Goal: Task Accomplishment & Management: Complete application form

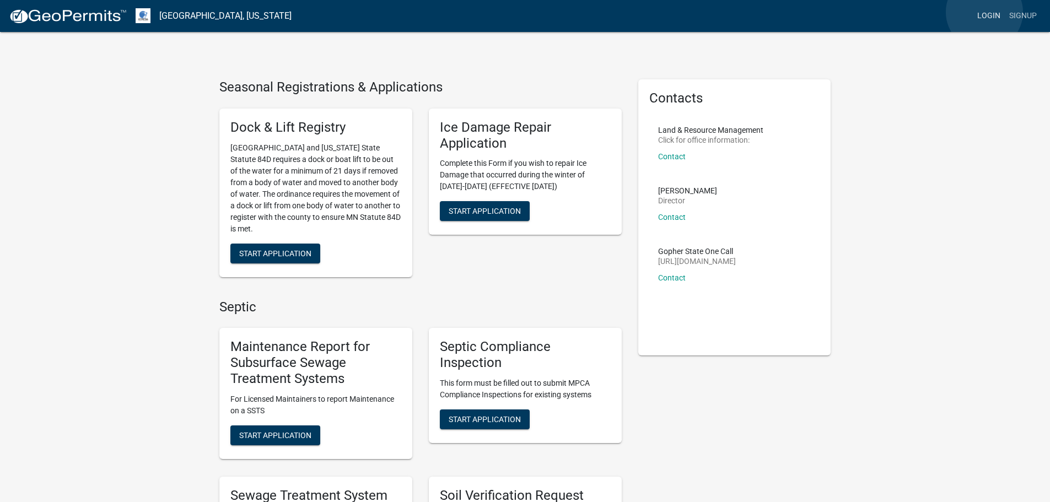
click at [984, 12] on link "Login" at bounding box center [988, 16] width 32 height 21
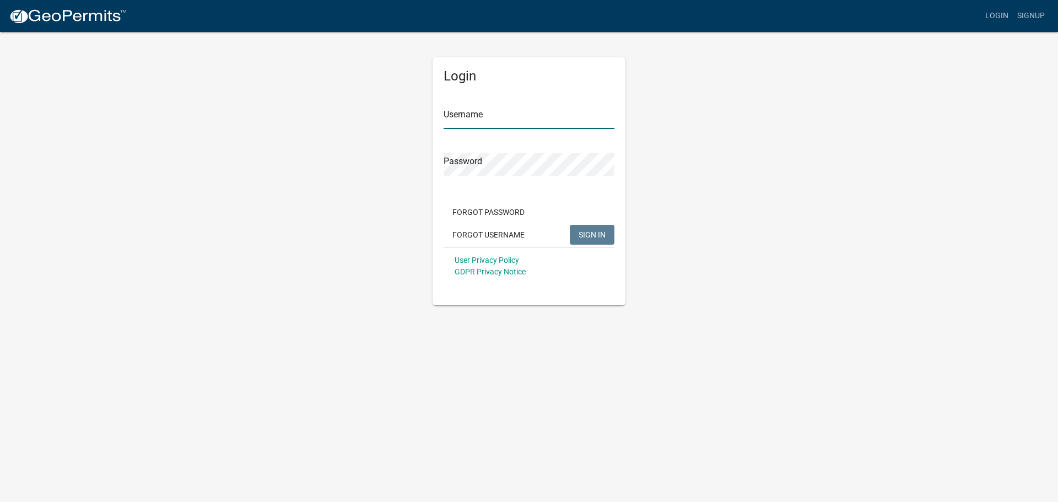
type input "Hunter Briard"
click at [589, 239] on span "SIGN IN" at bounding box center [591, 234] width 27 height 9
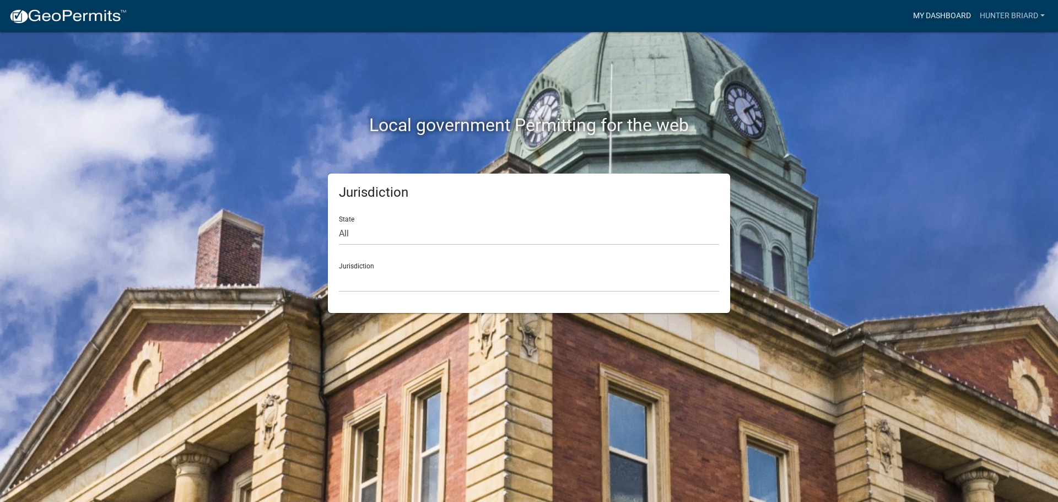
click at [946, 15] on link "My Dashboard" at bounding box center [941, 16] width 67 height 21
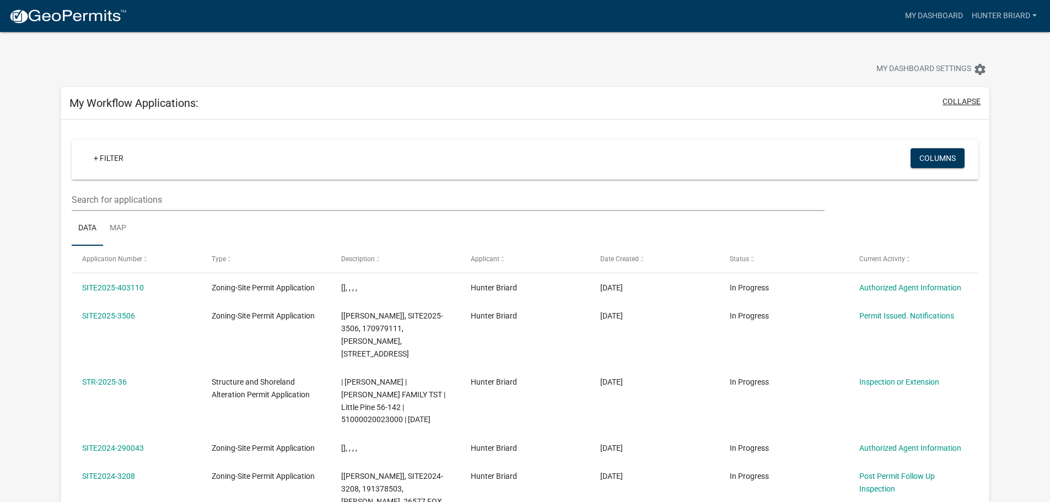
click at [960, 96] on button "collapse" at bounding box center [961, 102] width 38 height 12
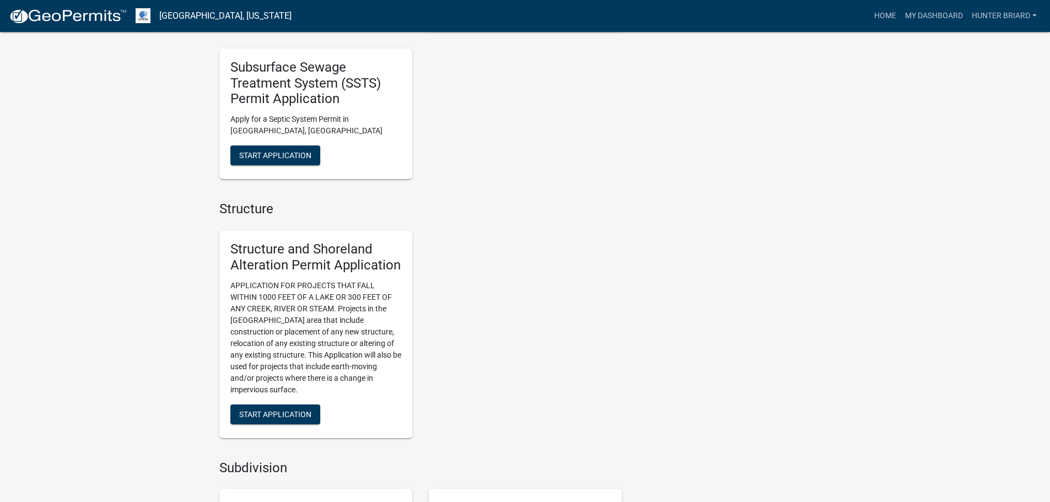
scroll to position [826, 0]
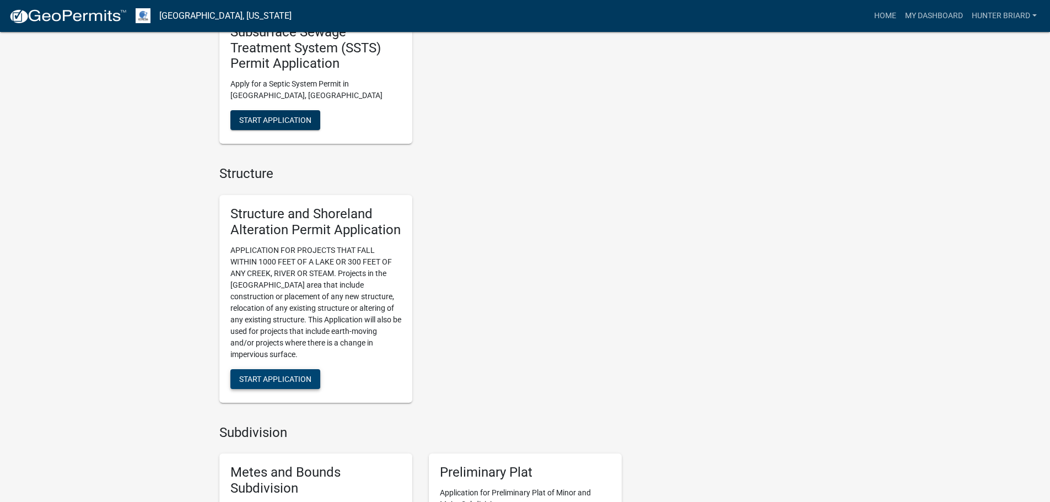
click at [289, 374] on button "Start Application" at bounding box center [275, 379] width 90 height 20
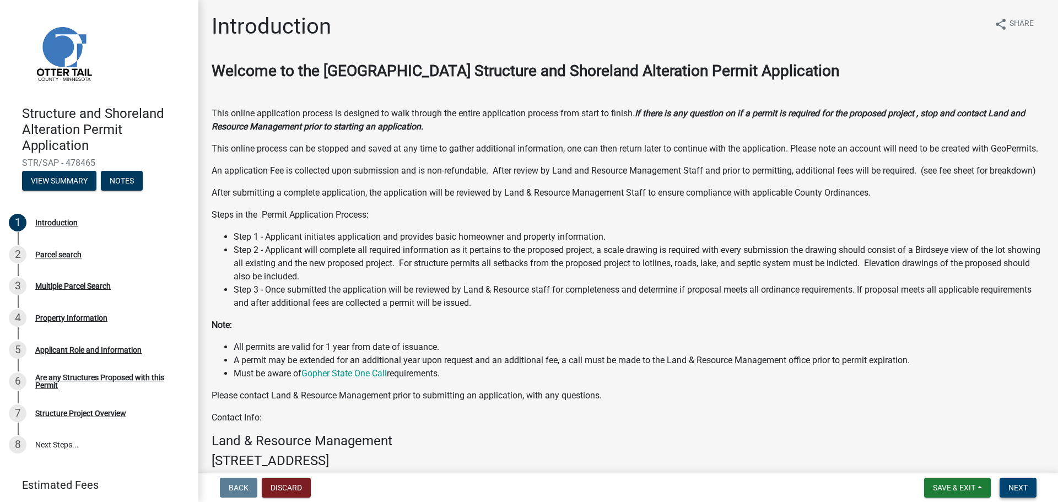
click at [1011, 487] on span "Next" at bounding box center [1017, 487] width 19 height 9
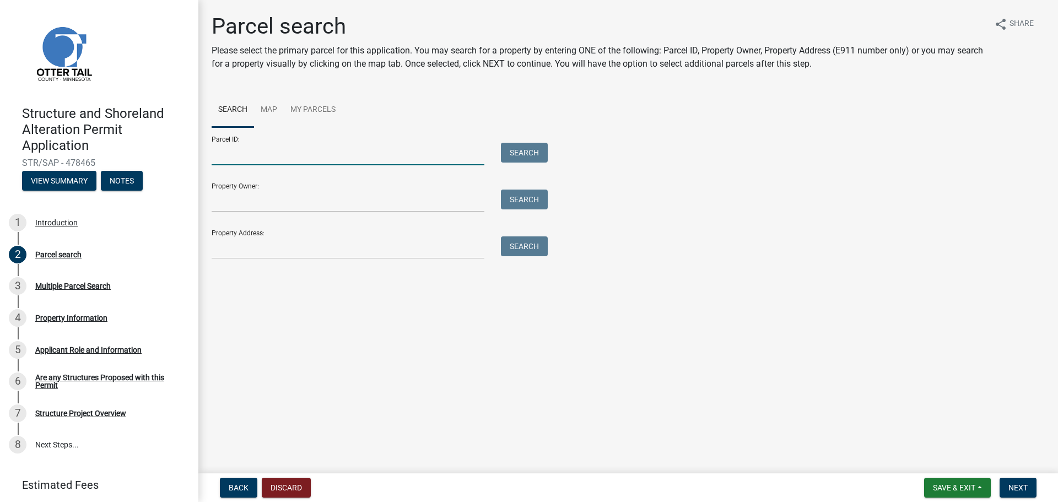
click at [264, 160] on input "Parcel ID:" at bounding box center [348, 154] width 273 height 23
type input "16000320180001"
click at [523, 149] on button "Search" at bounding box center [524, 153] width 47 height 20
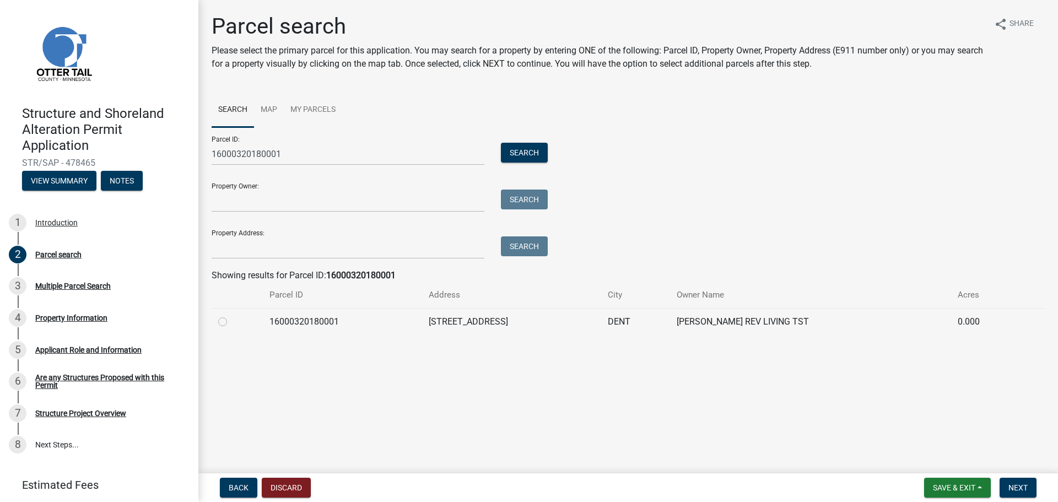
click at [231, 315] on label at bounding box center [231, 315] width 0 height 0
click at [231, 319] on input "radio" at bounding box center [234, 318] width 7 height 7
radio input "true"
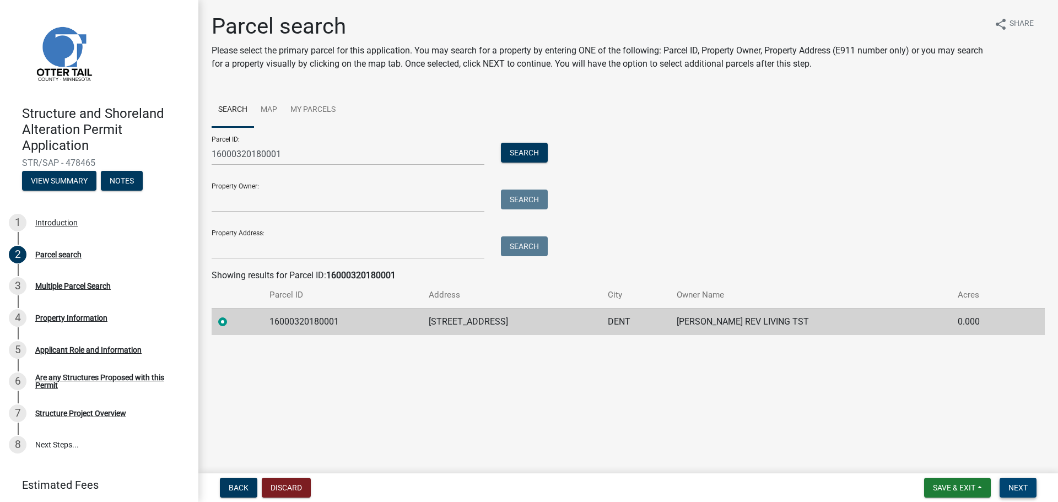
click at [1025, 485] on span "Next" at bounding box center [1017, 487] width 19 height 9
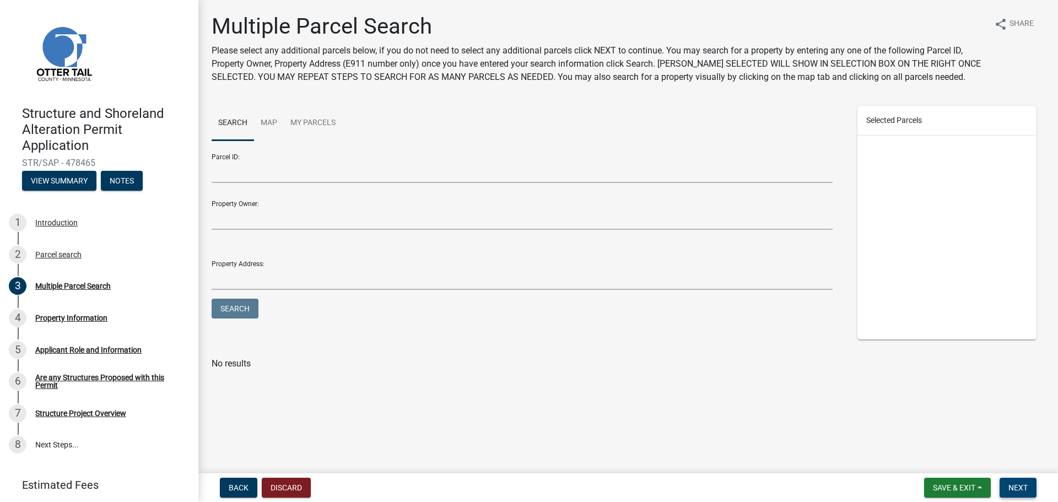
click at [1010, 482] on button "Next" at bounding box center [1017, 488] width 37 height 20
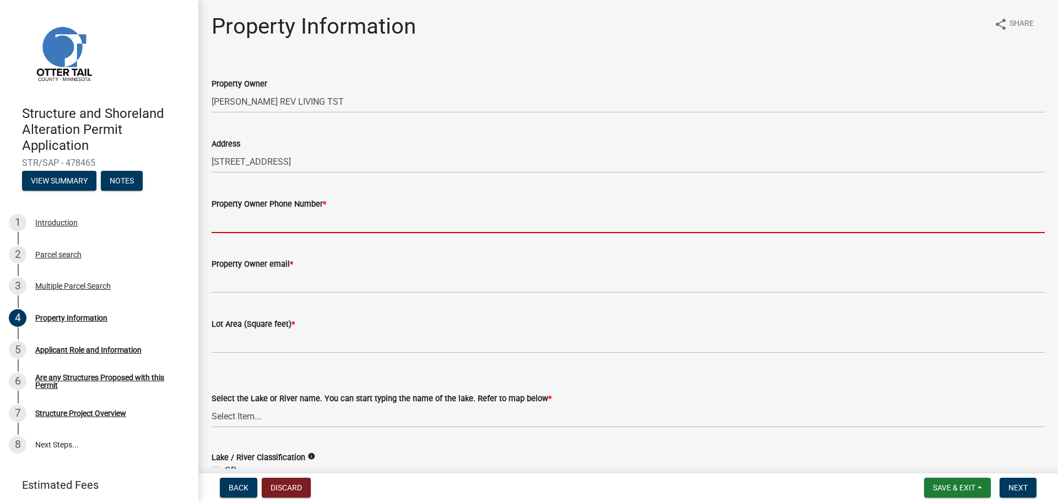
click at [285, 223] on input "Property Owner Phone Number *" at bounding box center [628, 221] width 833 height 23
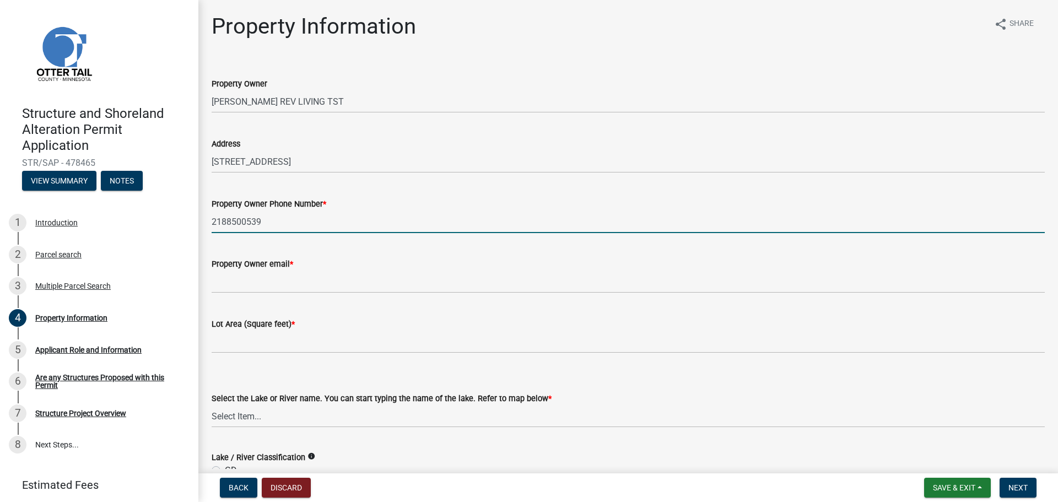
type input "2188500539"
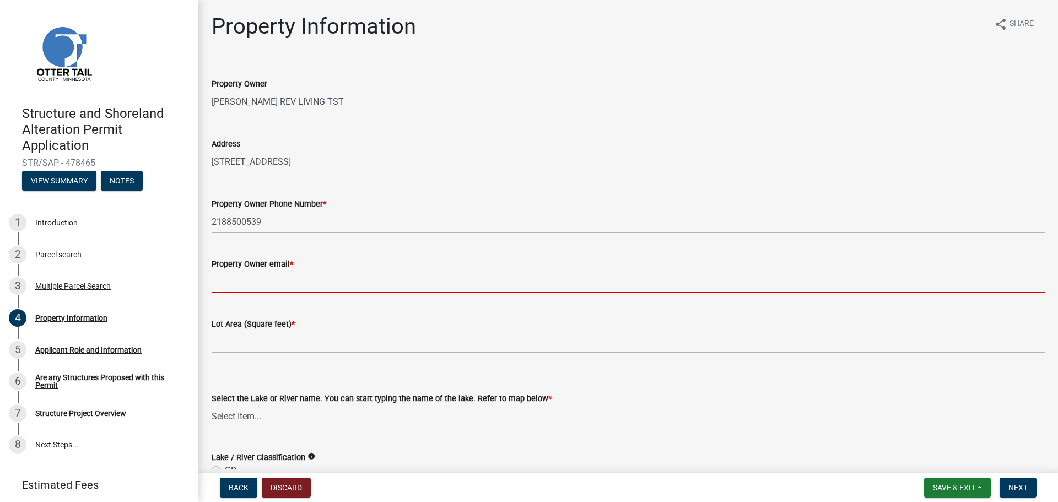
click at [261, 292] on input "Property Owner email *" at bounding box center [628, 282] width 833 height 23
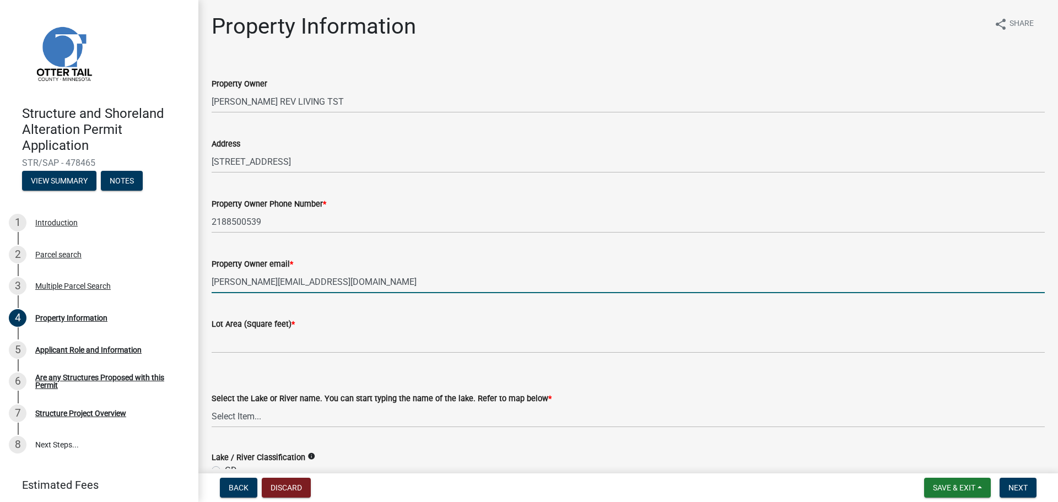
type input "[PERSON_NAME][EMAIL_ADDRESS][DOMAIN_NAME]"
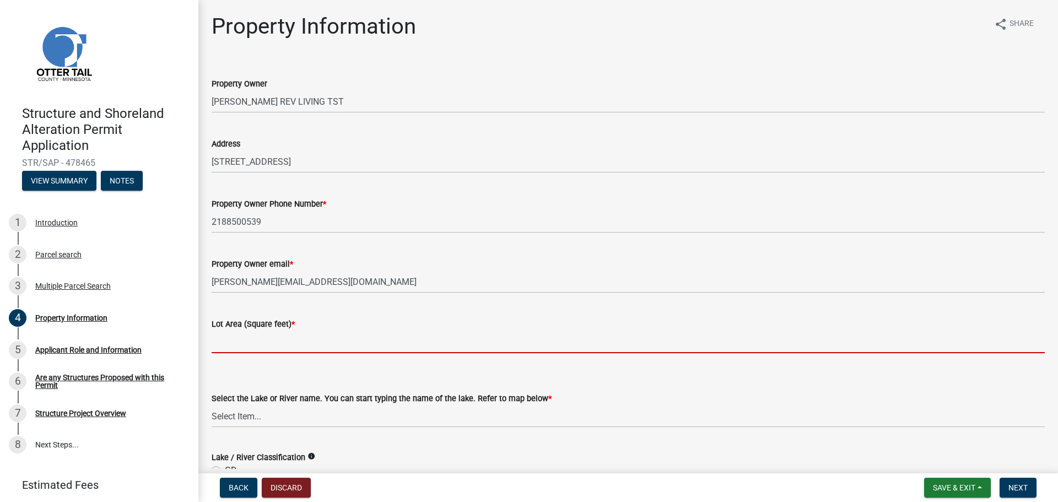
click at [230, 340] on input "text" at bounding box center [628, 342] width 833 height 23
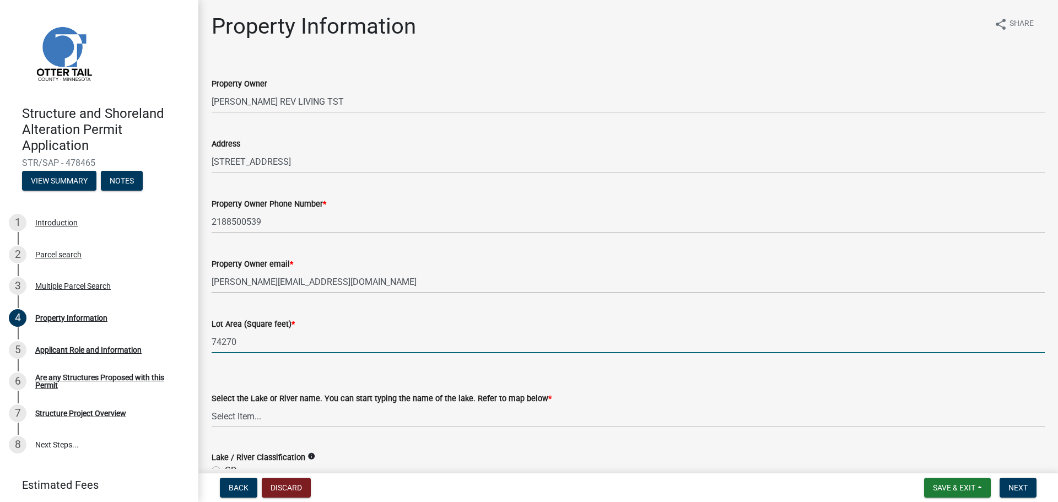
click at [221, 341] on input "74270" at bounding box center [628, 342] width 833 height 23
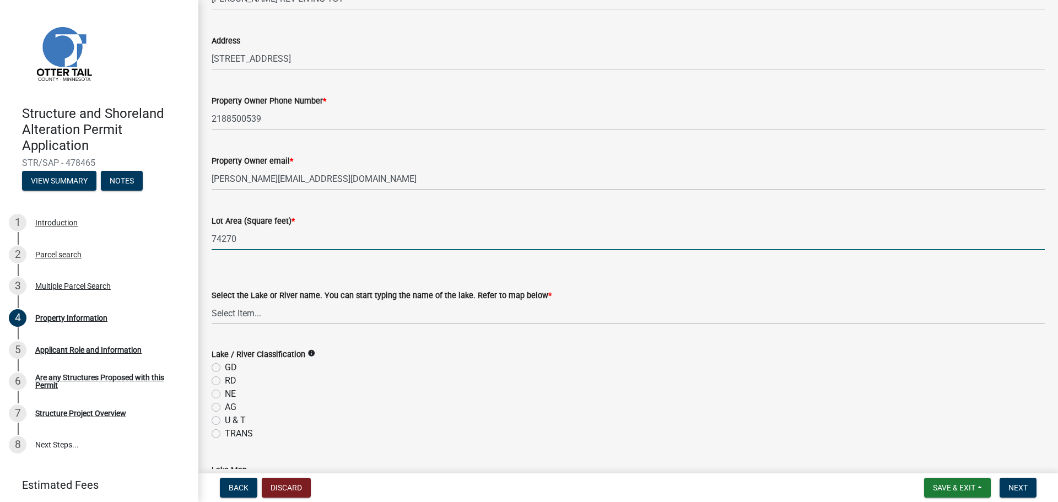
scroll to position [110, 0]
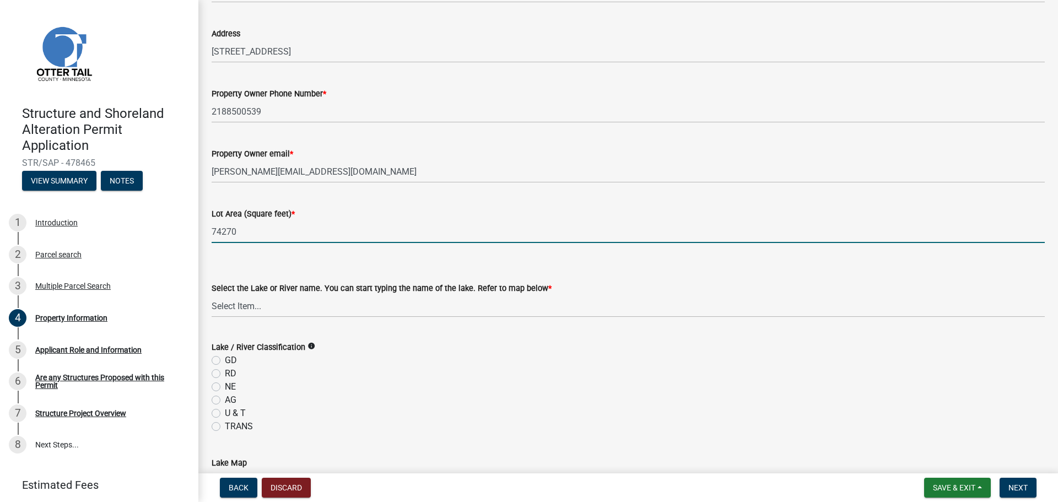
type input "74270"
click at [244, 309] on select "Select Item... None [PERSON_NAME] 56-031 [PERSON_NAME] 56-118 [PERSON_NAME] 56-…" at bounding box center [628, 306] width 833 height 23
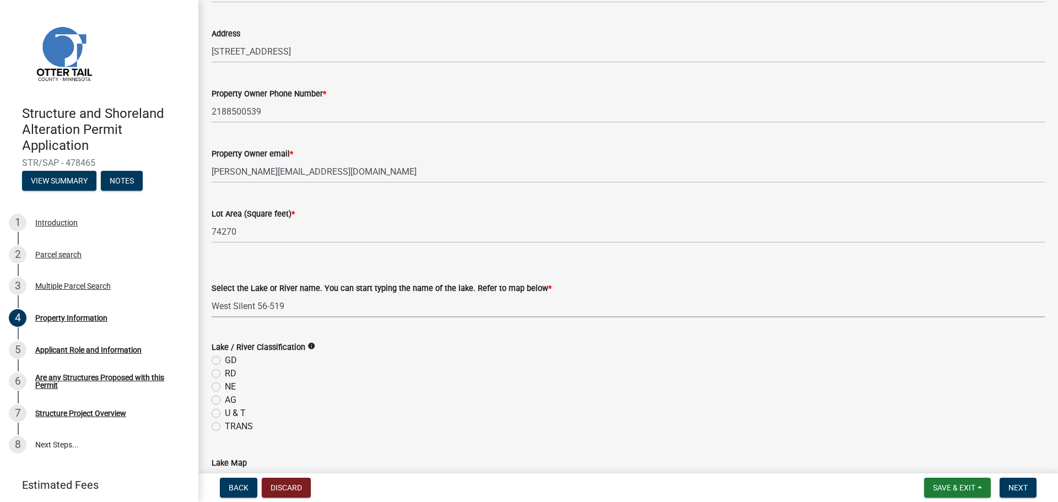
click at [212, 295] on select "Select Item... None [PERSON_NAME] 56-031 [PERSON_NAME] 56-118 [PERSON_NAME] 56-…" at bounding box center [628, 306] width 833 height 23
select select "dbf778e6-a81c-4efc-8012-8b84925966bc"
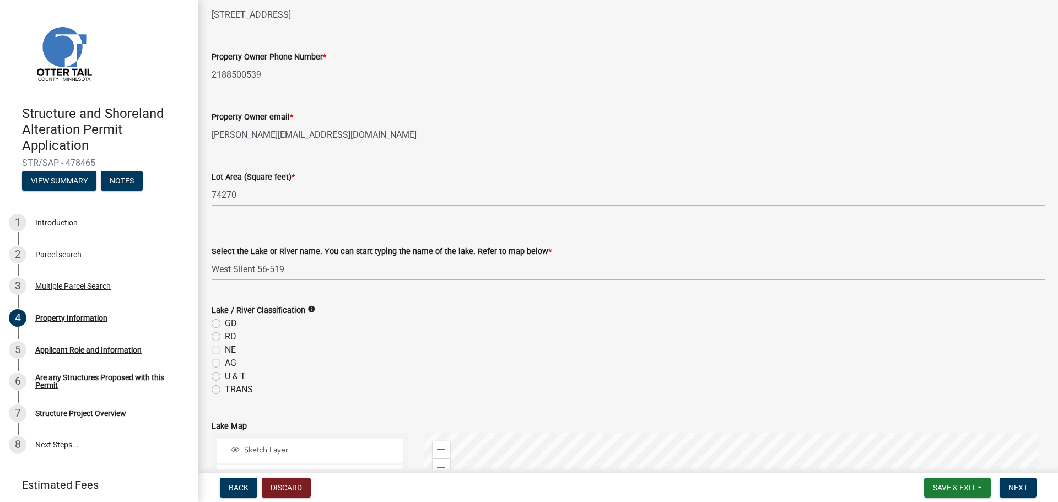
scroll to position [165, 0]
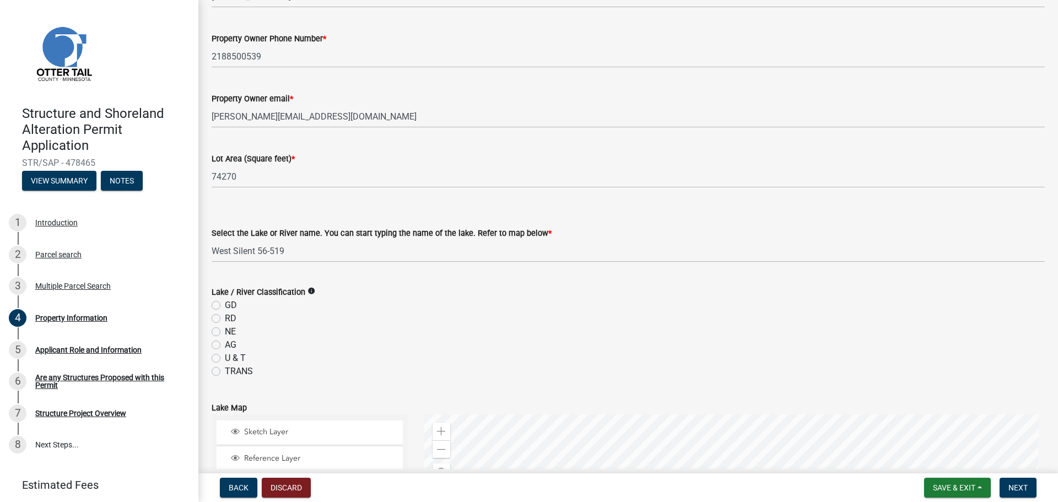
click at [225, 317] on label "RD" at bounding box center [231, 318] width 12 height 13
click at [225, 317] on input "RD" at bounding box center [228, 315] width 7 height 7
radio input "true"
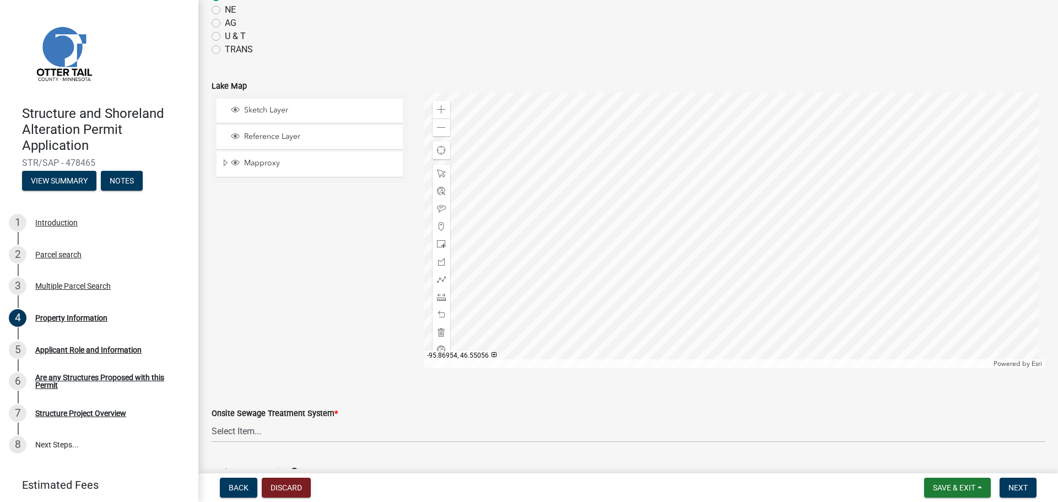
scroll to position [606, 0]
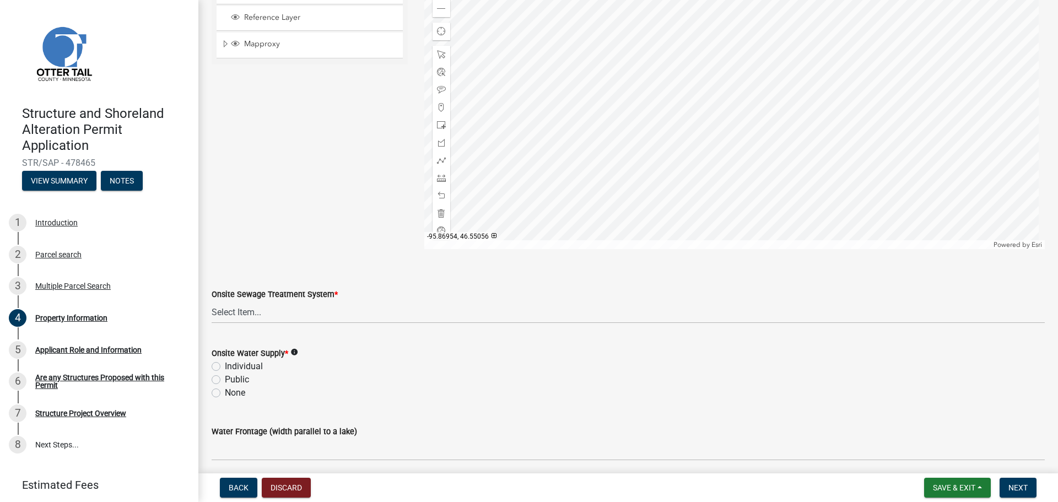
click at [225, 365] on label "Individual" at bounding box center [244, 366] width 38 height 13
click at [225, 365] on input "Individual" at bounding box center [228, 363] width 7 height 7
radio input "true"
click at [251, 315] on select "Select Item... L&R Certificate of Compliance within 5yrs Compliance Inspection …" at bounding box center [628, 312] width 833 height 23
click at [212, 301] on select "Select Item... L&R Certificate of Compliance within 5yrs Compliance Inspection …" at bounding box center [628, 312] width 833 height 23
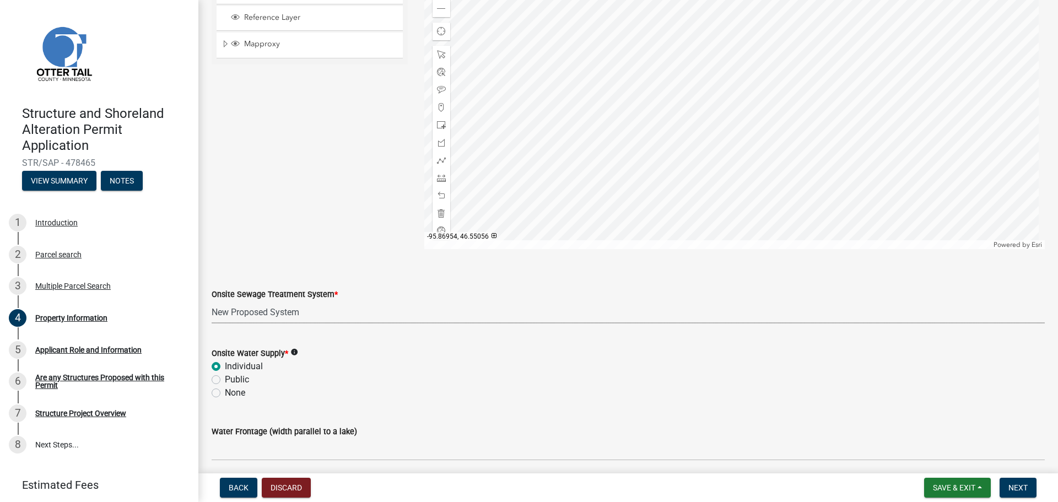
select select "91995f90-6606-463b-bec3-c5862f147548"
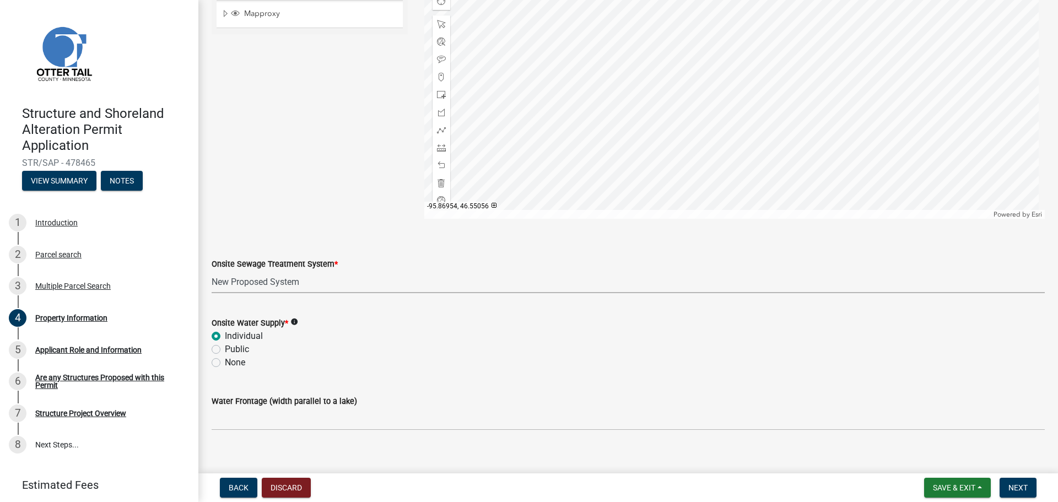
scroll to position [650, 0]
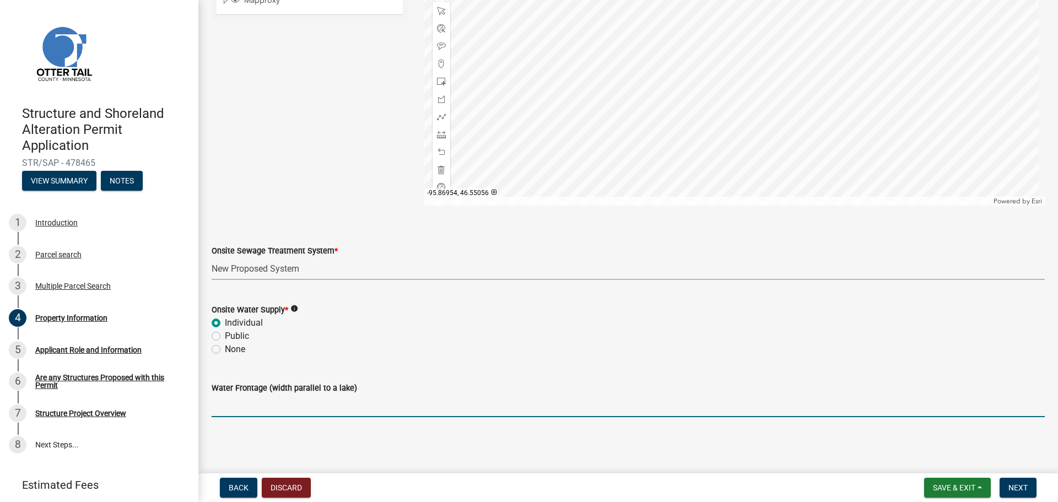
click at [290, 412] on input "Water Frontage (width parallel to a lake)" at bounding box center [628, 405] width 833 height 23
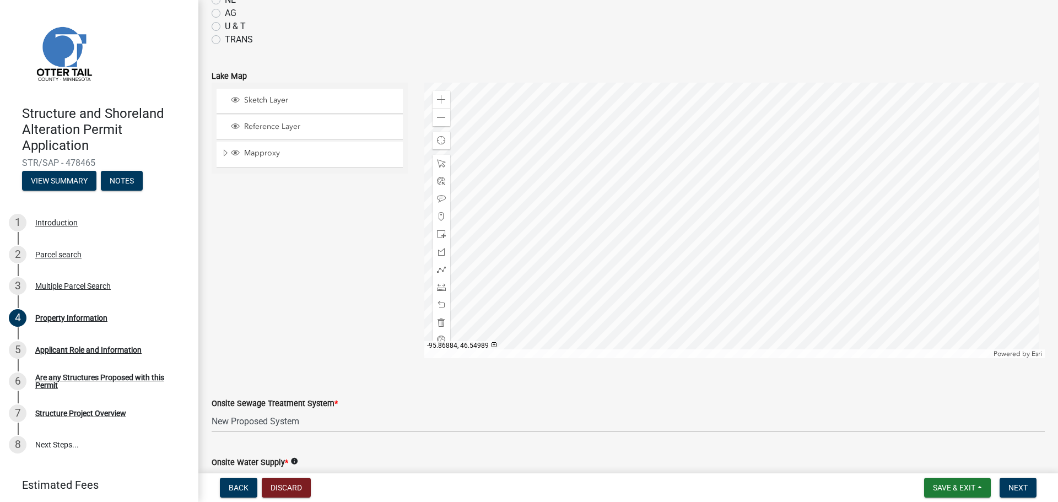
scroll to position [484, 0]
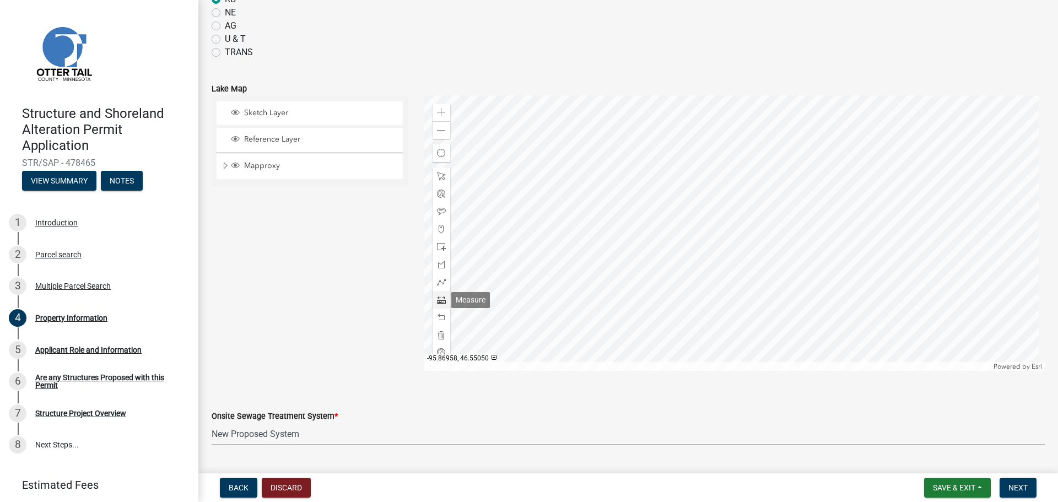
click at [442, 301] on span at bounding box center [441, 299] width 9 height 9
click at [587, 219] on div at bounding box center [734, 232] width 621 height 275
click at [628, 301] on div at bounding box center [734, 232] width 621 height 275
click at [627, 301] on div at bounding box center [734, 232] width 621 height 275
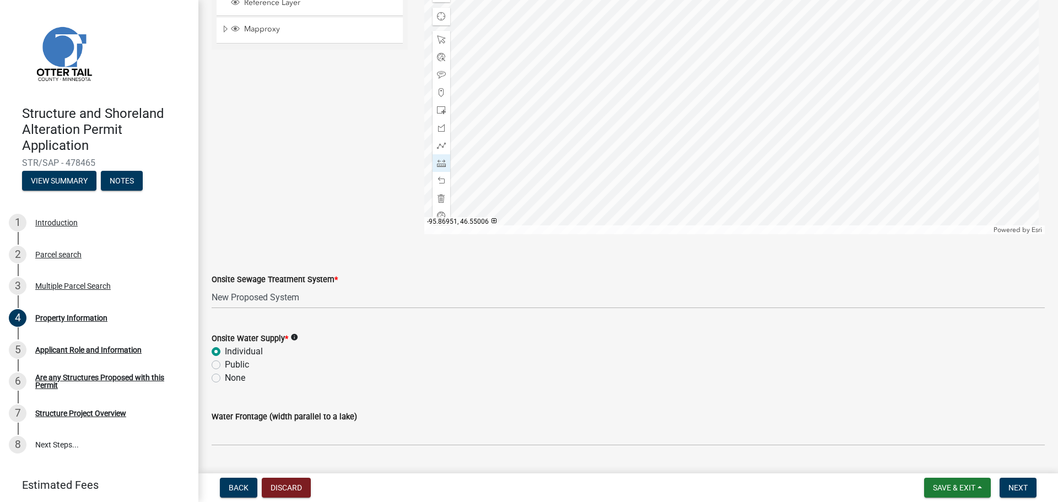
scroll to position [650, 0]
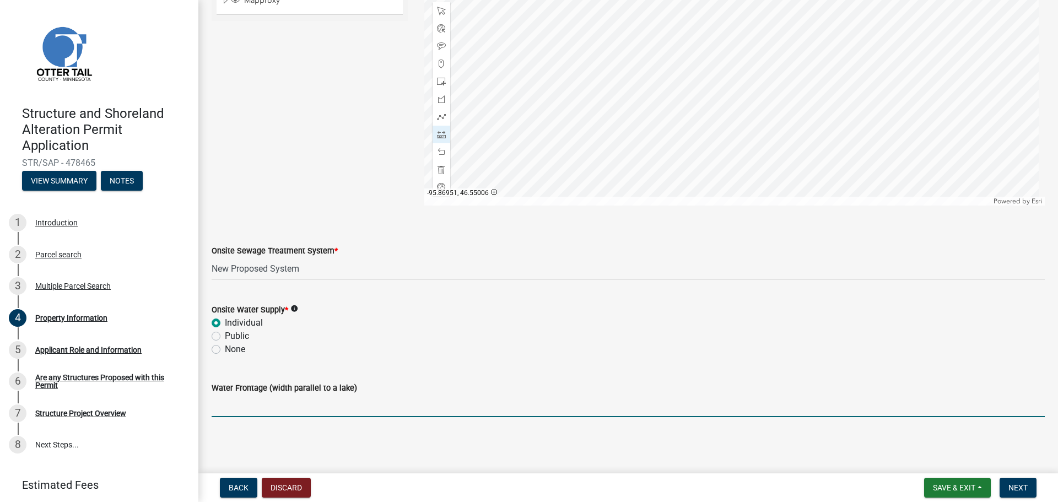
click at [266, 411] on input "Water Frontage (width parallel to a lake)" at bounding box center [628, 405] width 833 height 23
type input "120"
click at [1018, 482] on button "Next" at bounding box center [1017, 488] width 37 height 20
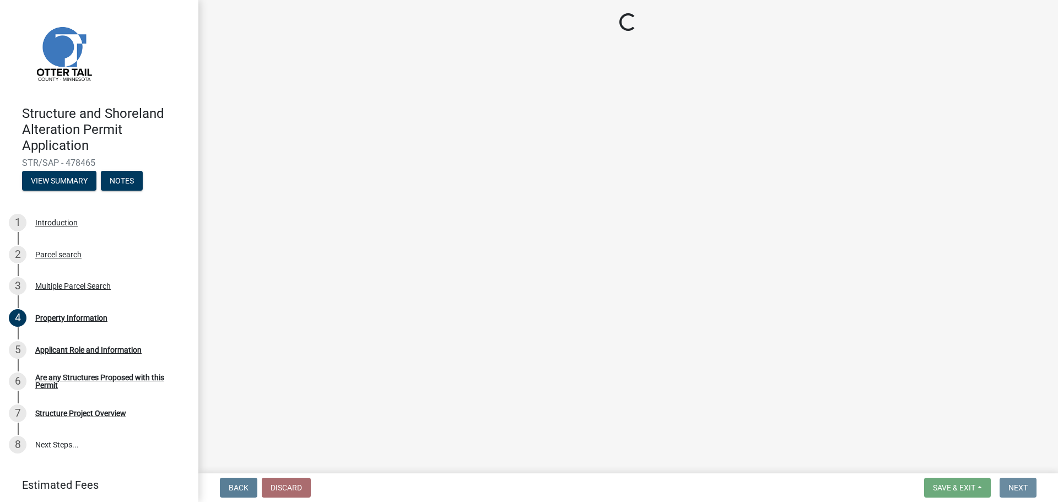
scroll to position [0, 0]
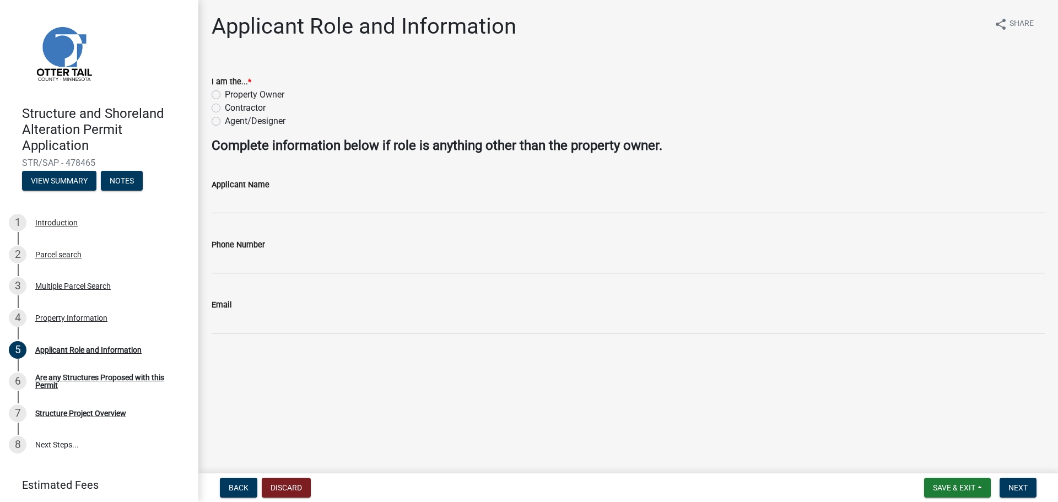
click at [225, 109] on label "Contractor" at bounding box center [245, 107] width 41 height 13
click at [225, 109] on input "Contractor" at bounding box center [228, 104] width 7 height 7
radio input "true"
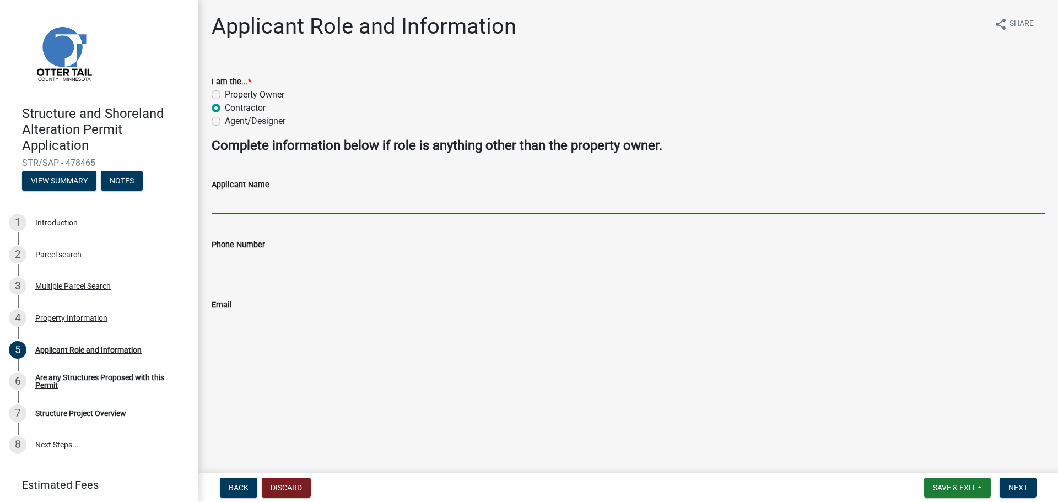
click at [256, 207] on input "Applicant Name" at bounding box center [628, 202] width 833 height 23
type input "Hunter Briard"
type input "2188413238"
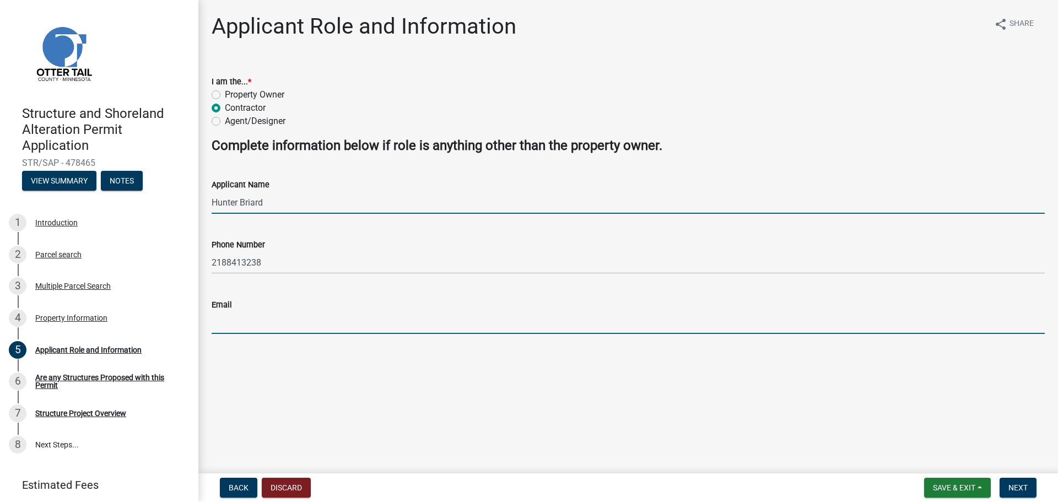
type input "[EMAIL_ADDRESS][DOMAIN_NAME]"
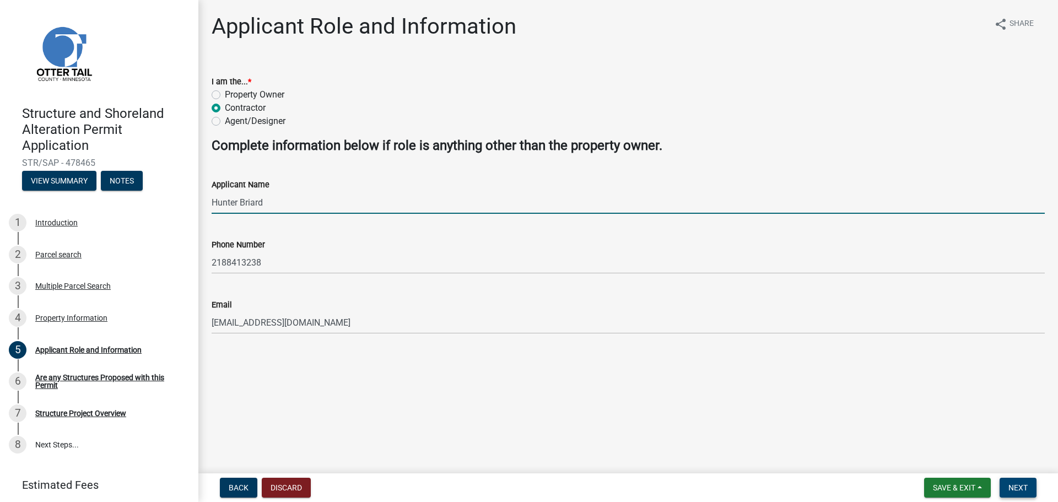
click at [1021, 484] on span "Next" at bounding box center [1017, 487] width 19 height 9
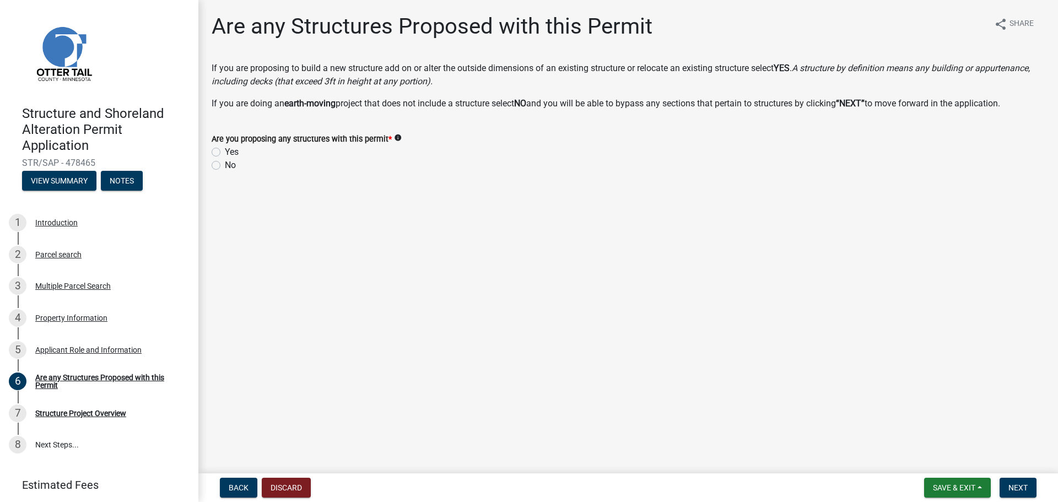
click at [225, 152] on label "Yes" at bounding box center [232, 151] width 14 height 13
click at [225, 152] on input "Yes" at bounding box center [228, 148] width 7 height 7
radio input "true"
click at [1024, 485] on span "Next" at bounding box center [1017, 487] width 19 height 9
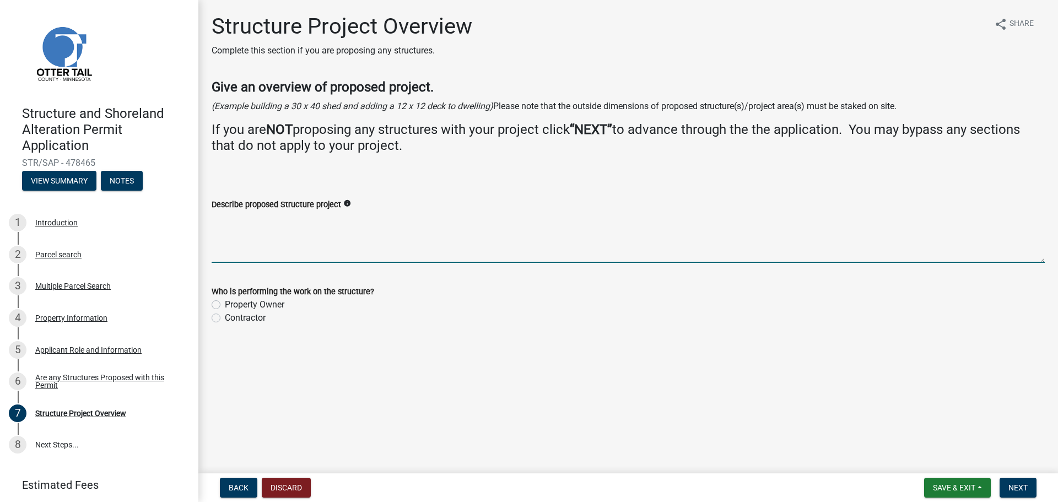
click at [252, 254] on textarea "Describe proposed Structure project" at bounding box center [628, 237] width 833 height 52
type textarea "Remove existing building and build a new house with attached garage"
click at [225, 317] on label "Contractor" at bounding box center [245, 317] width 41 height 13
click at [225, 317] on input "Contractor" at bounding box center [228, 314] width 7 height 7
radio input "true"
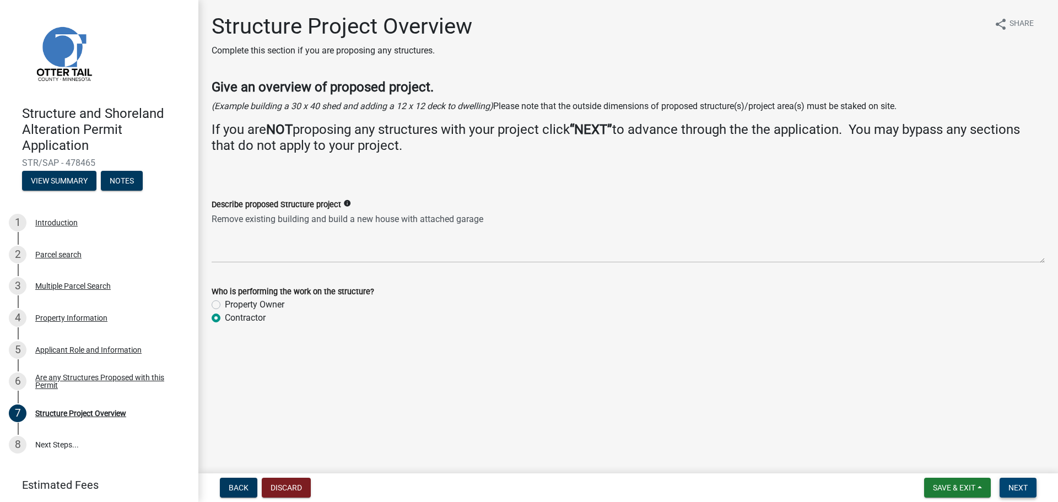
click at [1018, 486] on span "Next" at bounding box center [1017, 487] width 19 height 9
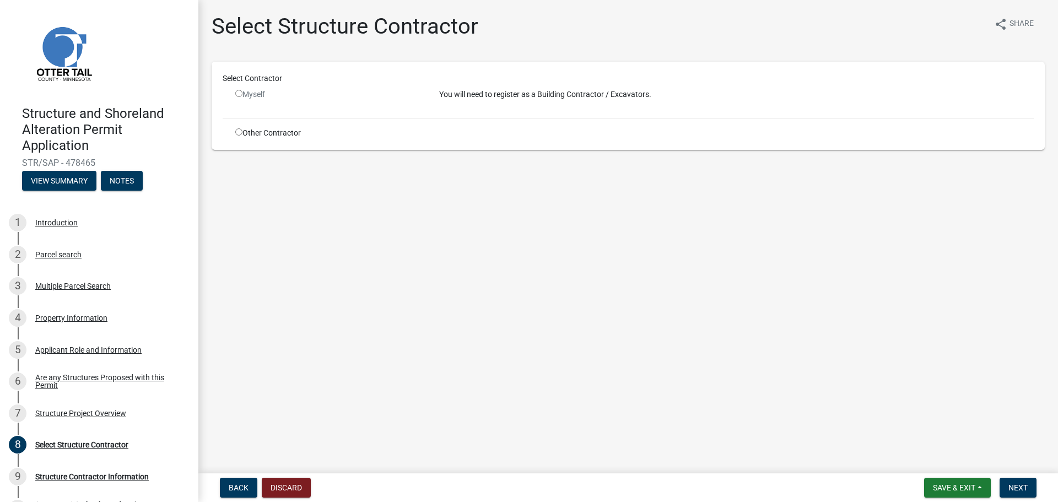
click at [239, 94] on input "radio" at bounding box center [238, 93] width 7 height 7
click at [239, 93] on input "radio" at bounding box center [238, 93] width 7 height 7
radio input "false"
click at [240, 133] on input "radio" at bounding box center [238, 131] width 7 height 7
radio input "true"
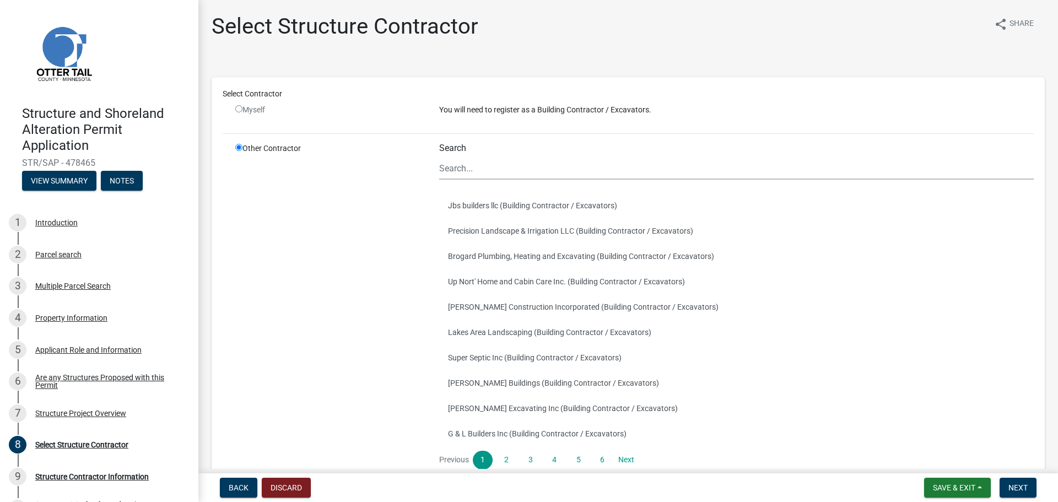
click at [238, 107] on input "radio" at bounding box center [238, 108] width 7 height 7
radio input "false"
radio input "true"
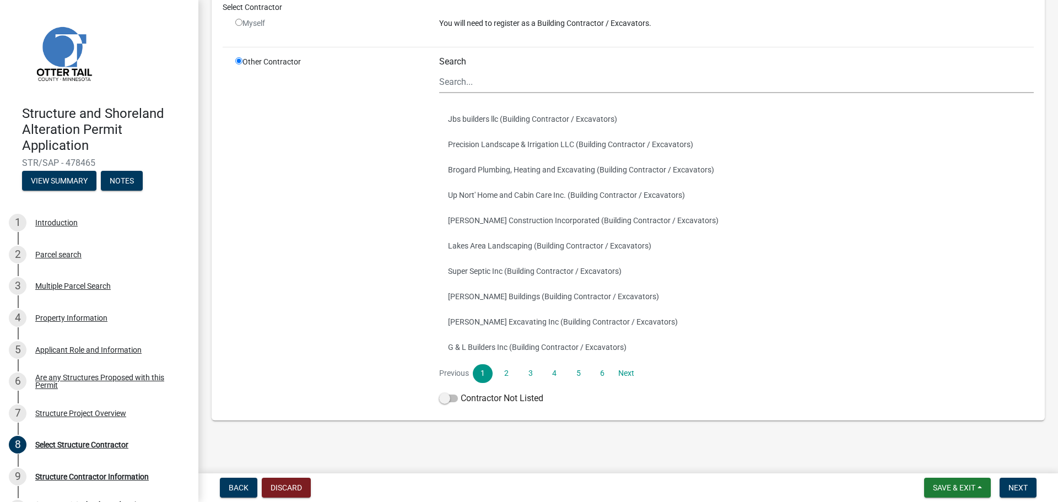
scroll to position [90, 0]
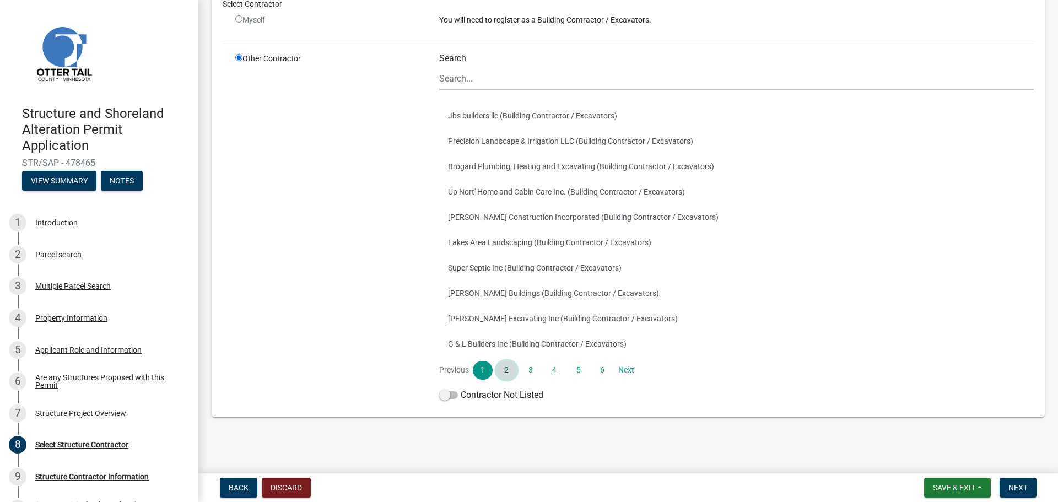
click at [507, 369] on link "2" at bounding box center [506, 370] width 20 height 19
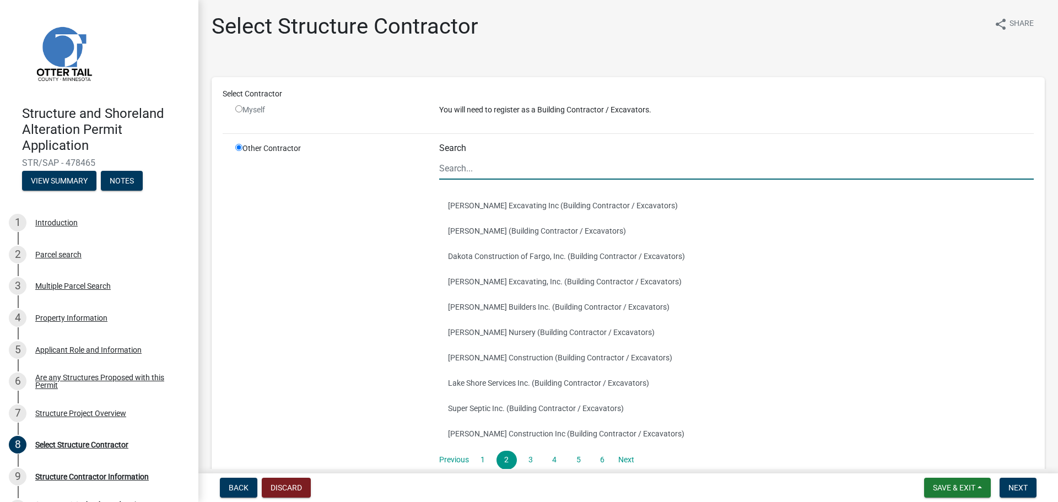
click at [477, 176] on input "Search" at bounding box center [736, 168] width 594 height 23
type input "Briard Construction"
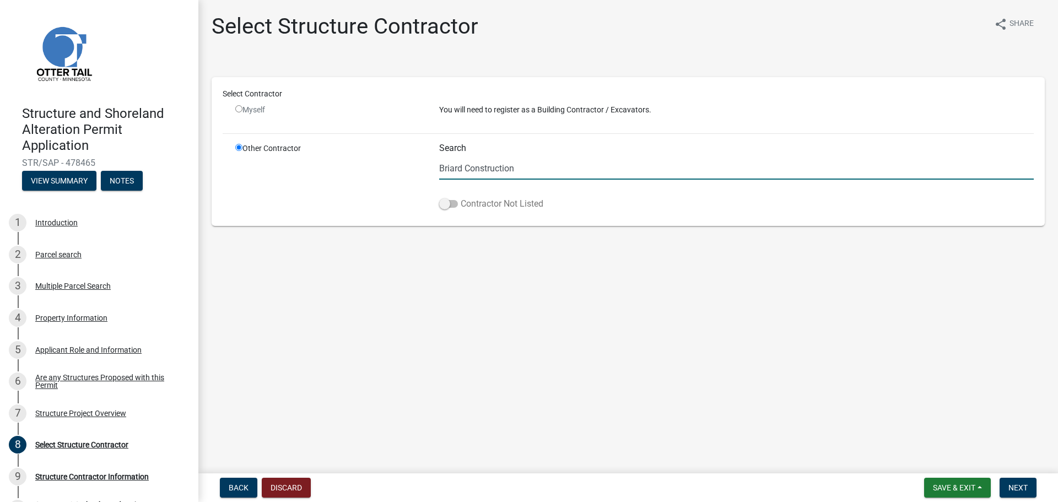
click at [448, 205] on span at bounding box center [448, 204] width 19 height 8
click at [461, 197] on input "Contractor Not Listed" at bounding box center [461, 197] width 0 height 0
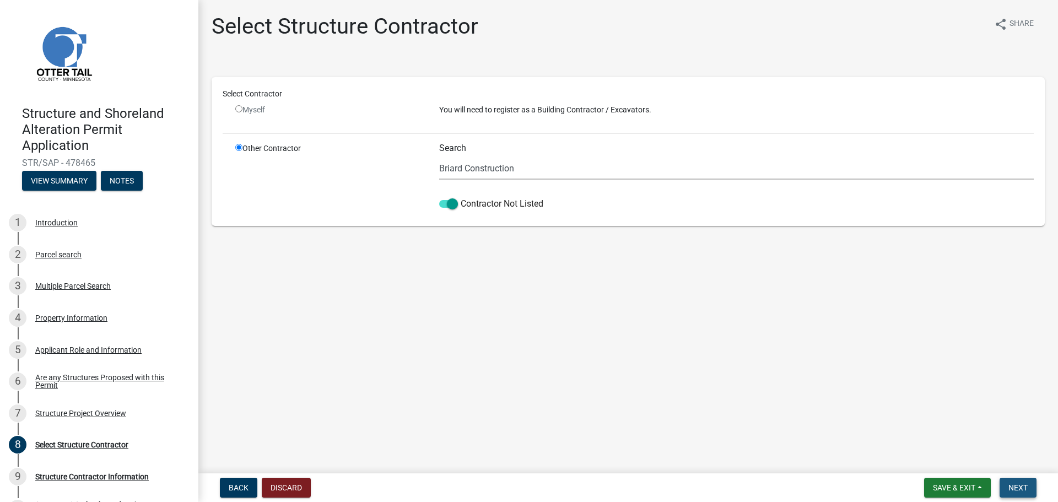
click at [1010, 488] on span "Next" at bounding box center [1017, 487] width 19 height 9
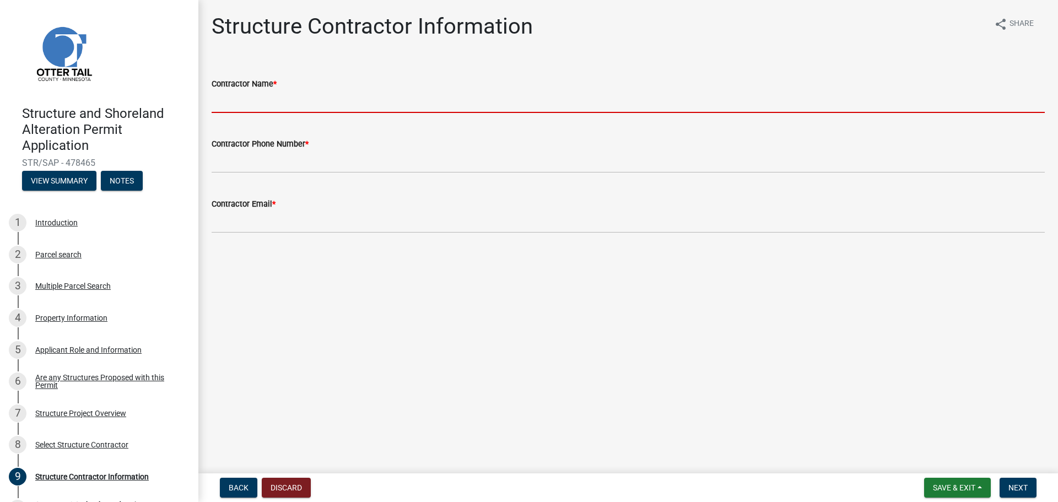
click at [277, 101] on input "Contractor Name *" at bounding box center [628, 101] width 833 height 23
type input "Hunter Briard"
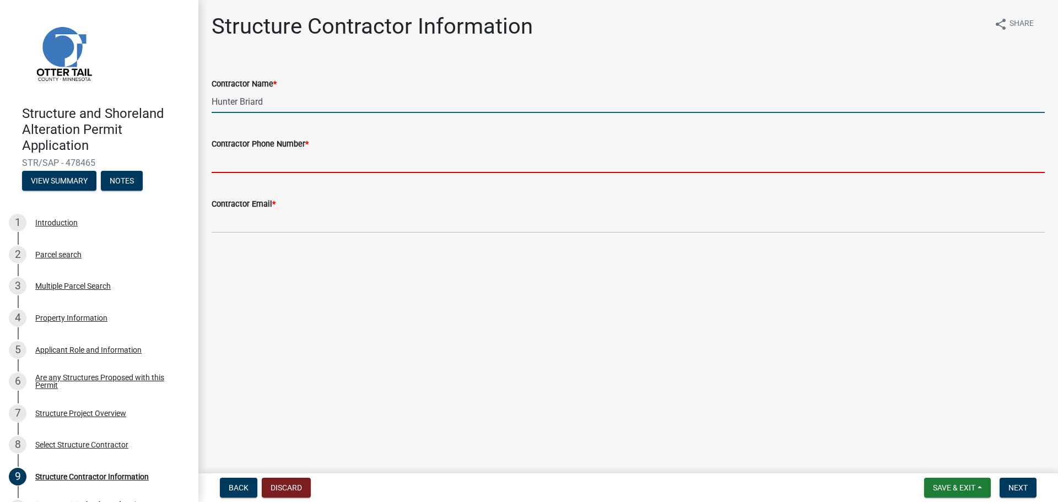
click at [275, 168] on input "Contractor Phone Number *" at bounding box center [628, 161] width 833 height 23
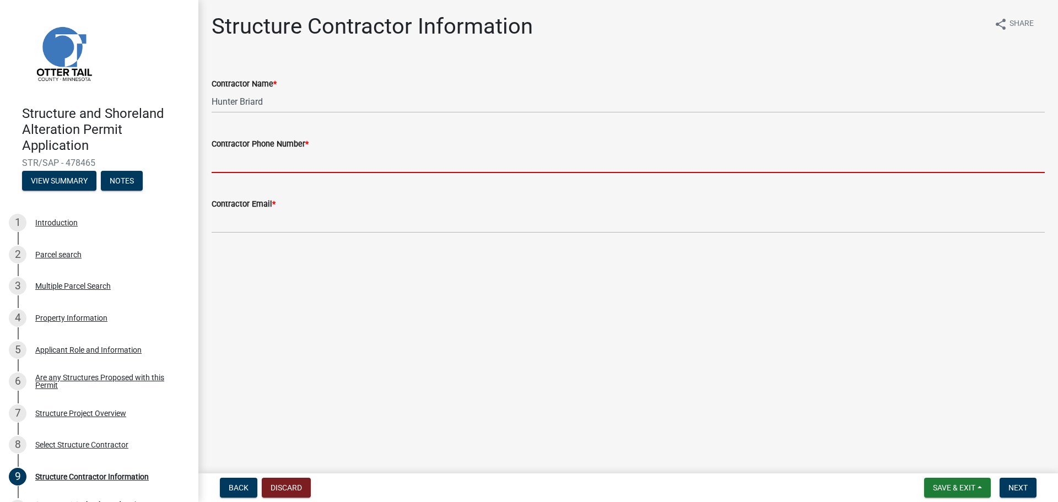
type input "2188413238"
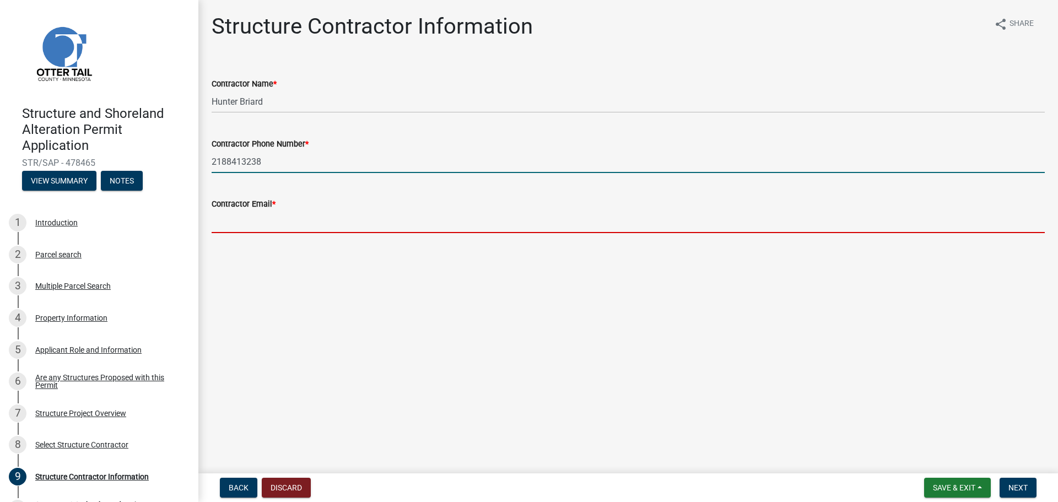
click at [258, 230] on input "Contractor Email *" at bounding box center [628, 221] width 833 height 23
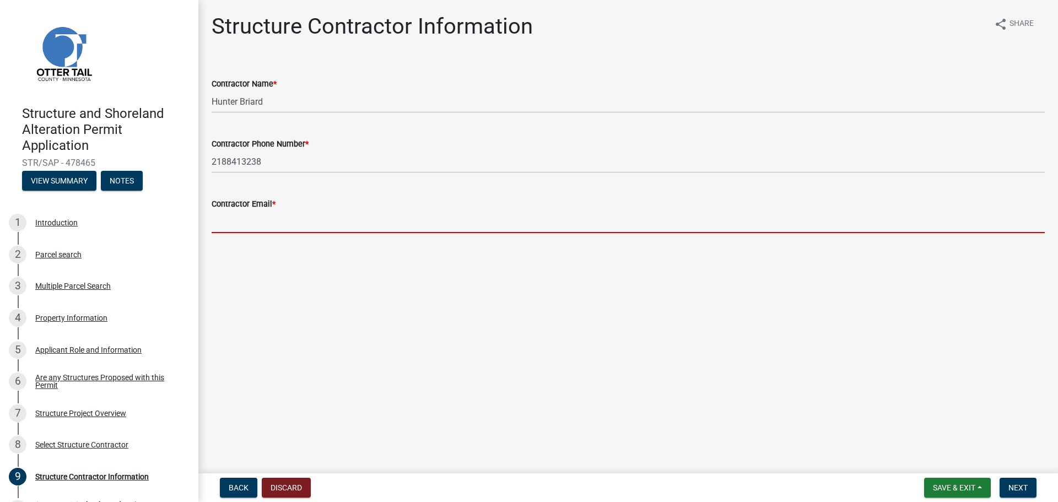
type input "[EMAIL_ADDRESS][DOMAIN_NAME]"
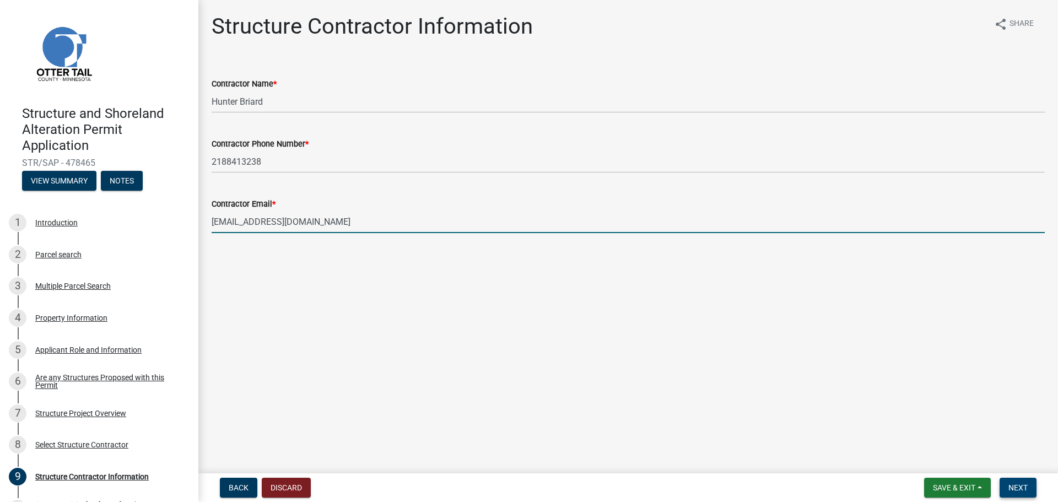
click at [1016, 494] on button "Next" at bounding box center [1017, 488] width 37 height 20
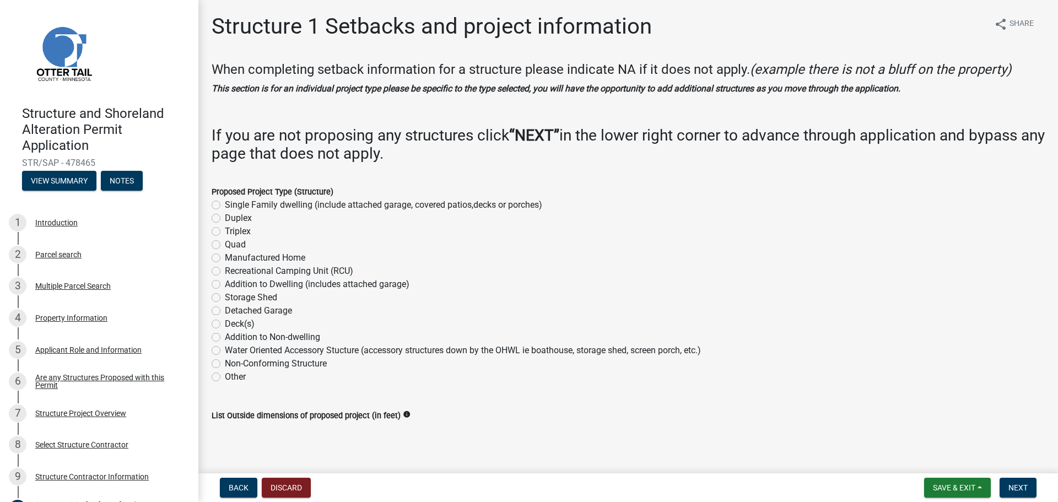
click at [225, 203] on label "Single Family dwelling (include attached garage, covered patios,decks or porche…" at bounding box center [383, 204] width 317 height 13
click at [225, 203] on input "Single Family dwelling (include attached garage, covered patios,decks or porche…" at bounding box center [228, 201] width 7 height 7
radio input "true"
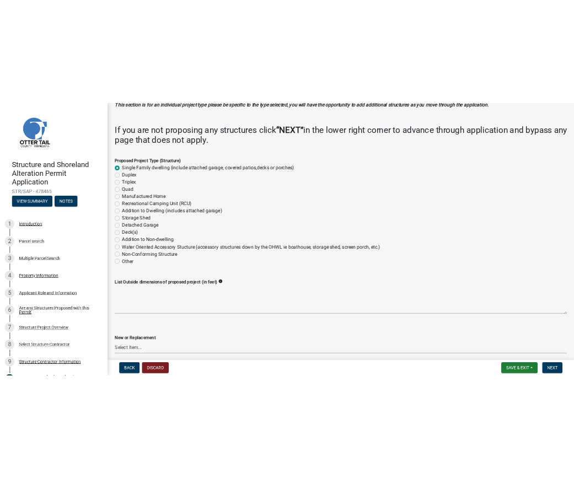
scroll to position [110, 0]
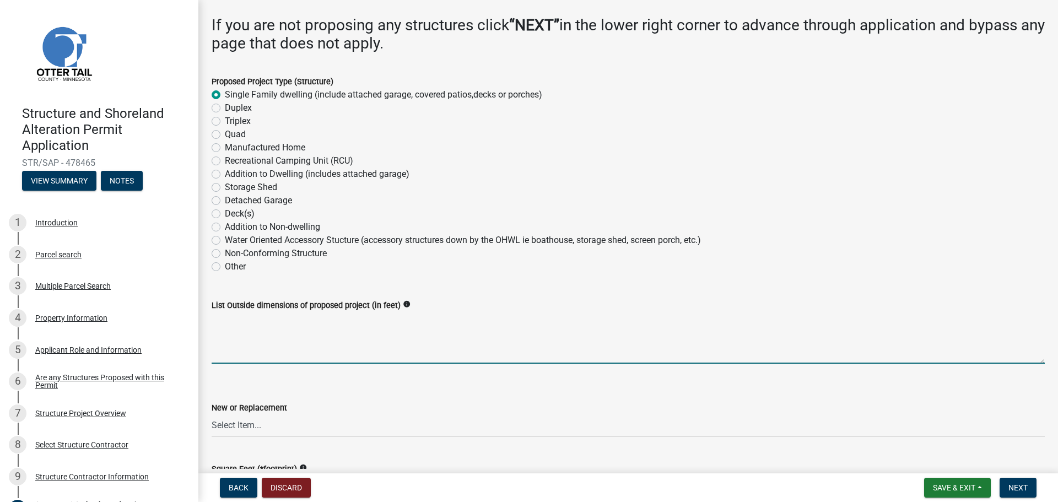
click at [291, 351] on textarea "List Outside dimensions of proposed project (in feet)" at bounding box center [628, 338] width 833 height 52
click at [246, 352] on textarea "List Outside dimensions of proposed project (in feet)" at bounding box center [628, 338] width 833 height 52
type textarea "88by30"
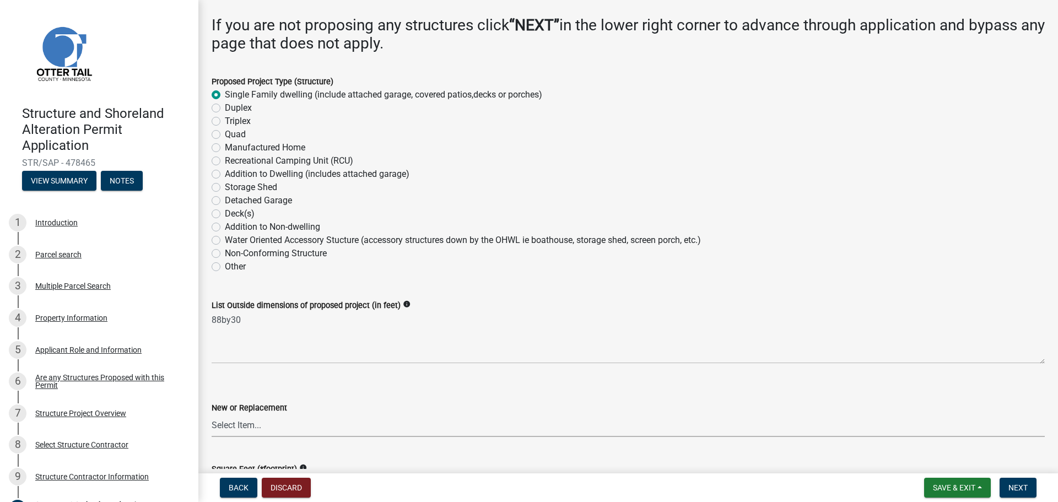
click at [272, 428] on select "Select Item... New Replacement" at bounding box center [628, 425] width 833 height 23
click at [212, 414] on select "Select Item... New Replacement" at bounding box center [628, 425] width 833 height 23
select select "a3cc236c-43aa-406a-8353-e0398d57c407"
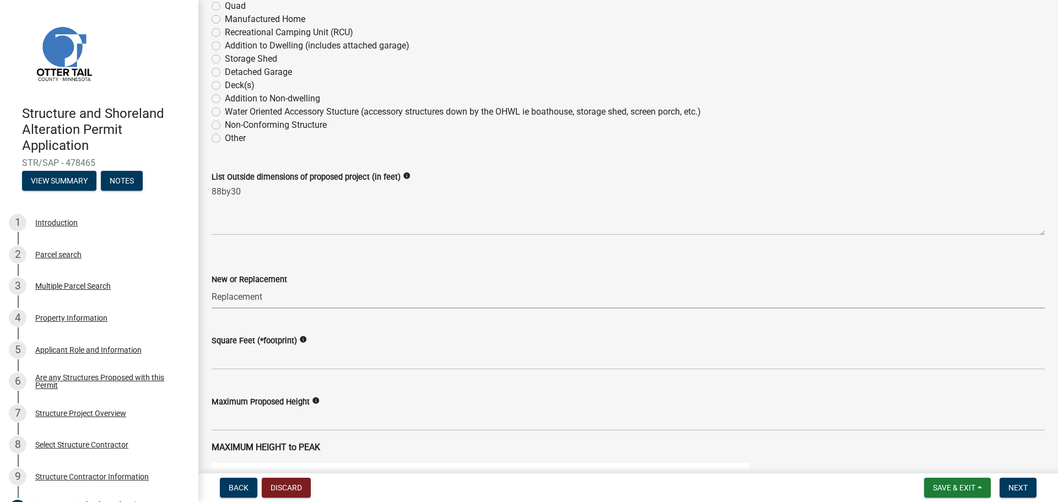
scroll to position [275, 0]
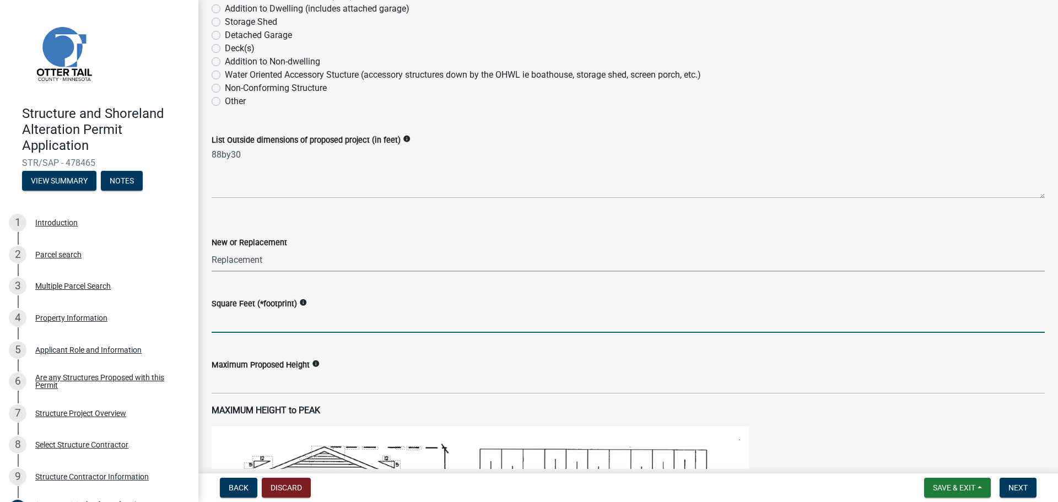
click at [241, 322] on input "text" at bounding box center [628, 321] width 833 height 23
click at [237, 327] on input "text" at bounding box center [628, 321] width 833 height 23
type input "3156"
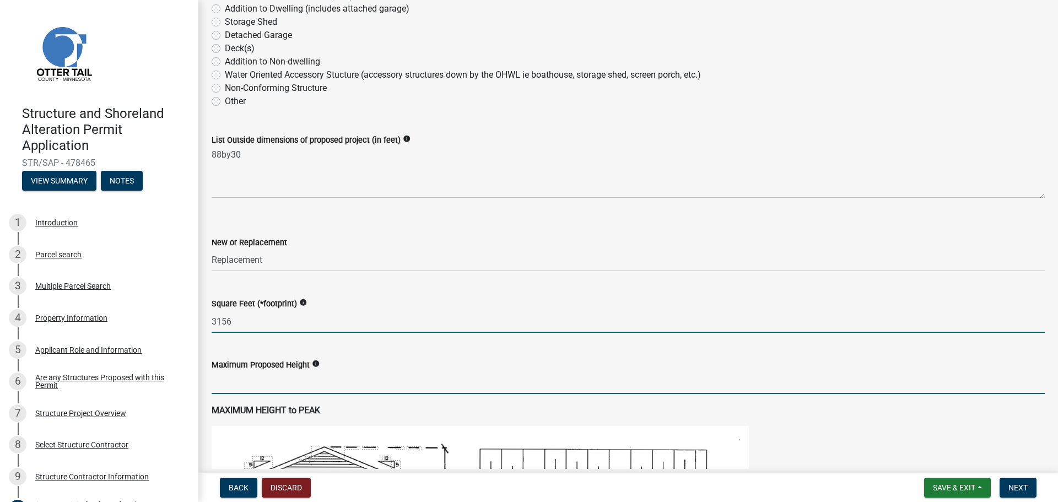
click at [250, 386] on input "text" at bounding box center [628, 382] width 833 height 23
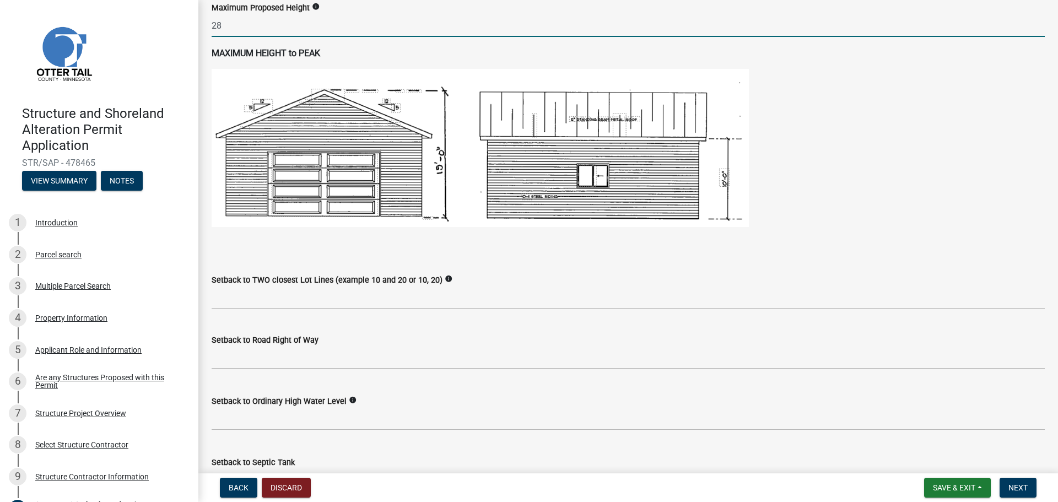
scroll to position [661, 0]
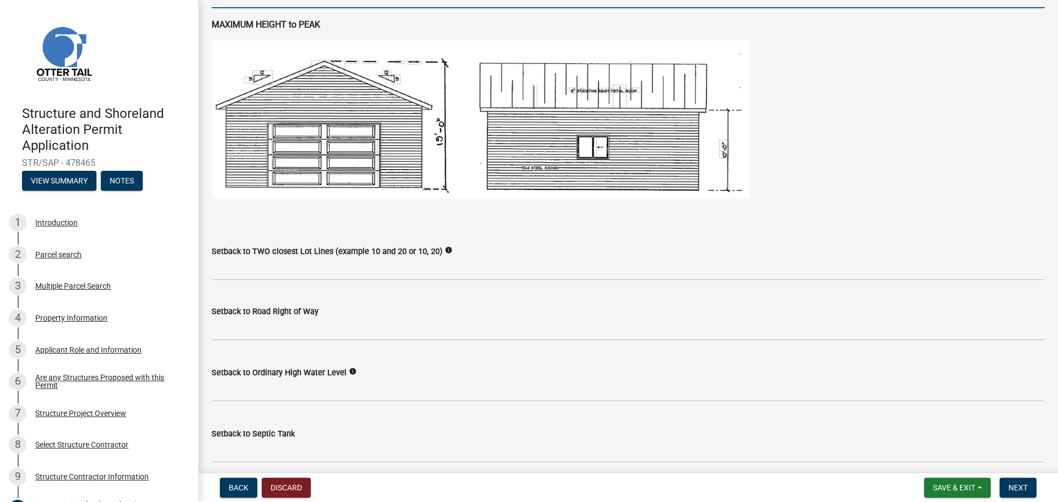
type input "28"
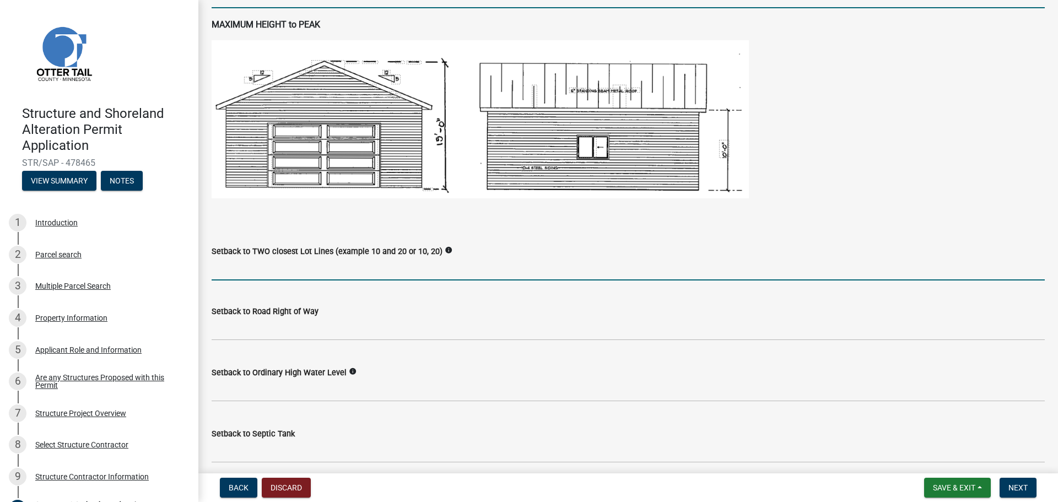
click at [250, 275] on input "Setback to TWO closest Lot Lines (example 10 and 20 or 10, 20)" at bounding box center [628, 269] width 833 height 23
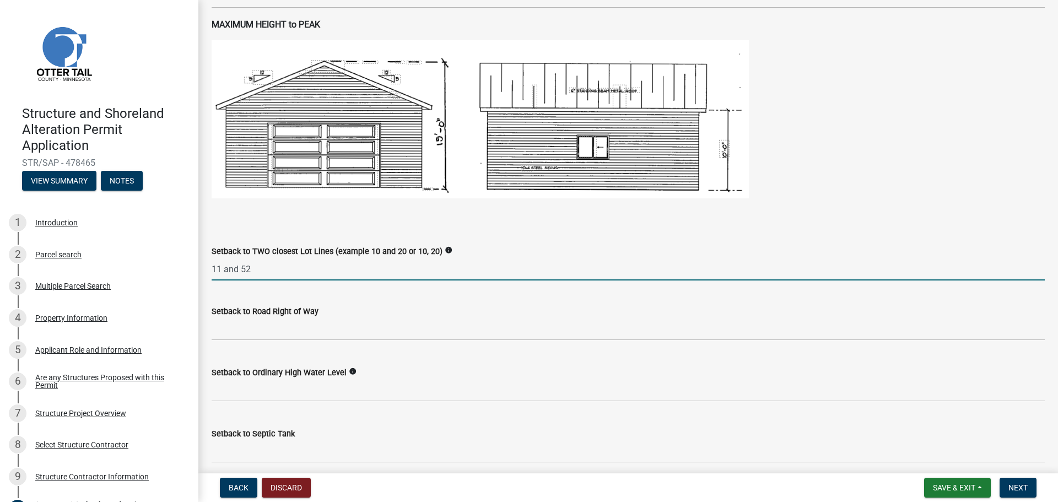
type input "11 and 52"
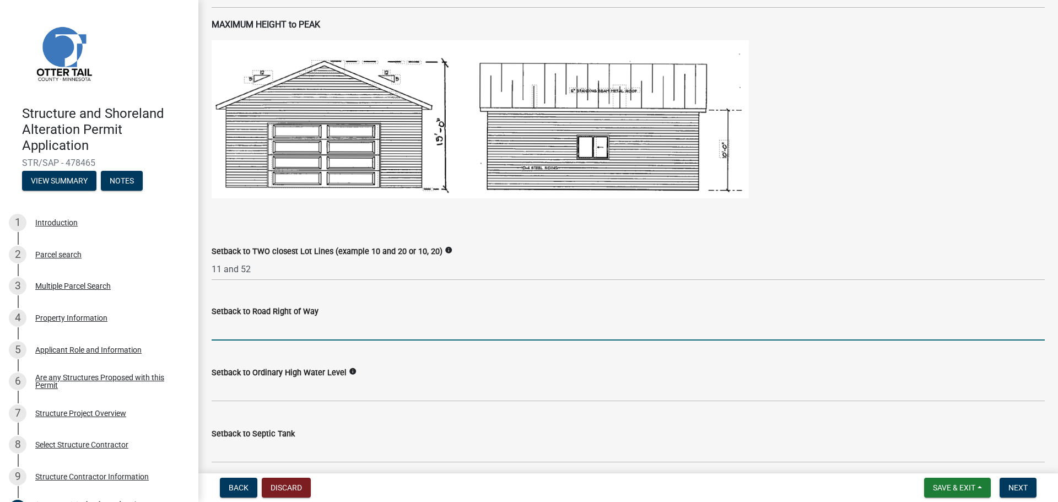
drag, startPoint x: 259, startPoint y: 330, endPoint x: 250, endPoint y: 331, distance: 8.9
click at [259, 330] on input "text" at bounding box center [628, 329] width 833 height 23
click at [247, 327] on input "text" at bounding box center [628, 329] width 833 height 23
type input "93"
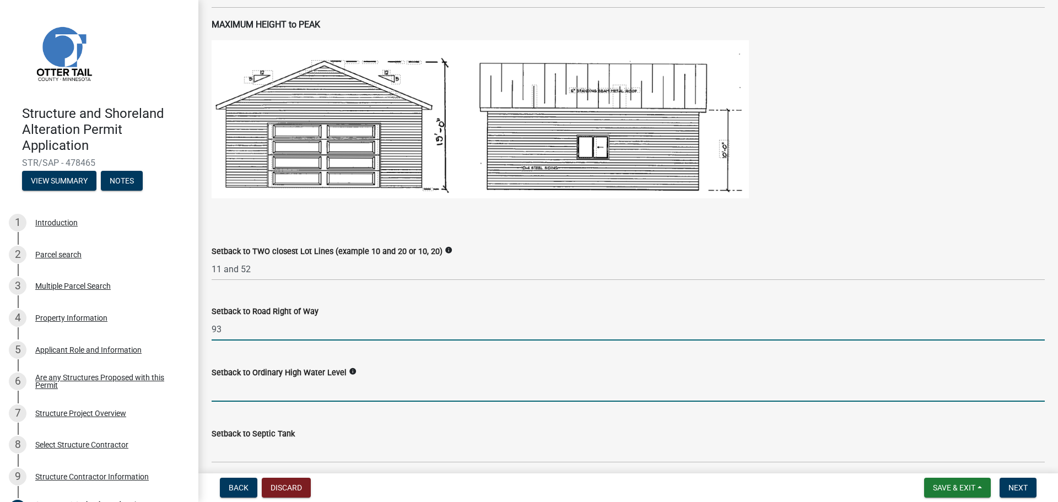
click at [235, 391] on input "text" at bounding box center [628, 390] width 833 height 23
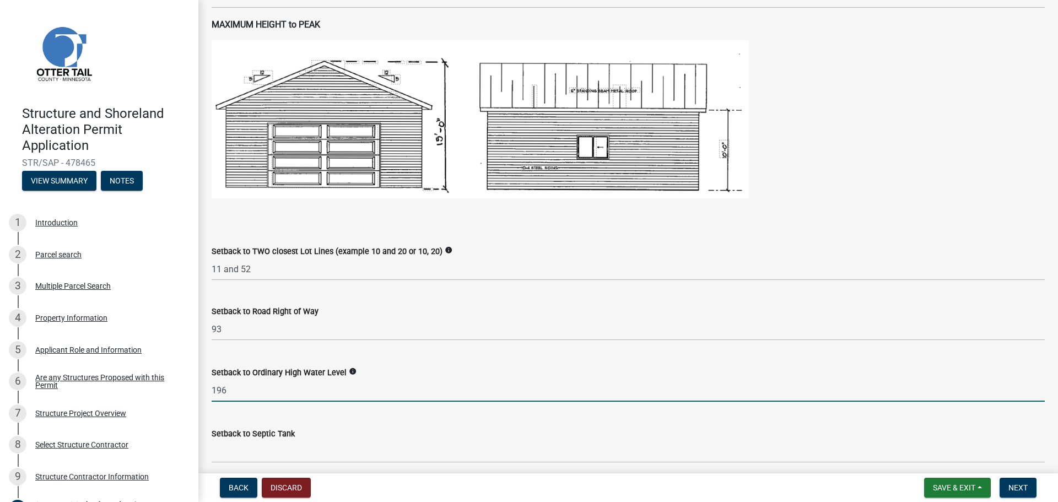
type input "196"
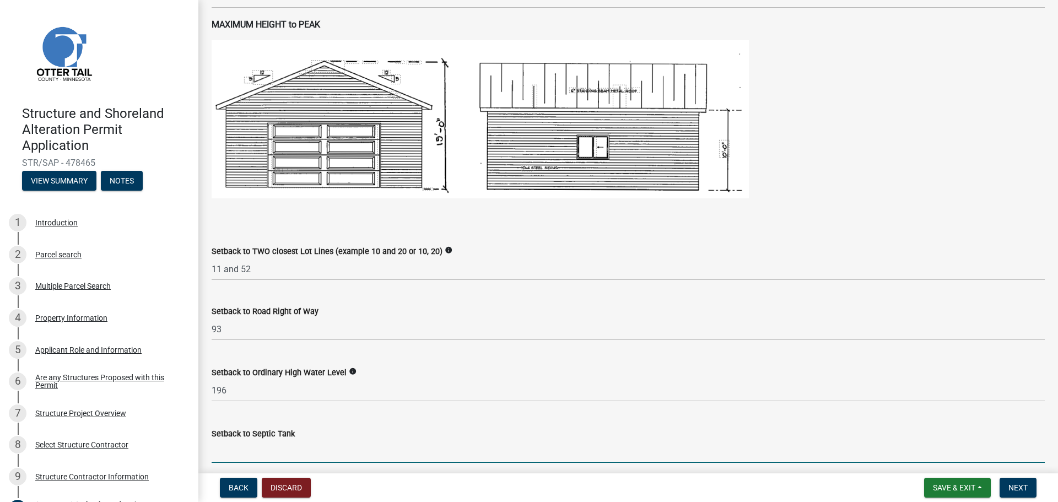
click at [266, 451] on input "Setback to Septic Tank" at bounding box center [628, 451] width 833 height 23
type input "To be determined"
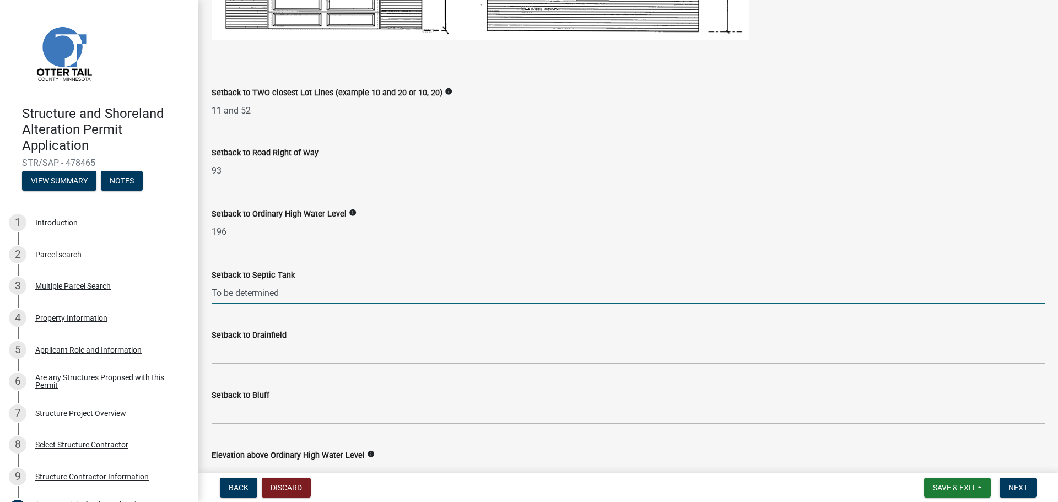
scroll to position [826, 0]
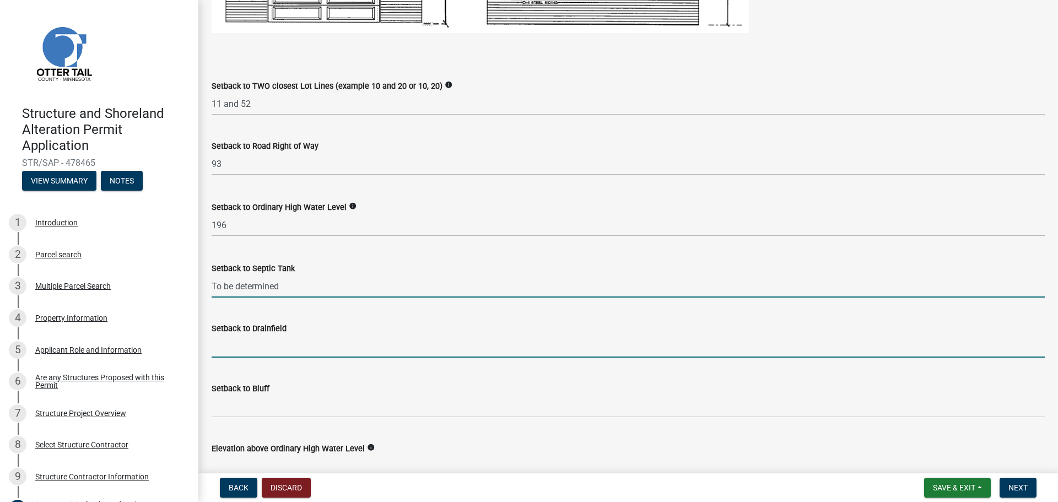
click at [257, 351] on input "Setback to Drainfield" at bounding box center [628, 346] width 833 height 23
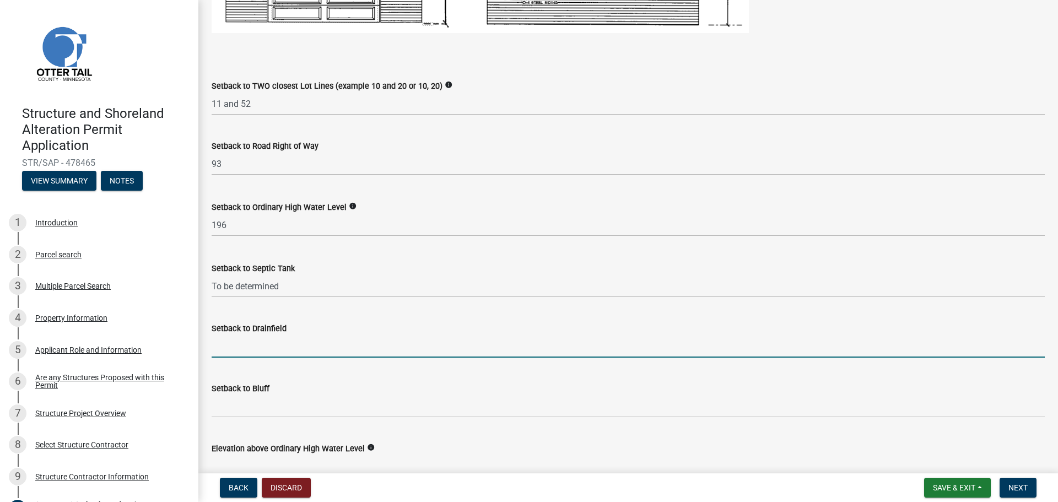
type input "To be determined"
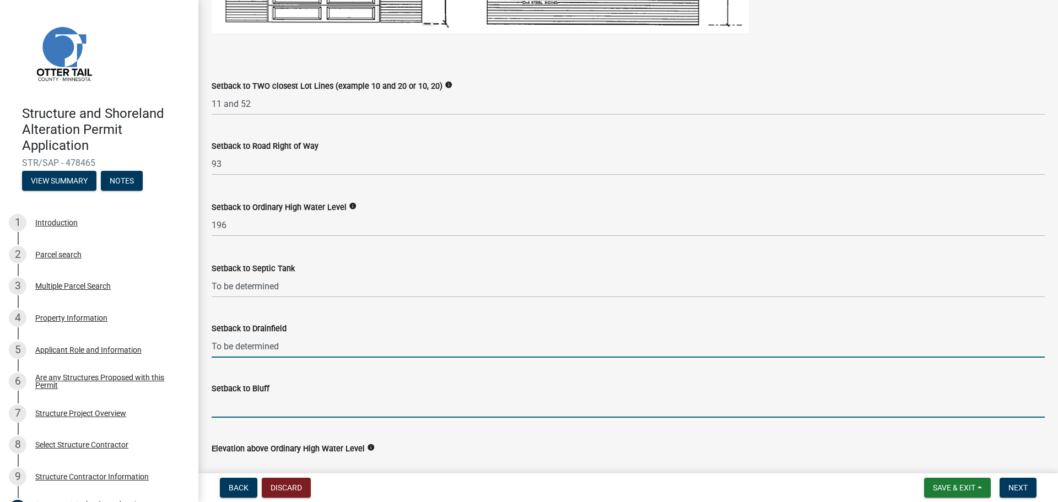
click at [245, 414] on input "Setback to Bluff" at bounding box center [628, 406] width 833 height 23
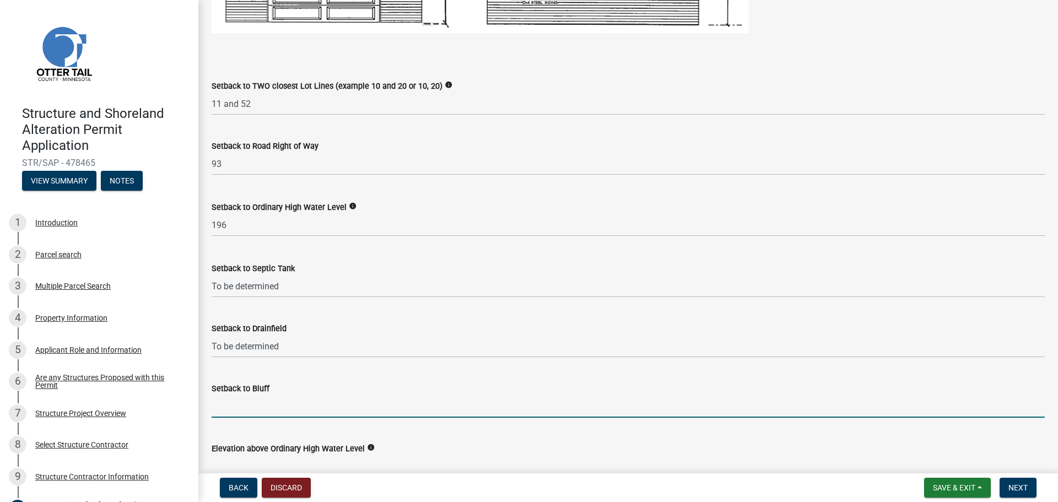
type input "NA"
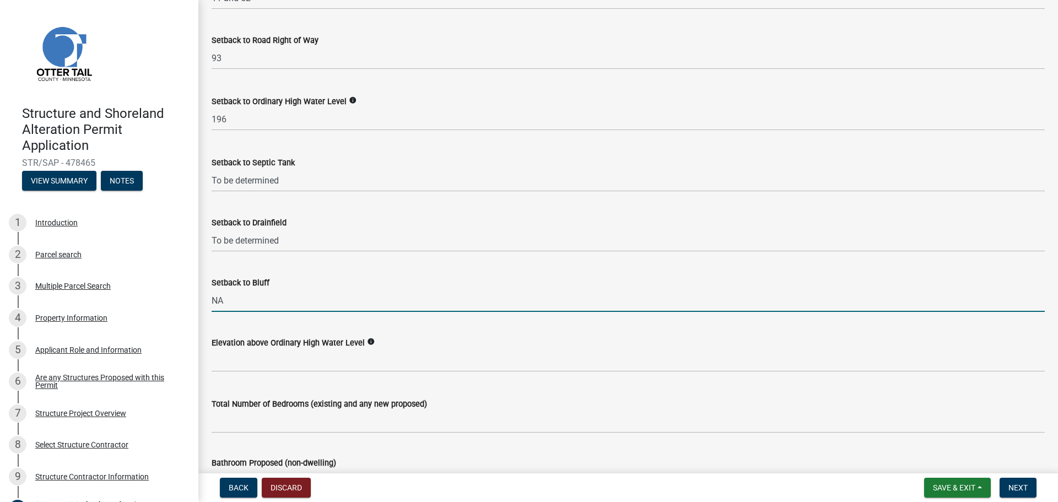
scroll to position [992, 0]
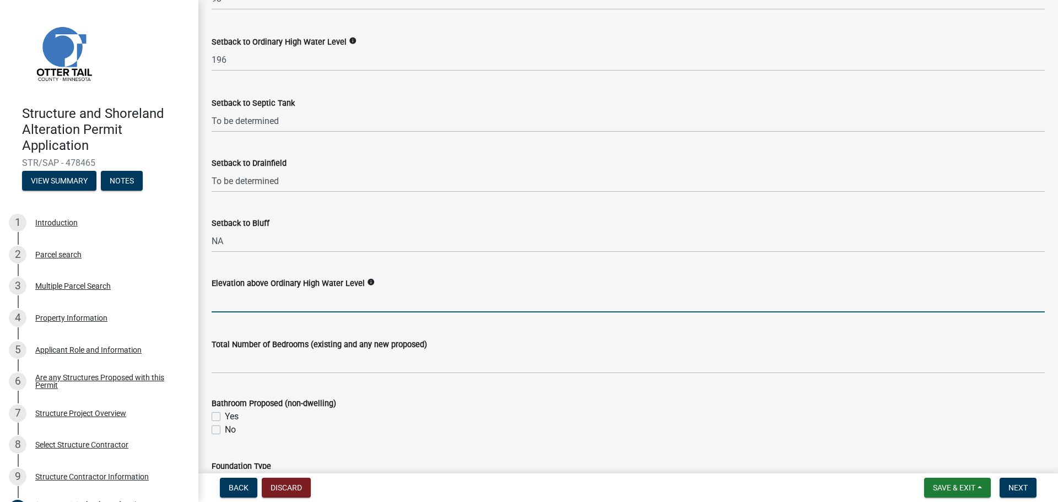
click at [253, 300] on input "text" at bounding box center [628, 301] width 833 height 23
type input "8"
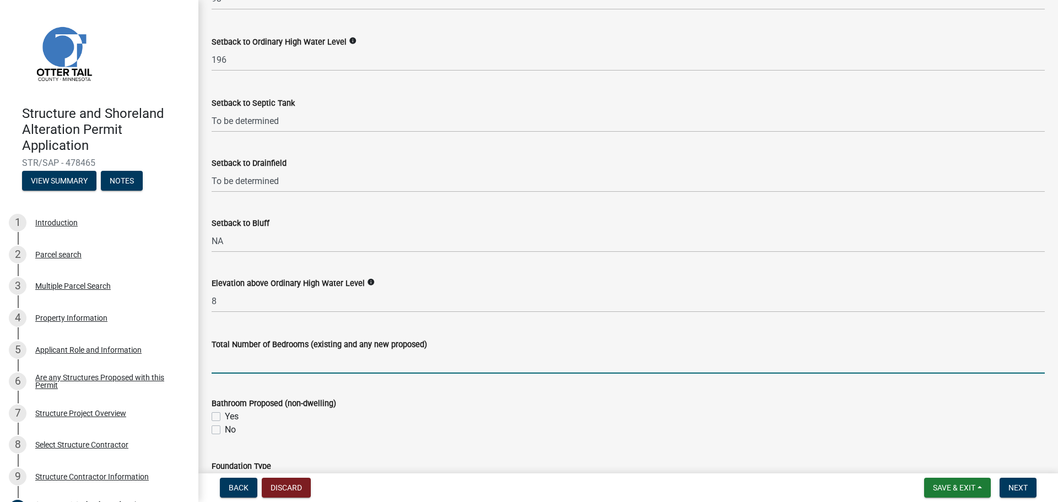
click at [256, 368] on input "text" at bounding box center [628, 362] width 833 height 23
type input "4"
click at [225, 427] on label "No" at bounding box center [230, 429] width 11 height 13
click at [225, 427] on input "No" at bounding box center [228, 426] width 7 height 7
checkbox input "true"
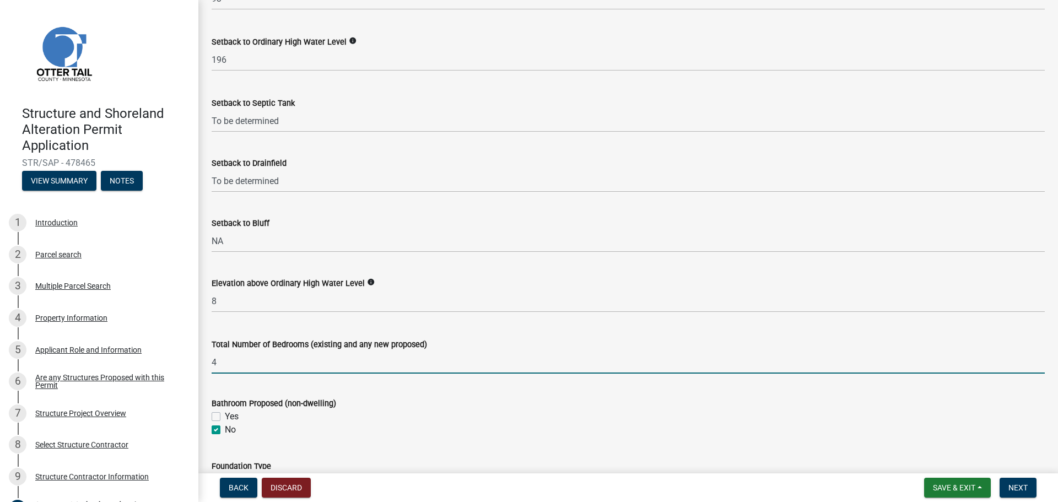
checkbox input "false"
checkbox input "true"
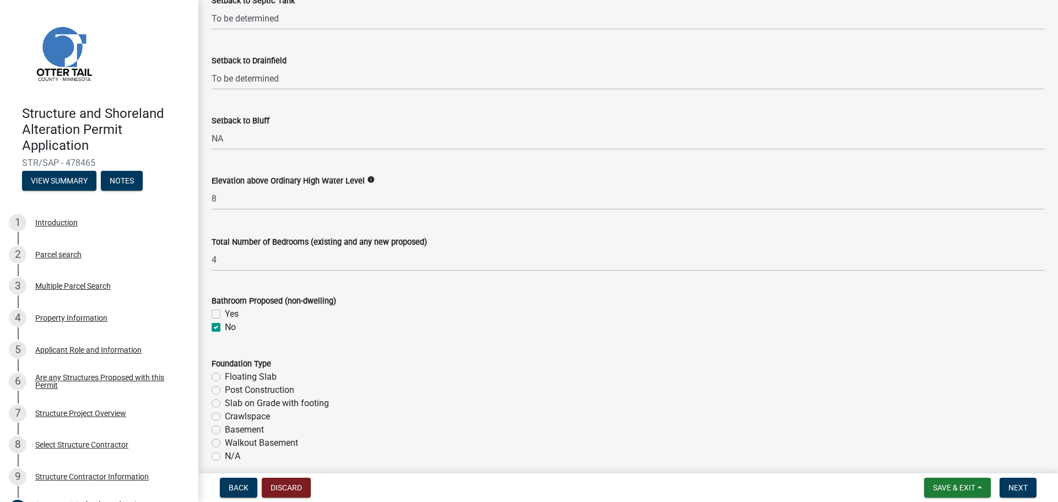
scroll to position [1102, 0]
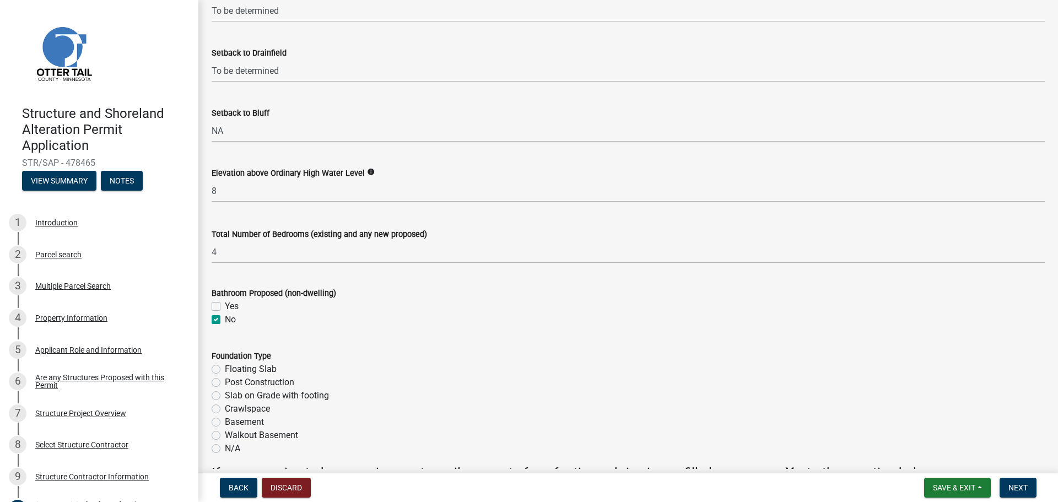
click at [225, 418] on label "Basement" at bounding box center [244, 421] width 39 height 13
click at [225, 418] on input "Basement" at bounding box center [228, 418] width 7 height 7
radio input "true"
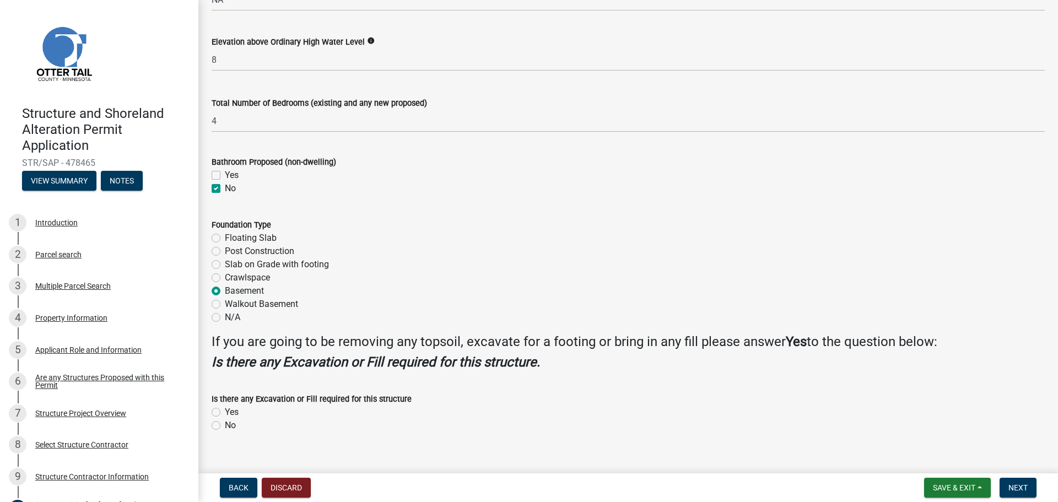
scroll to position [1249, 0]
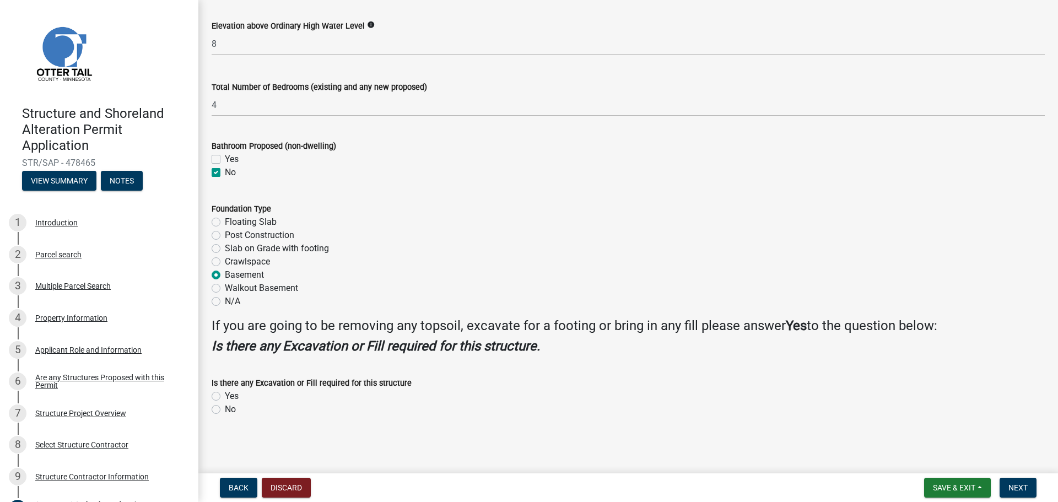
click at [225, 397] on label "Yes" at bounding box center [232, 396] width 14 height 13
click at [225, 397] on input "Yes" at bounding box center [228, 393] width 7 height 7
radio input "true"
click at [1007, 482] on button "Next" at bounding box center [1017, 488] width 37 height 20
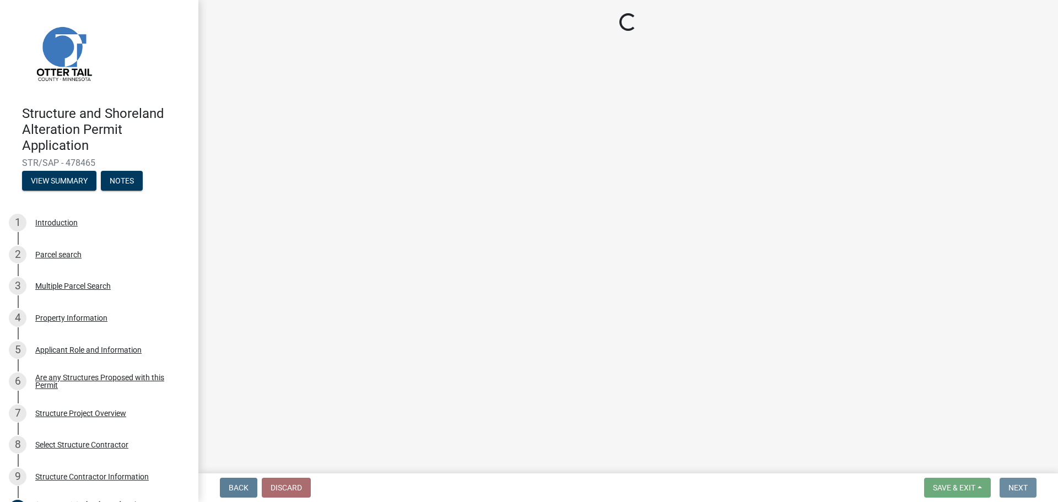
scroll to position [0, 0]
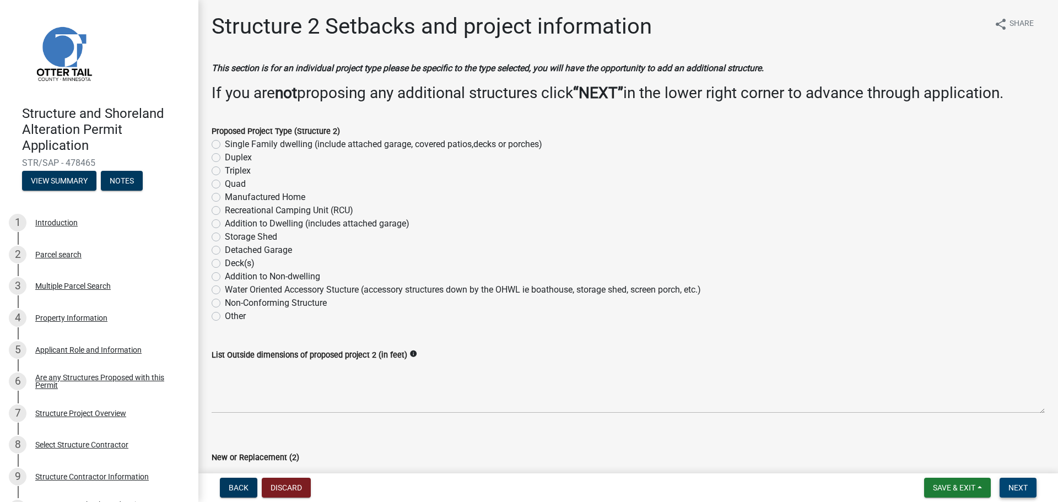
click at [1021, 481] on button "Next" at bounding box center [1017, 488] width 37 height 20
click at [1027, 484] on span "Next" at bounding box center [1017, 487] width 19 height 9
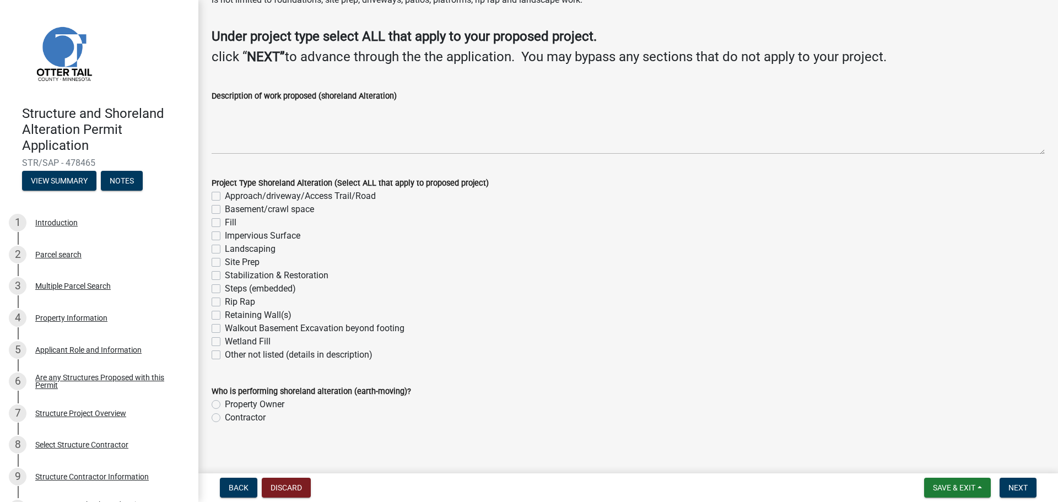
scroll to position [72, 0]
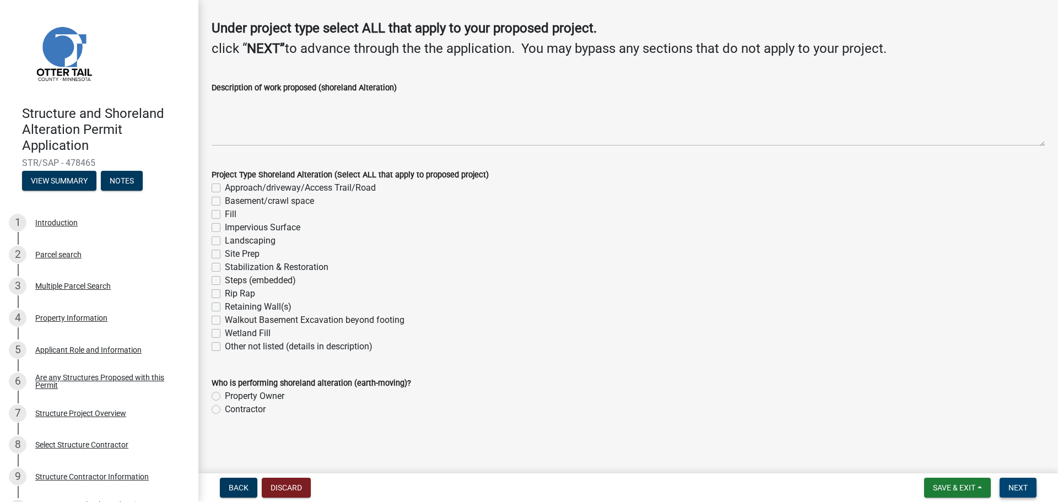
click at [1019, 490] on span "Next" at bounding box center [1017, 487] width 19 height 9
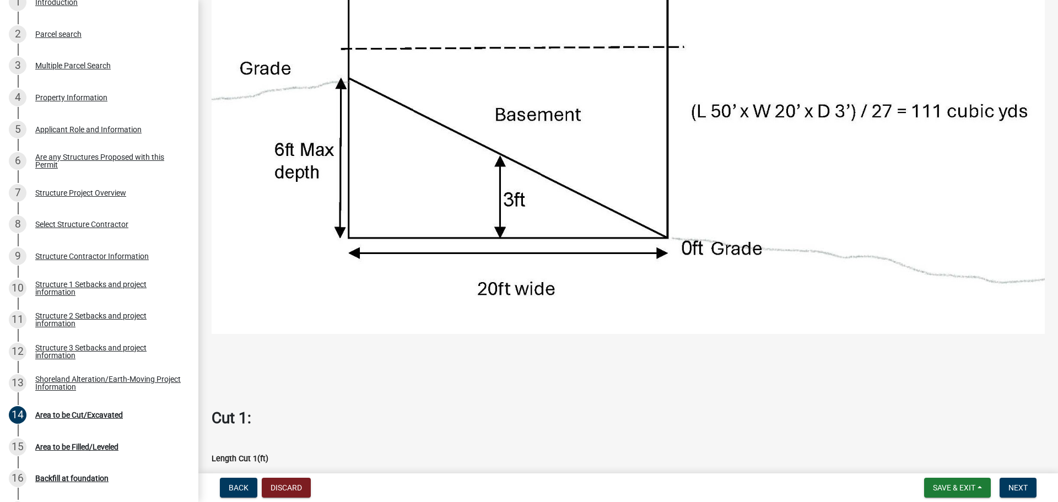
scroll to position [483, 0]
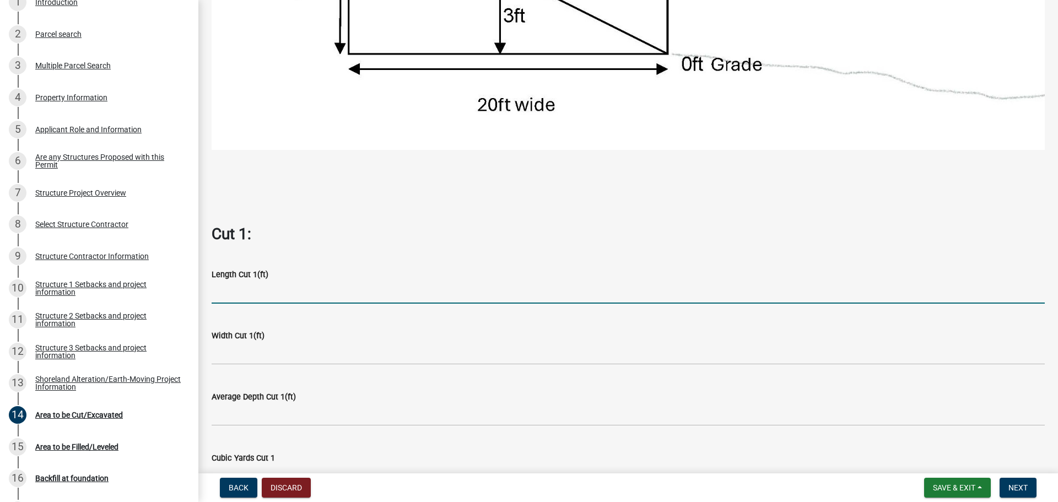
click at [266, 289] on input "text" at bounding box center [628, 292] width 833 height 23
type input "20"
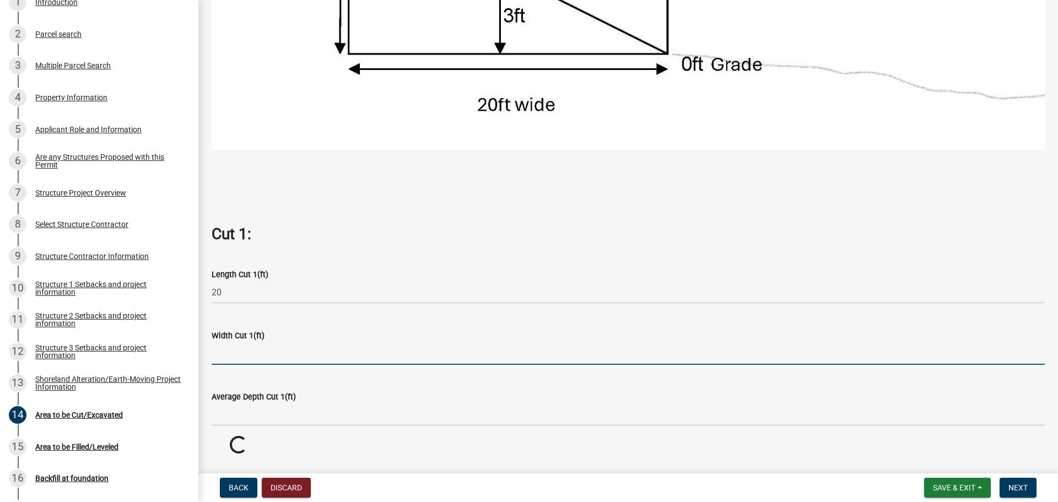
click at [261, 350] on input "text" at bounding box center [628, 353] width 833 height 23
type input "20"
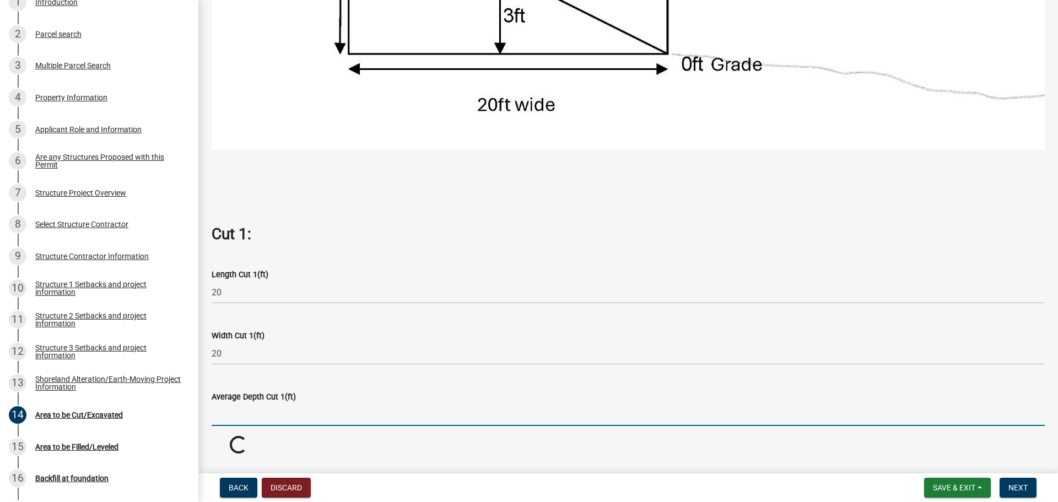
click at [240, 408] on input "text" at bounding box center [628, 414] width 833 height 23
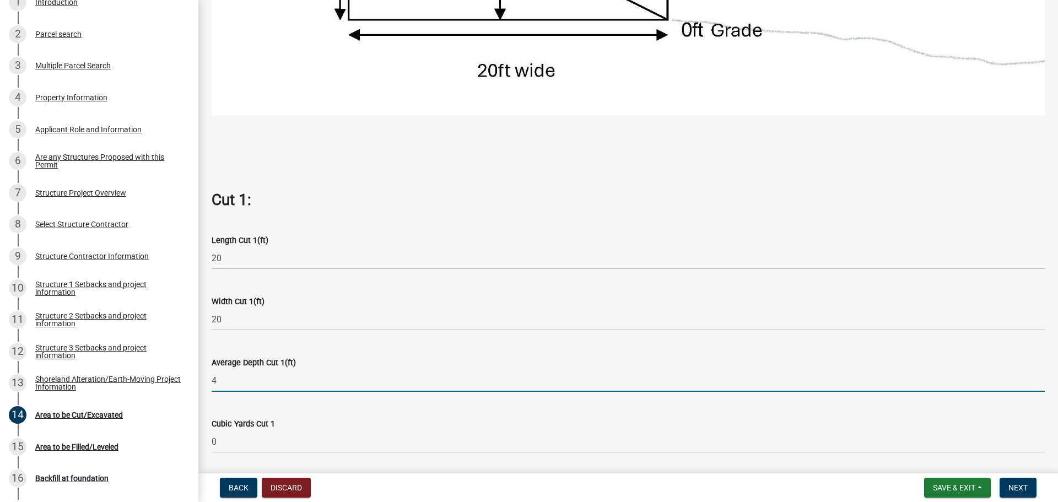
scroll to position [648, 0]
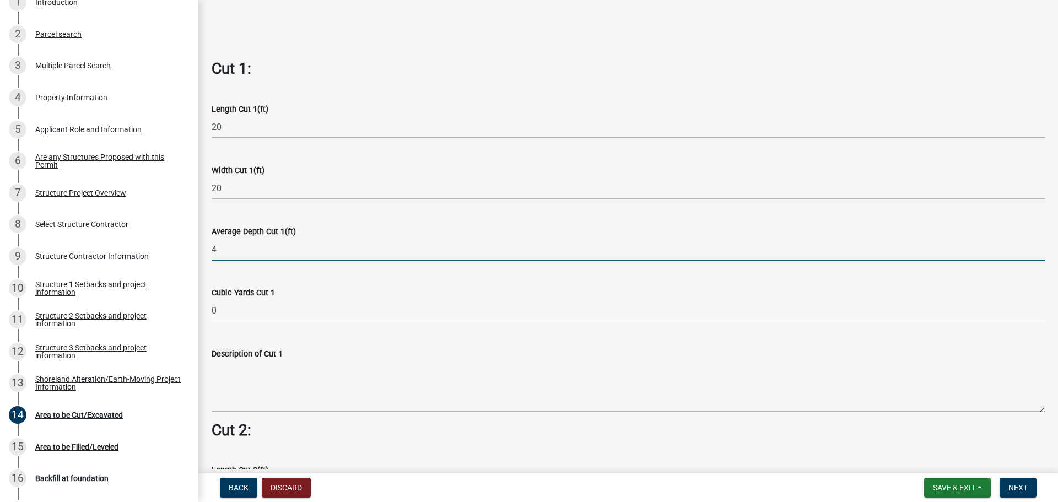
type input "4"
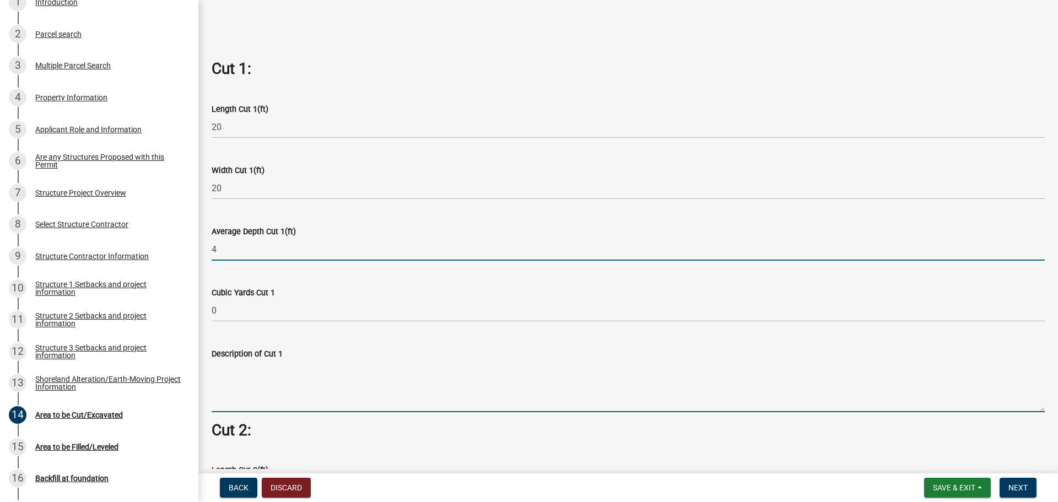
click at [304, 393] on wm-data-entity-input-list "Cut = Length x Width x Average Depth. Cut 1: Length Cut 1(ft) 20 Width Cut 1(ft…" at bounding box center [628, 316] width 833 height 1771
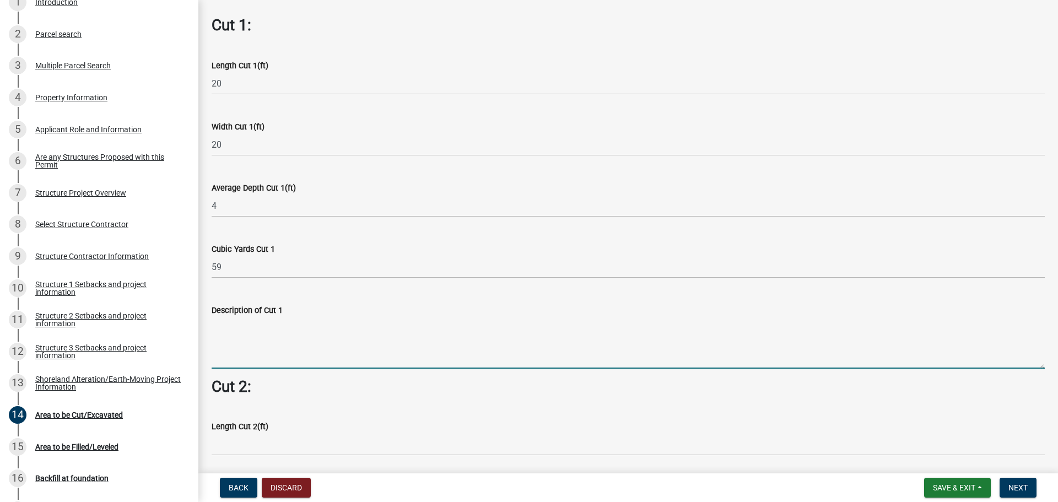
scroll to position [758, 0]
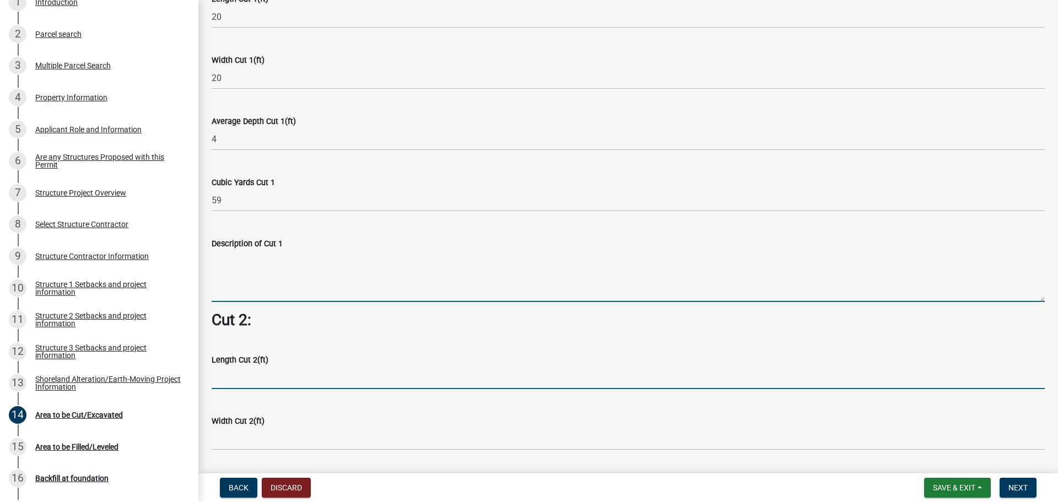
click at [280, 376] on input "text" at bounding box center [628, 377] width 833 height 23
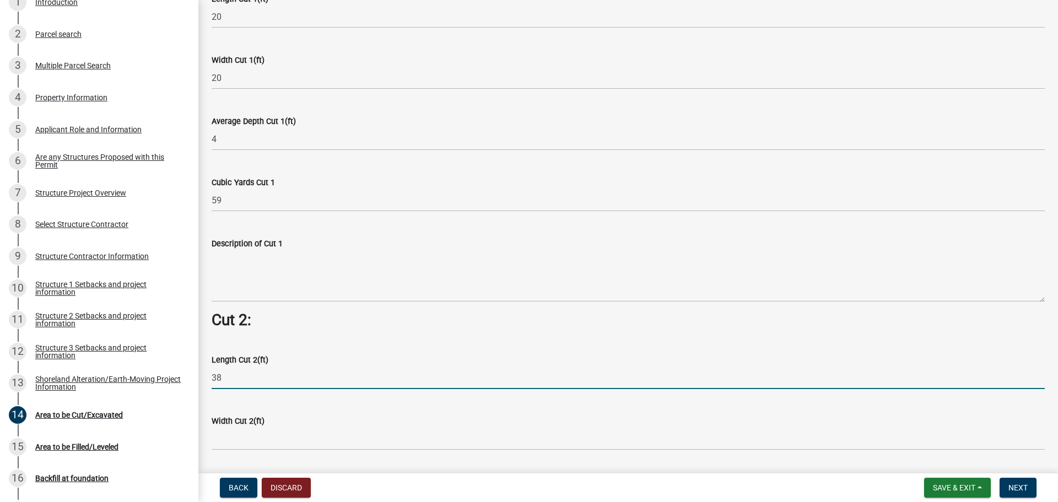
type input "38"
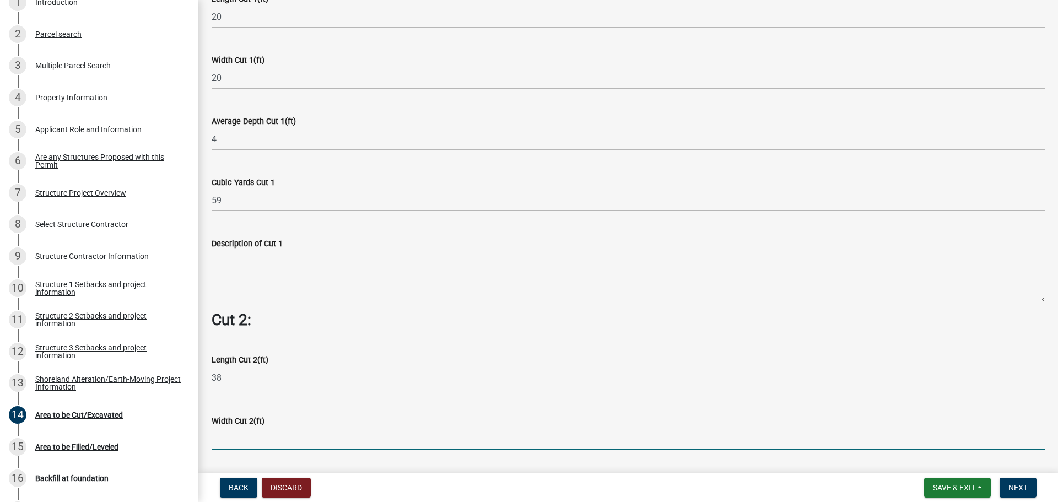
click at [247, 432] on input "text" at bounding box center [628, 439] width 833 height 23
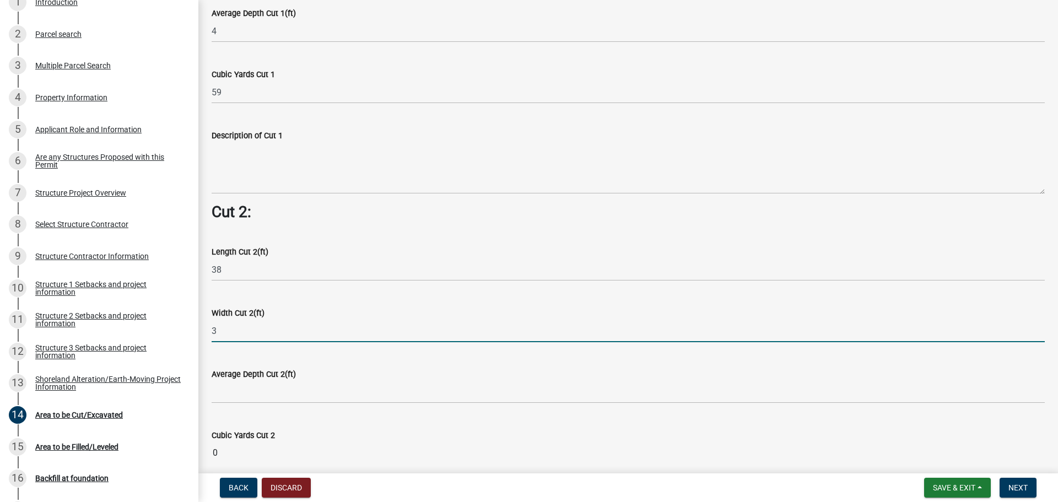
scroll to position [868, 0]
type input "3"
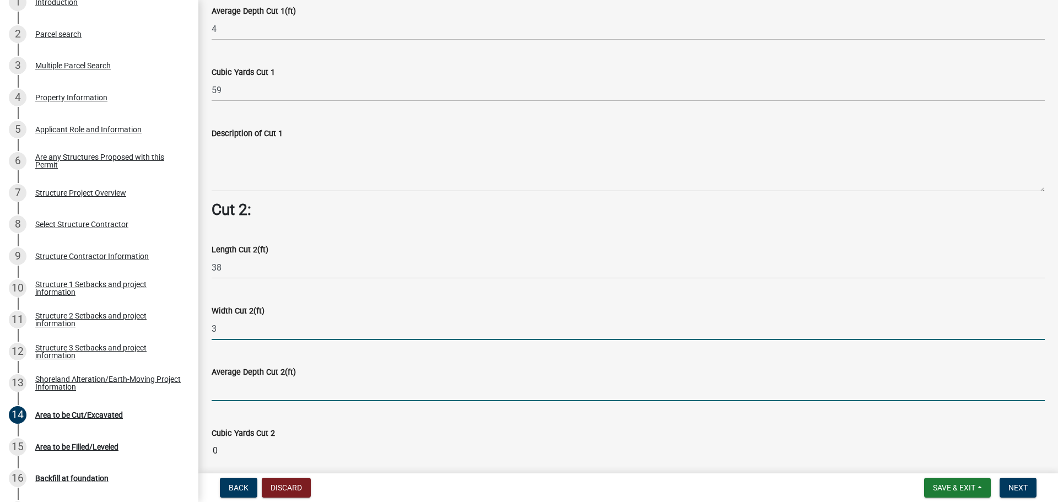
click at [254, 390] on input "text" at bounding box center [628, 389] width 833 height 23
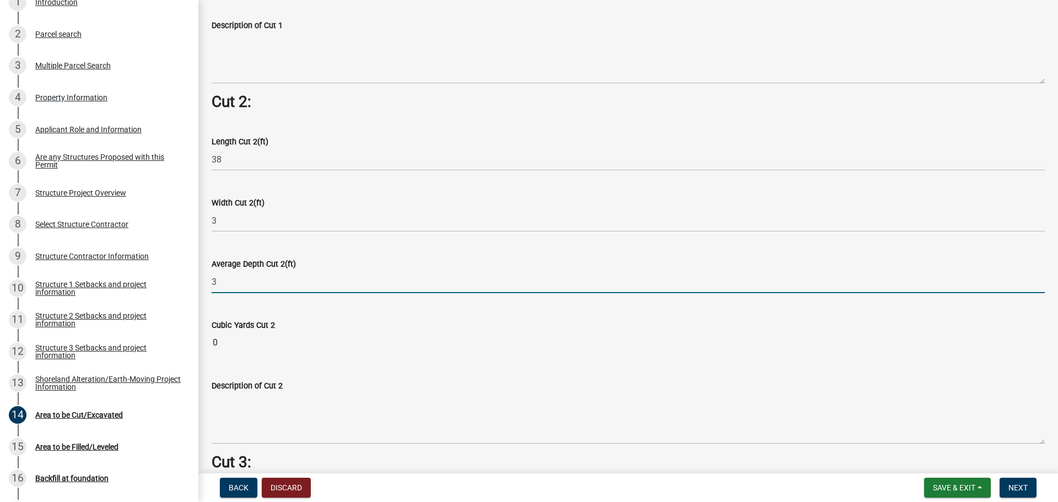
scroll to position [978, 0]
type input "3"
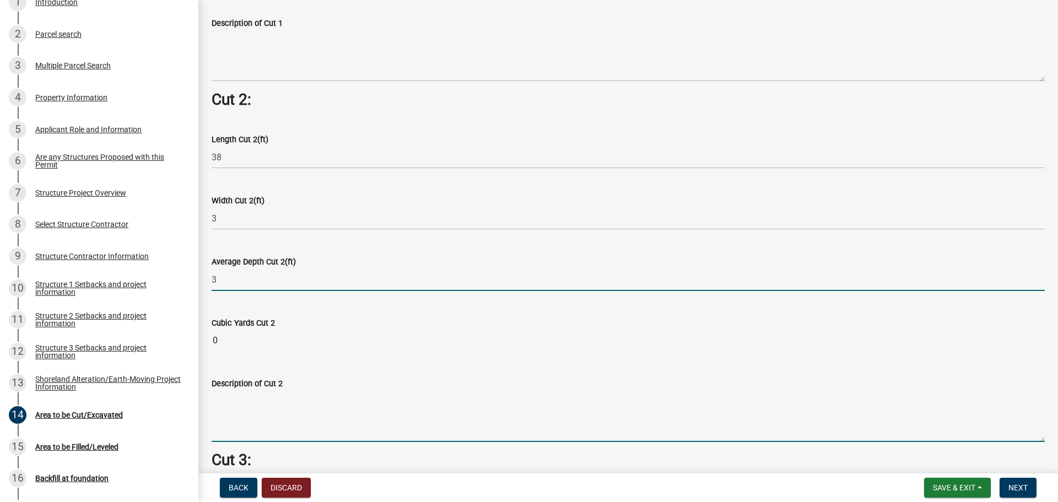
click at [457, 398] on wm-data-entity-input "Description of Cut 2" at bounding box center [628, 405] width 833 height 89
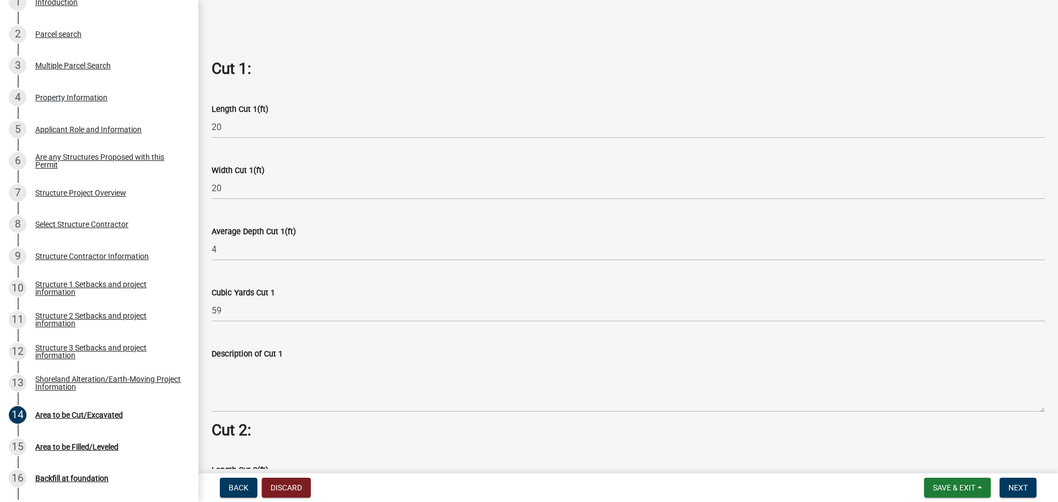
scroll to position [593, 0]
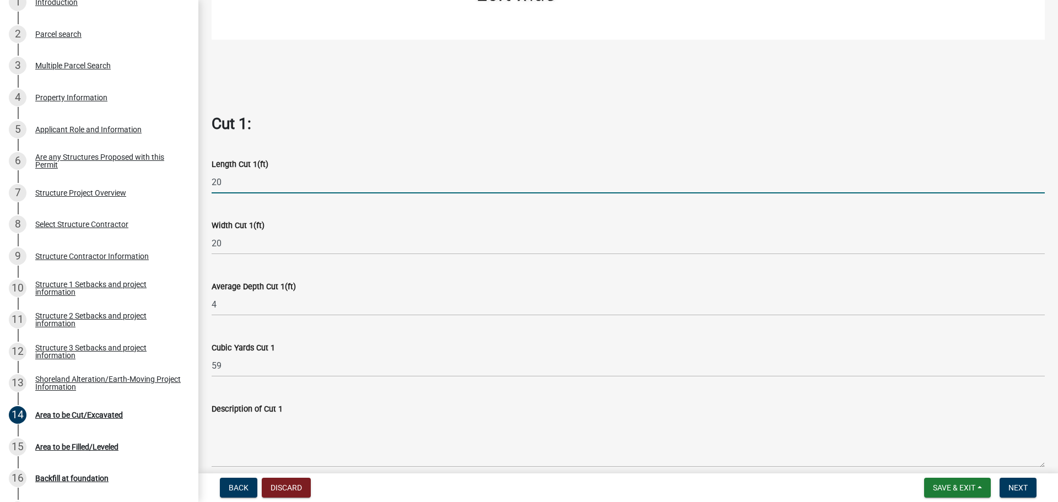
click at [224, 174] on input "20" at bounding box center [628, 182] width 833 height 23
type input "2"
type input "30"
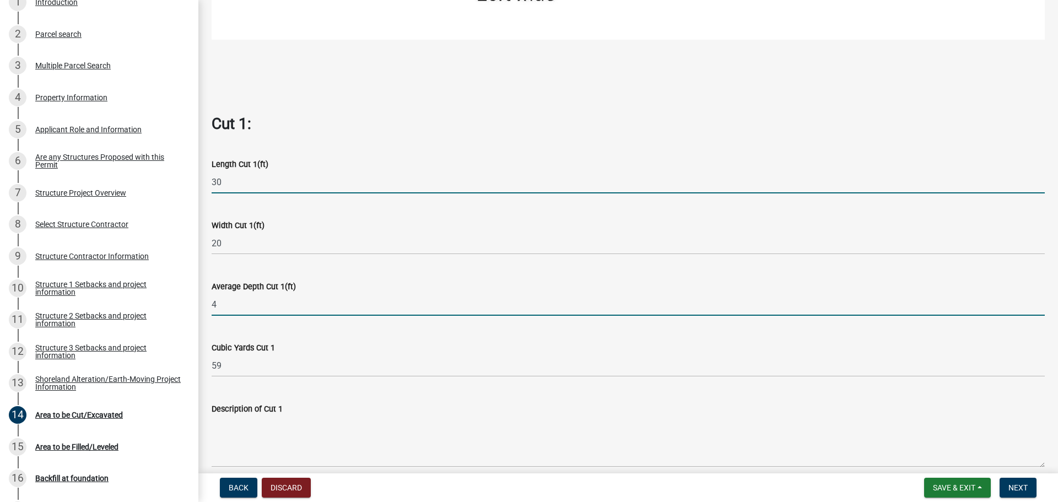
click at [227, 302] on input "4" at bounding box center [628, 304] width 833 height 23
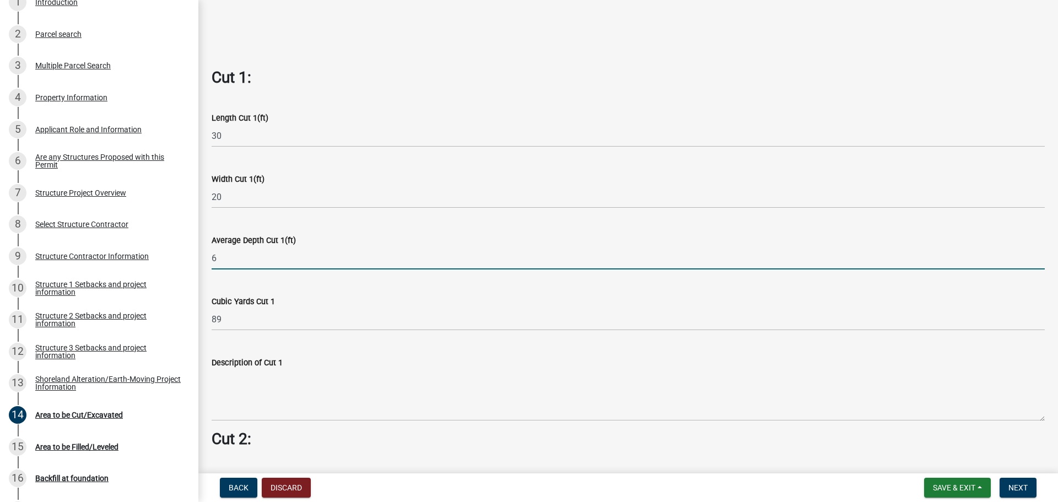
scroll to position [758, 0]
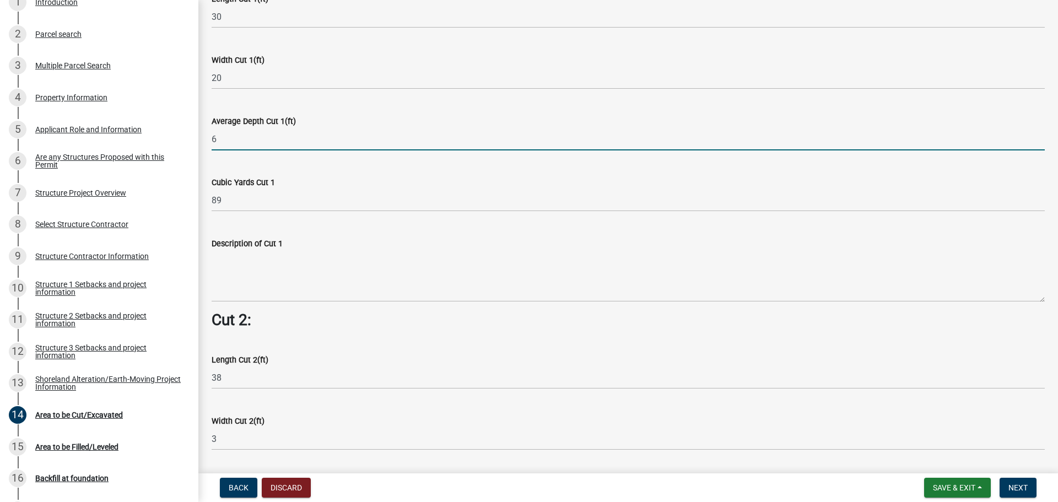
type input "6"
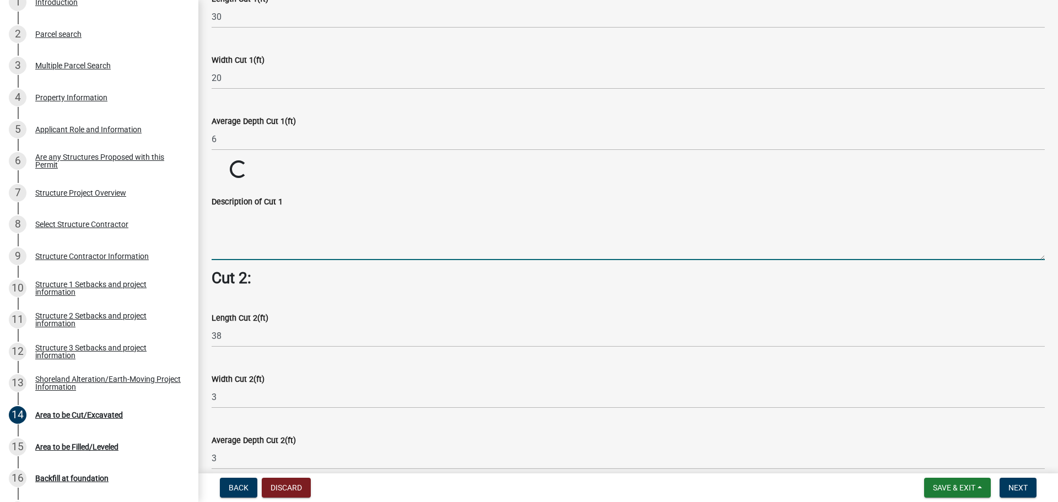
click at [410, 286] on wm-data-entity-input-list "Cut = Length x Width x Average Depth. Cut 1: Length Cut 1(ft) 30 Width Cut 1(ft…" at bounding box center [628, 185] width 833 height 1729
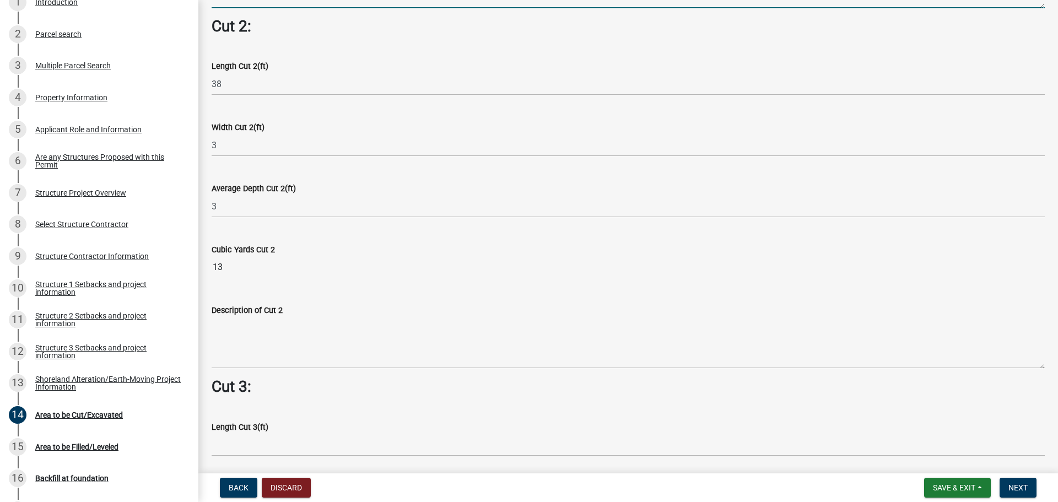
scroll to position [1144, 0]
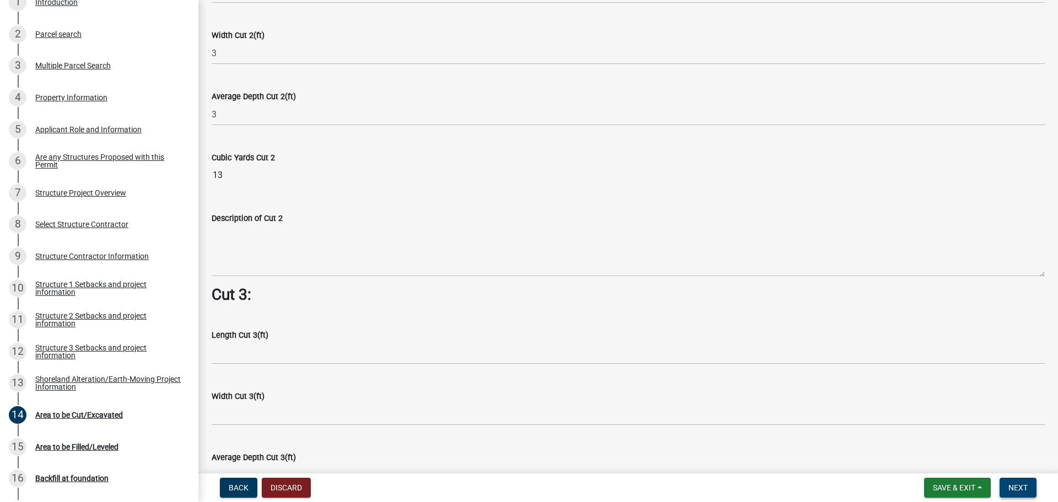
click at [1021, 489] on span "Next" at bounding box center [1017, 487] width 19 height 9
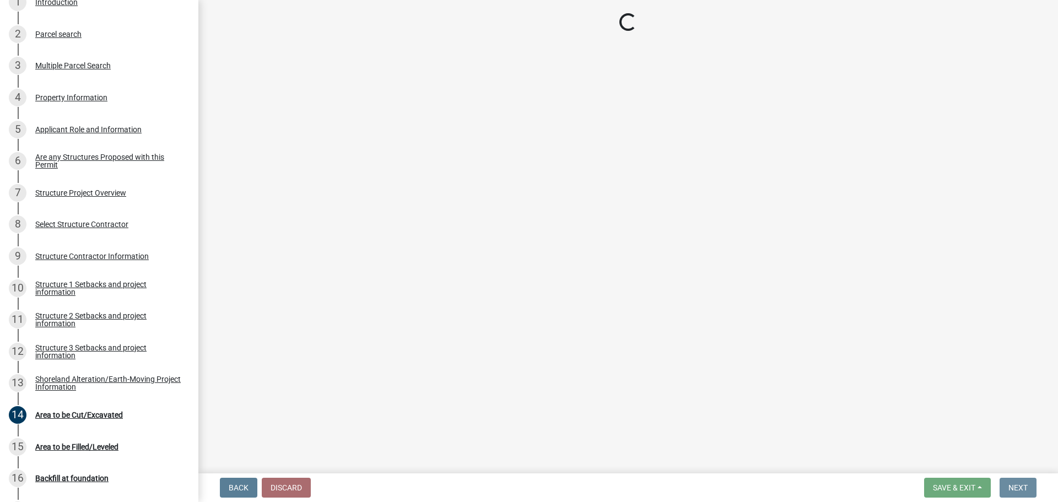
scroll to position [0, 0]
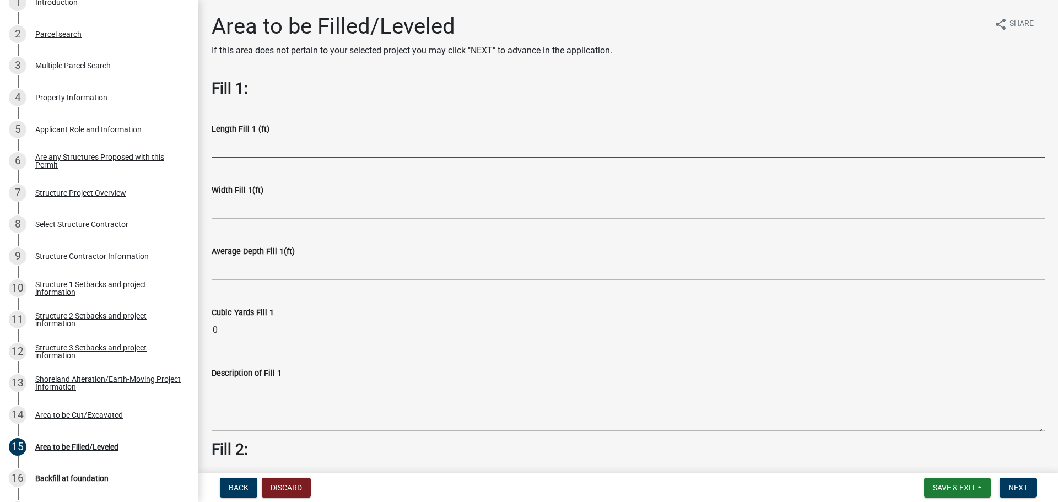
click at [229, 154] on input "text" at bounding box center [628, 147] width 833 height 23
type input "1"
type input "50"
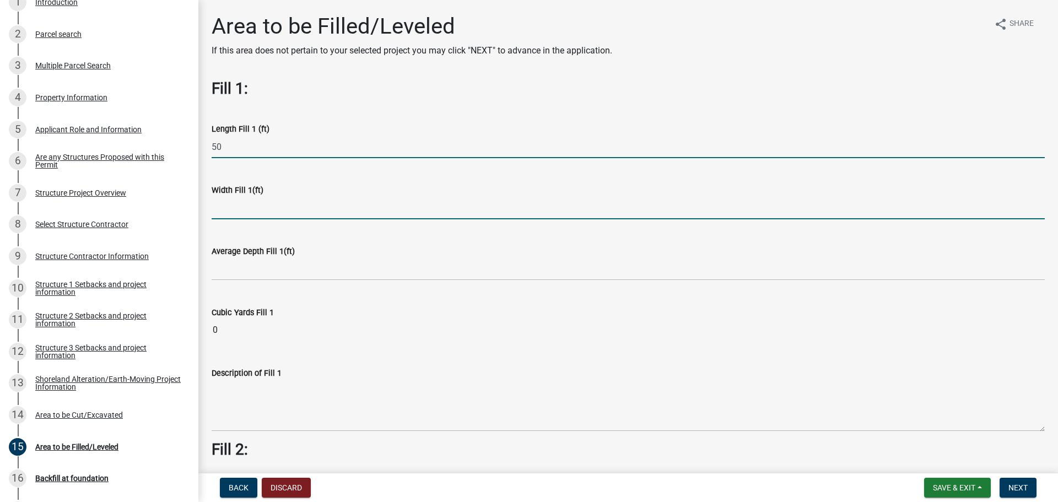
click at [263, 215] on input "text" at bounding box center [628, 208] width 833 height 23
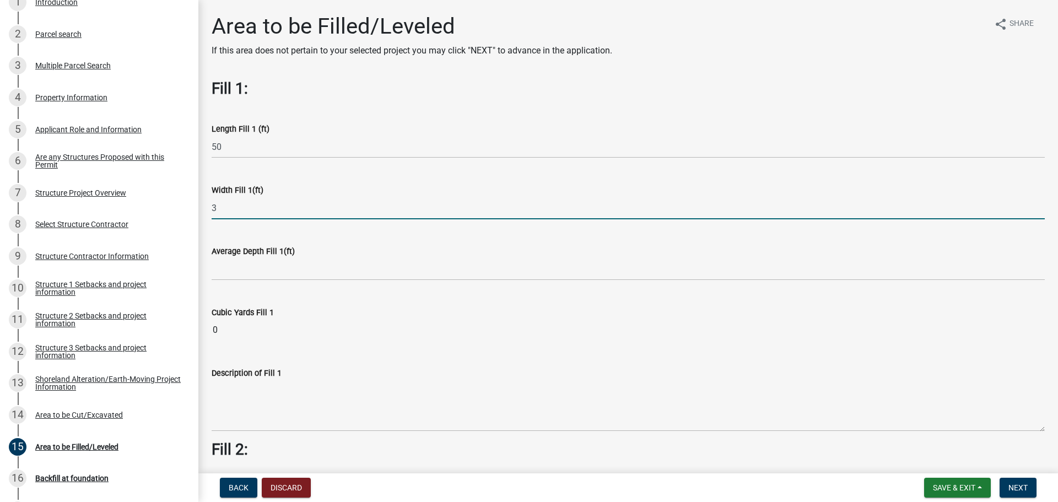
type input "3"
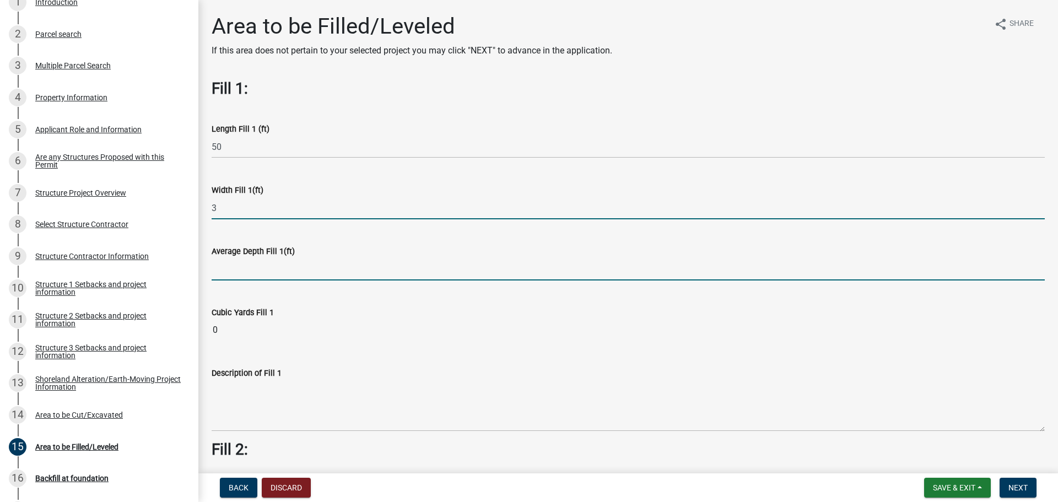
click at [250, 274] on input "text" at bounding box center [628, 269] width 833 height 23
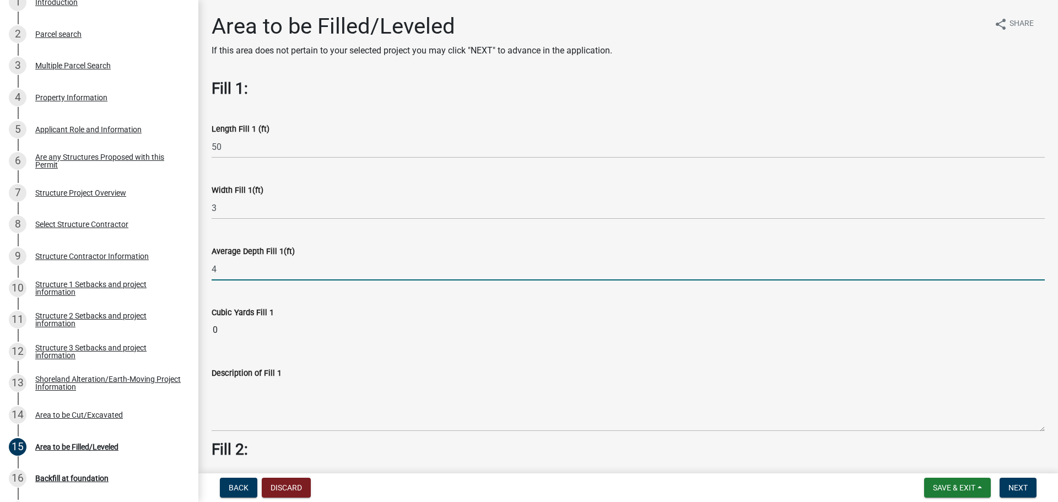
type input "4"
click at [419, 306] on wm-data-entity-input "Cubic Yards Fill 1 0" at bounding box center [628, 320] width 833 height 61
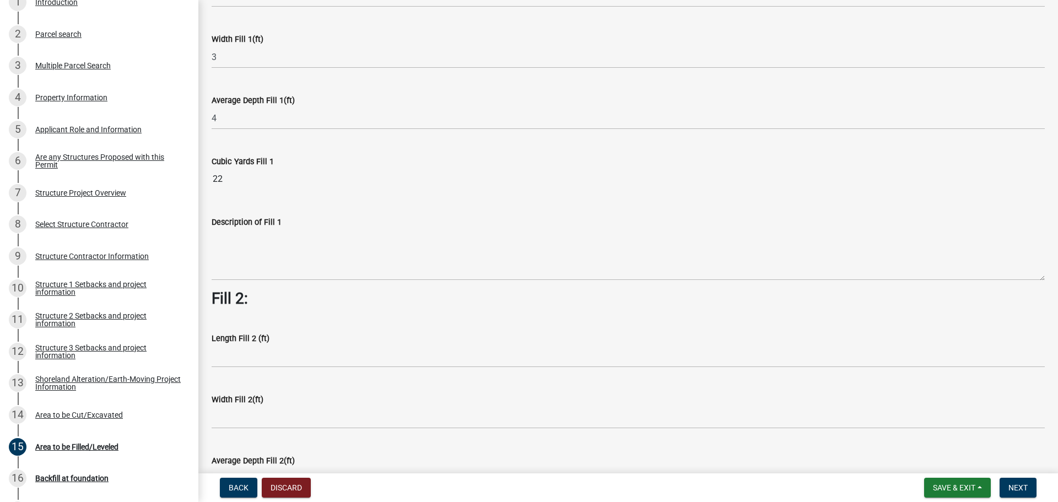
scroll to position [220, 0]
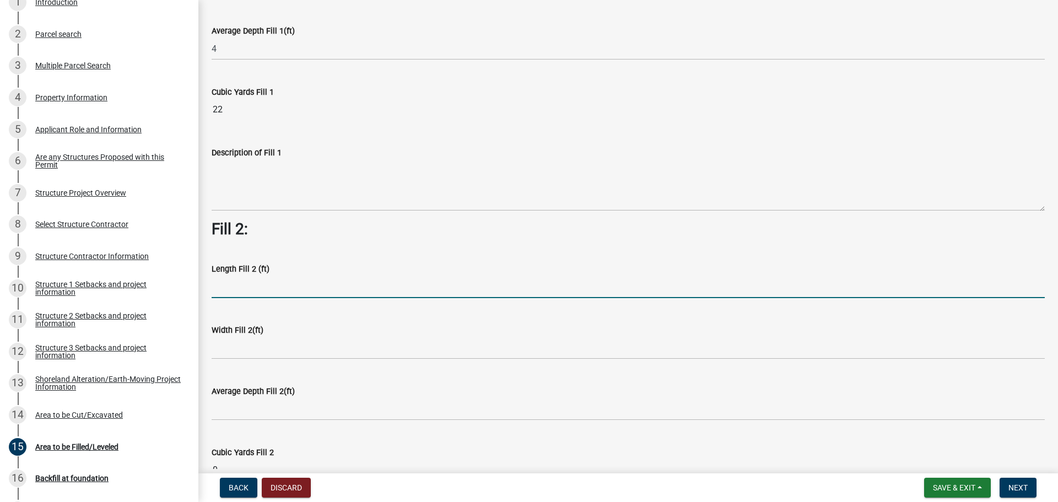
click at [246, 290] on input "text" at bounding box center [628, 286] width 833 height 23
type input "5"
type input "38"
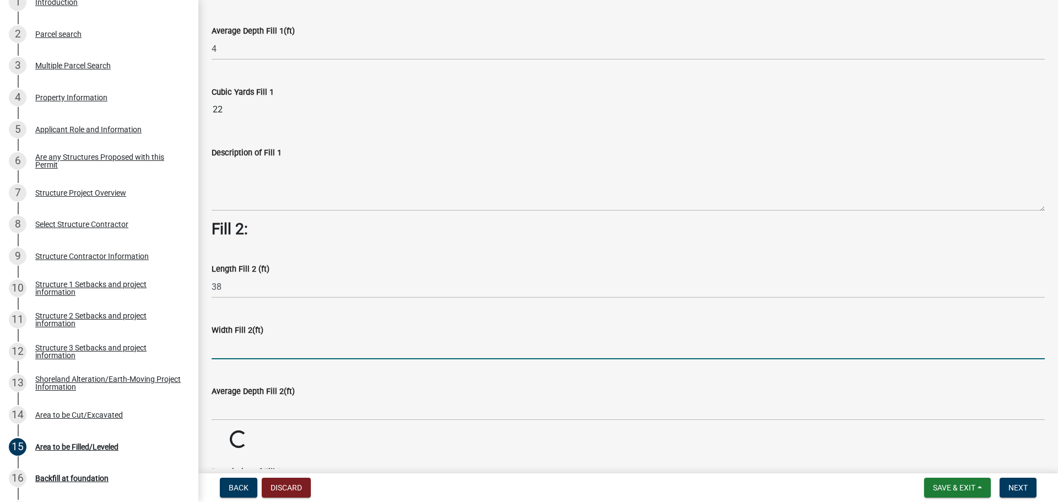
click at [250, 349] on input "text" at bounding box center [628, 348] width 833 height 23
type input "3"
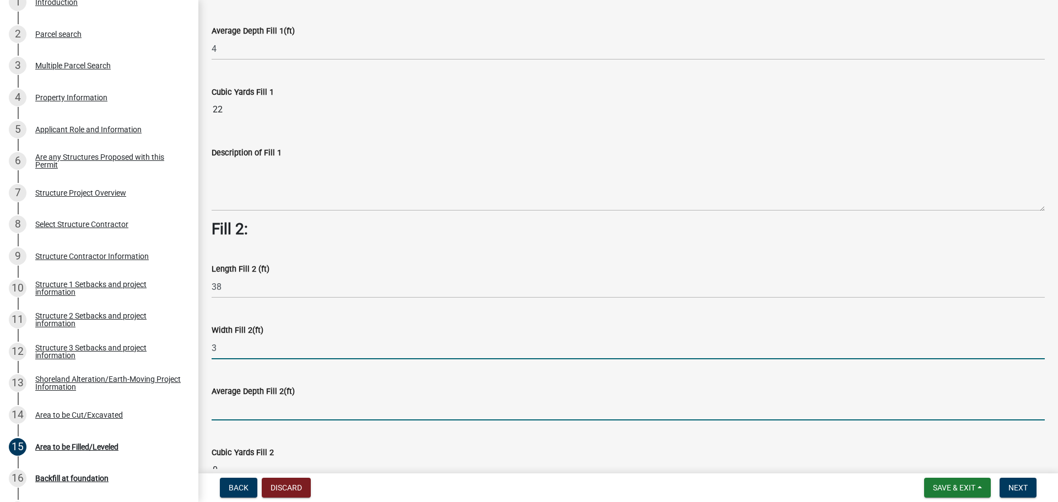
click at [243, 408] on input "text" at bounding box center [628, 409] width 833 height 23
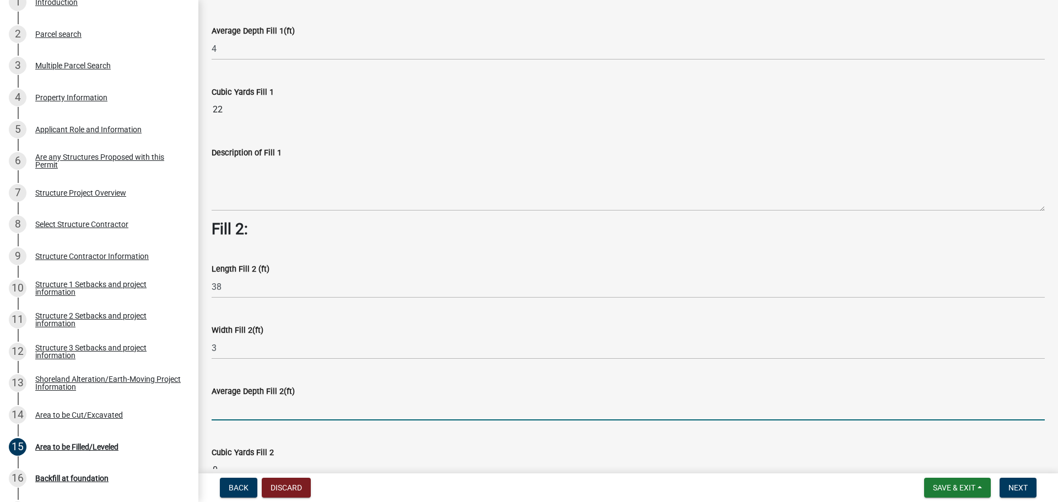
type input "4"
type input "3"
click at [478, 451] on wm-data-entity-input-list "Fill 1: Length Fill 1 (ft) 50 Width Fill 1(ft) 3 Average Depth Fill 1(ft) 4 Cub…" at bounding box center [628, 430] width 833 height 1143
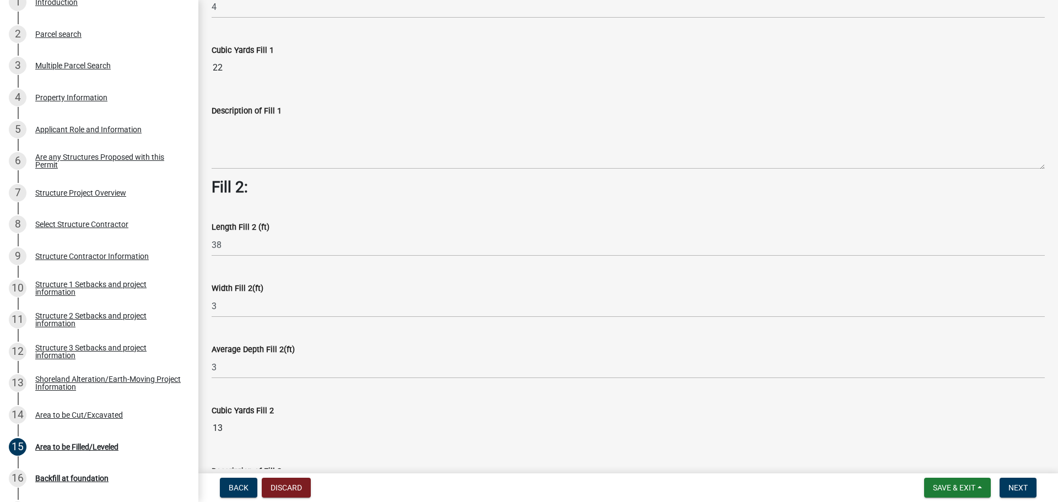
scroll to position [386, 0]
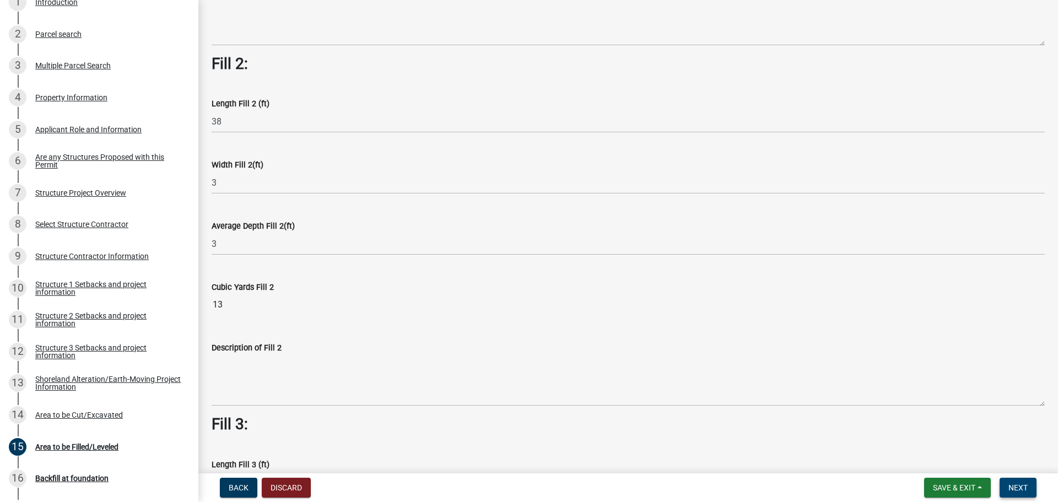
click at [1020, 492] on span "Next" at bounding box center [1017, 487] width 19 height 9
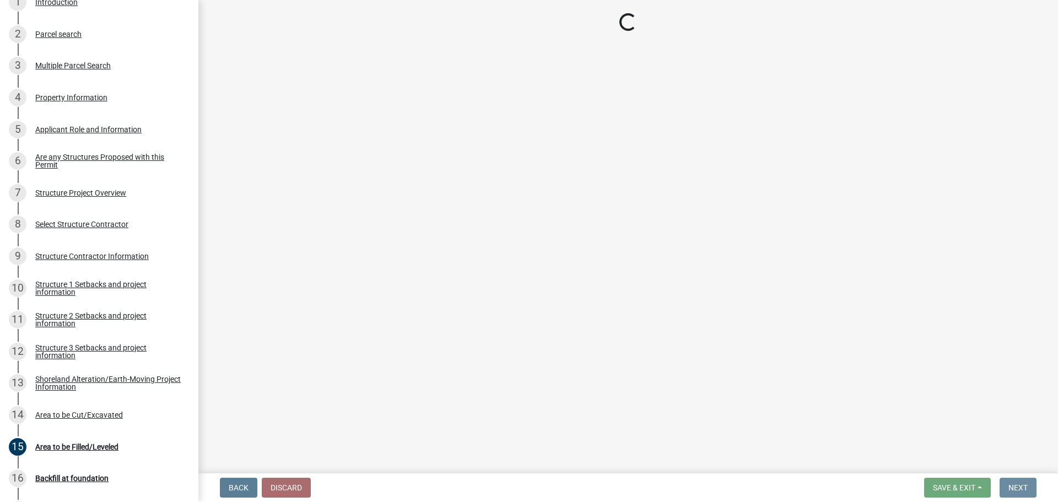
scroll to position [0, 0]
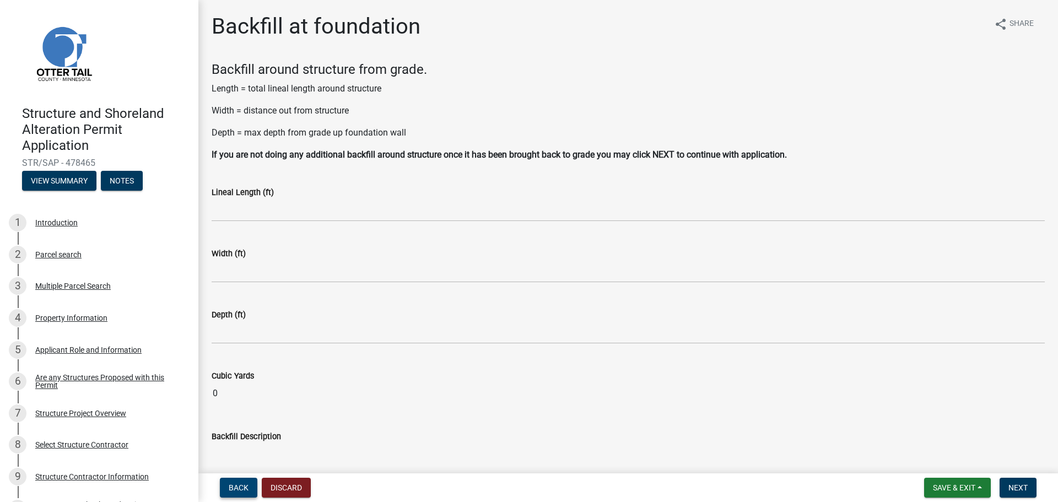
click at [238, 486] on span "Back" at bounding box center [239, 487] width 20 height 9
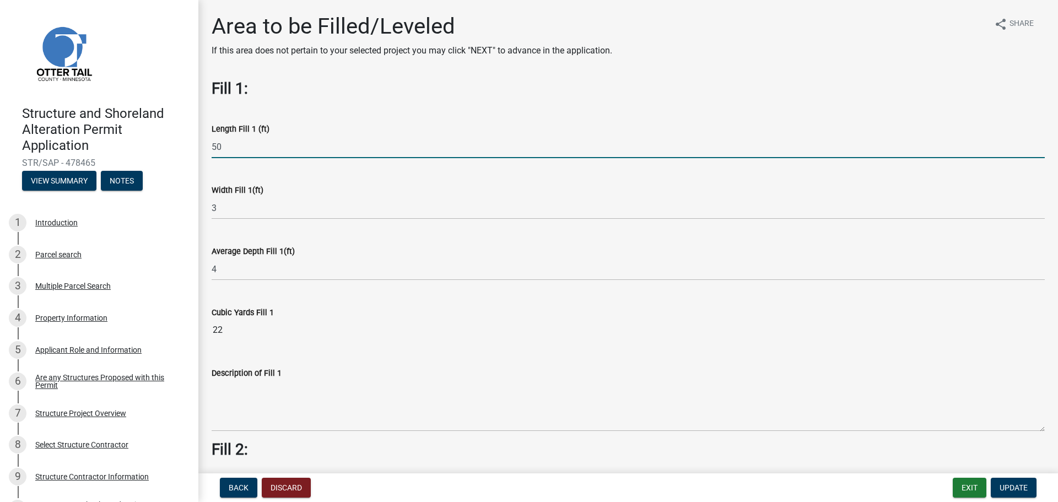
click at [223, 144] on input "50" at bounding box center [628, 147] width 833 height 23
type input "5"
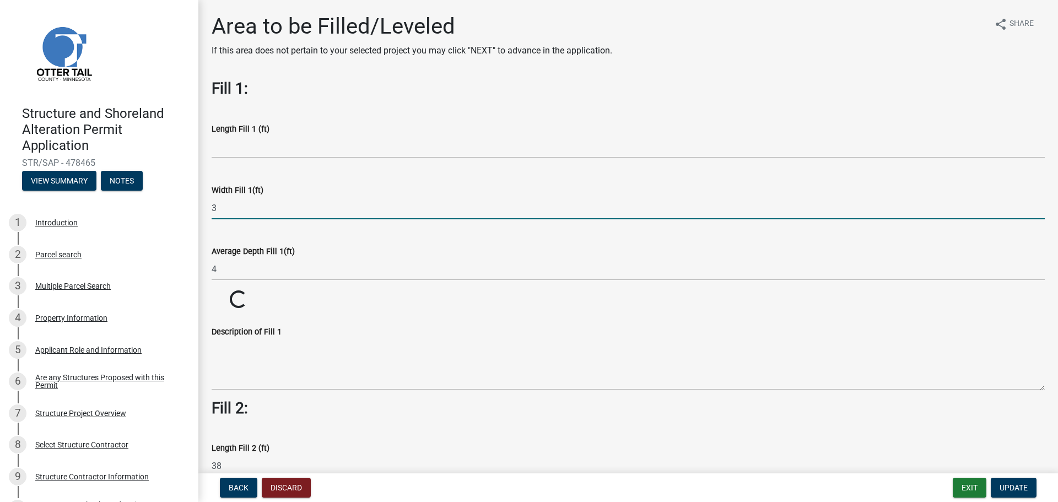
click at [226, 205] on input "3" at bounding box center [628, 208] width 833 height 23
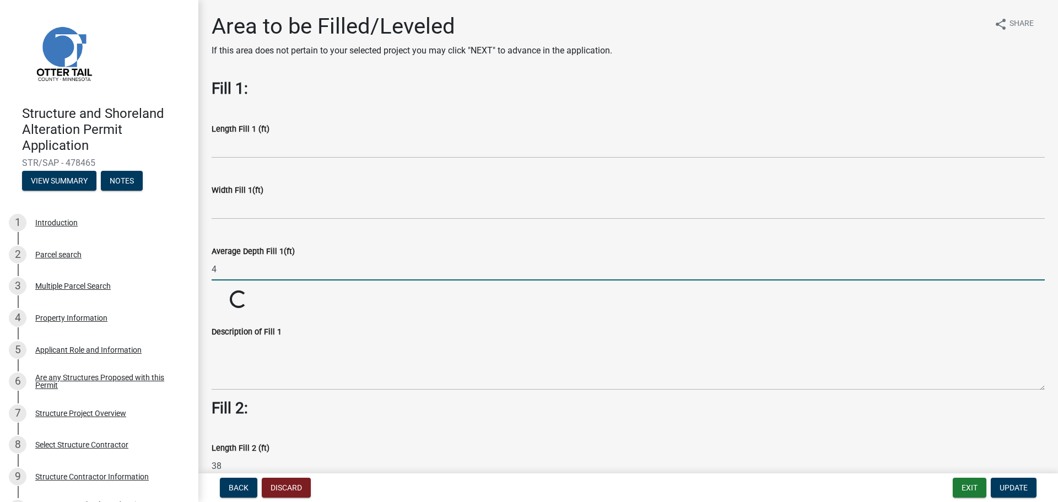
click at [223, 272] on input "4" at bounding box center [628, 269] width 833 height 23
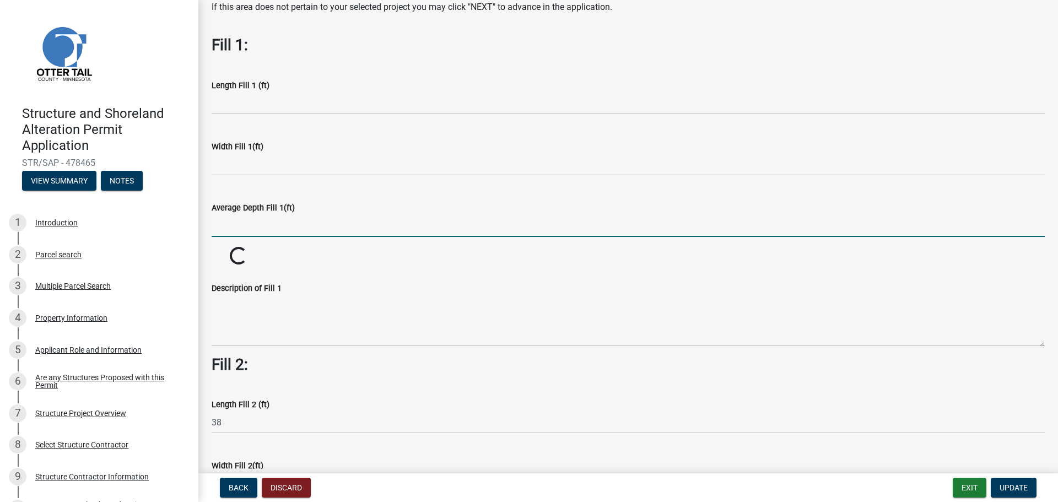
scroll to position [110, 0]
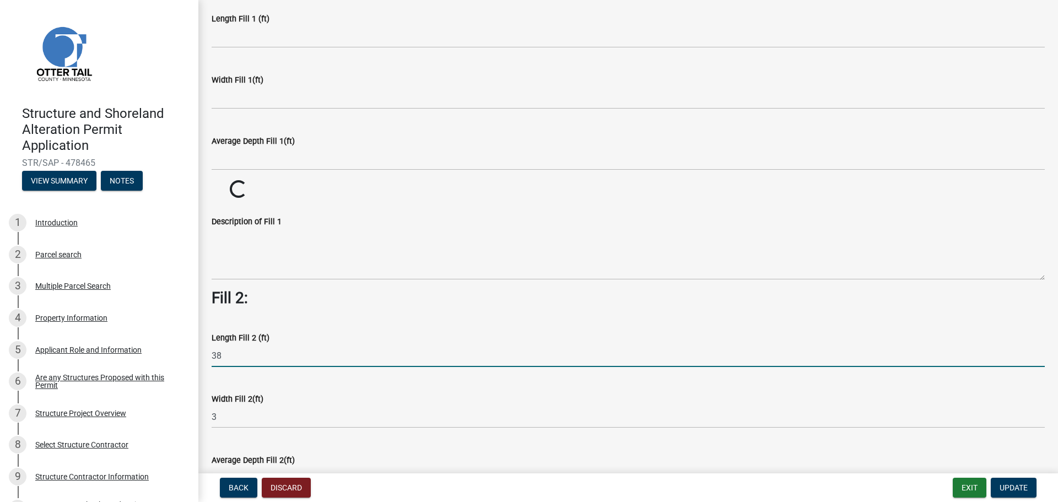
click at [228, 356] on input "38" at bounding box center [628, 355] width 833 height 23
type input "3"
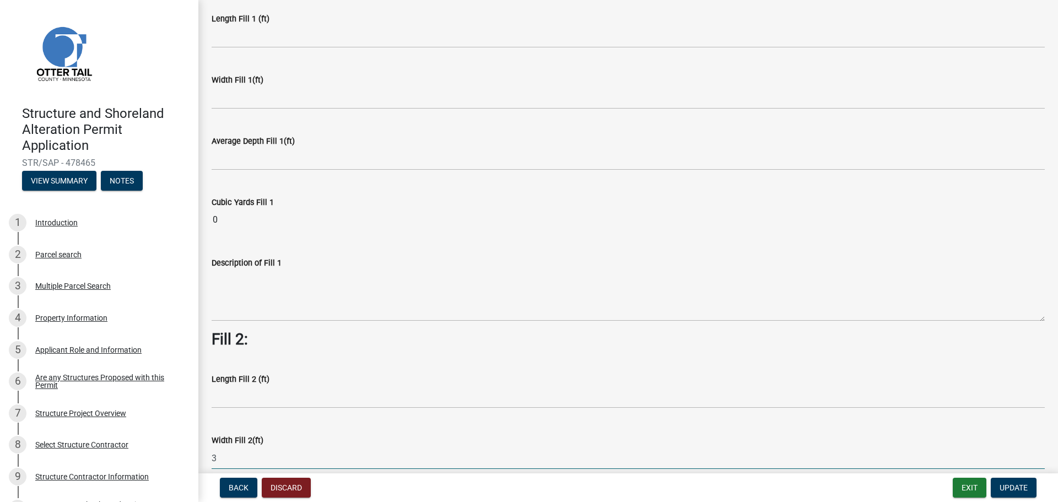
click at [219, 455] on input "3" at bounding box center [628, 458] width 833 height 23
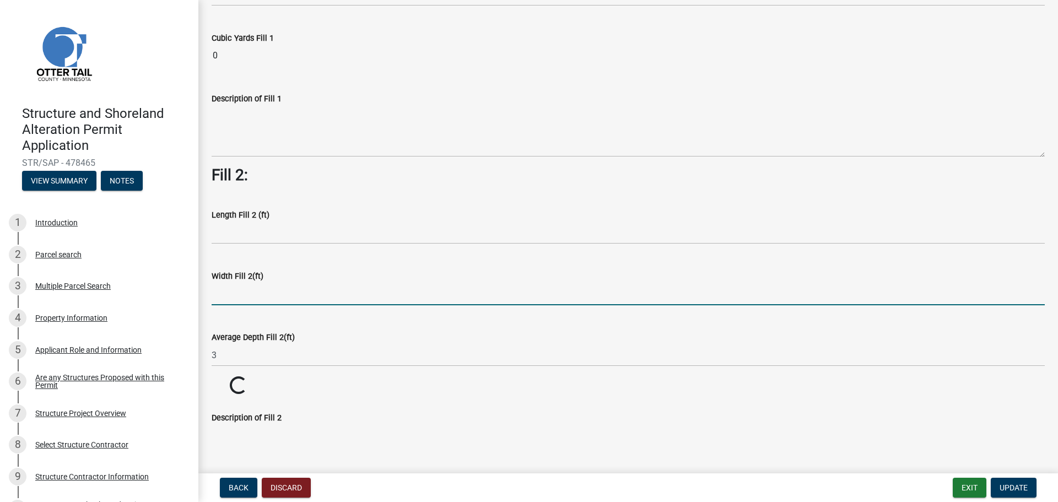
scroll to position [275, 0]
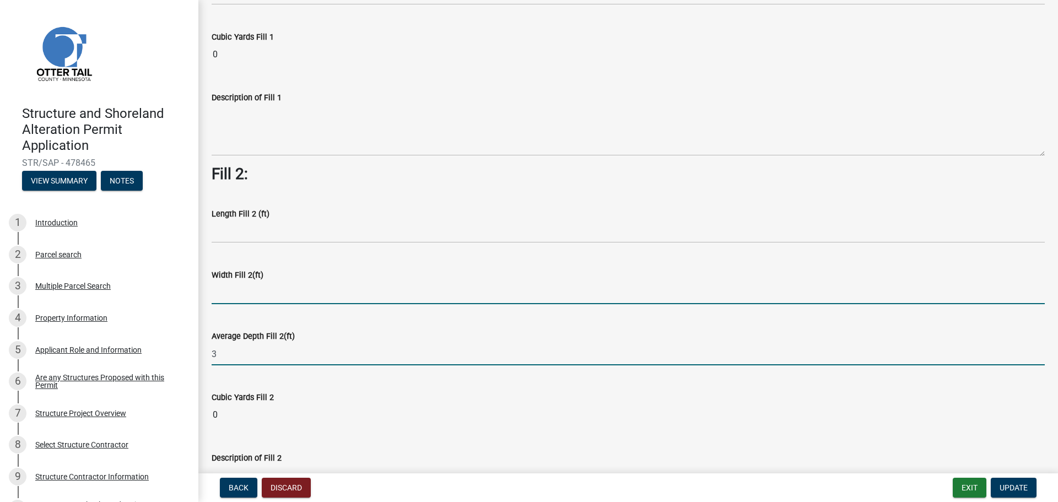
click at [221, 352] on input "3" at bounding box center [628, 354] width 833 height 23
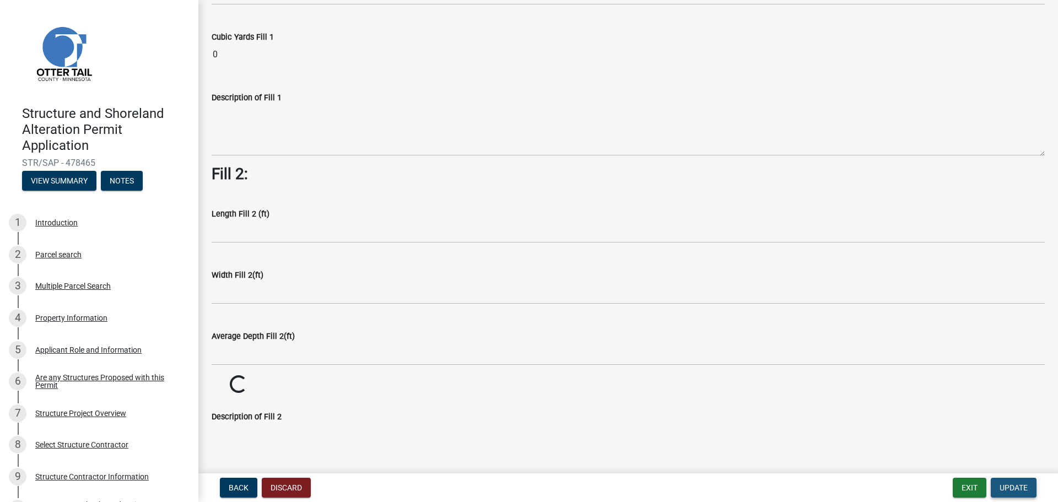
click at [1014, 486] on span "Update" at bounding box center [1013, 487] width 28 height 9
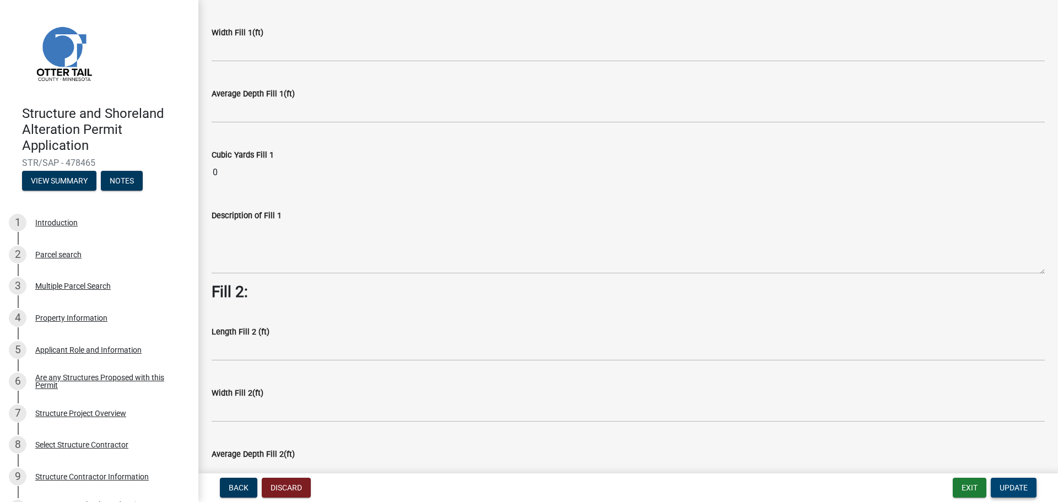
scroll to position [0, 0]
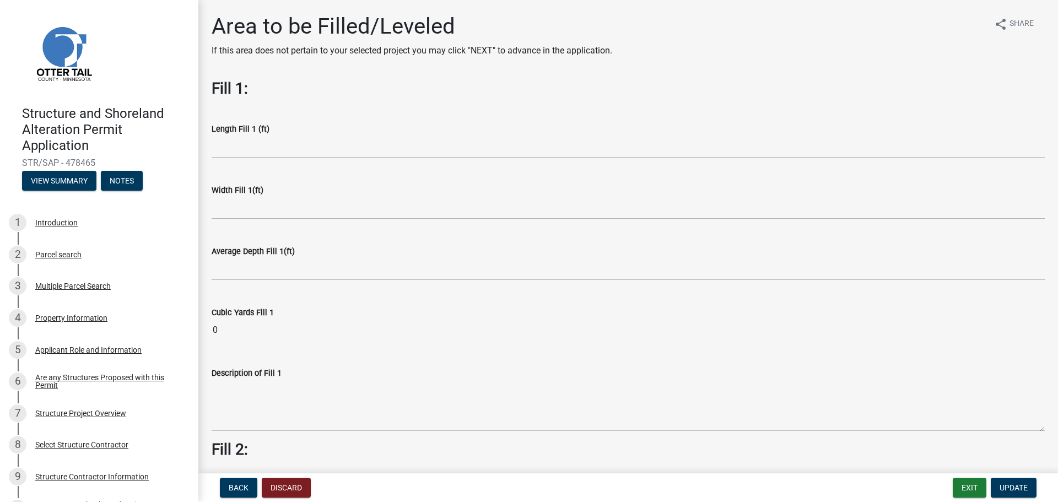
click at [221, 331] on input "0" at bounding box center [628, 330] width 833 height 22
click at [225, 331] on input "0" at bounding box center [628, 330] width 833 height 22
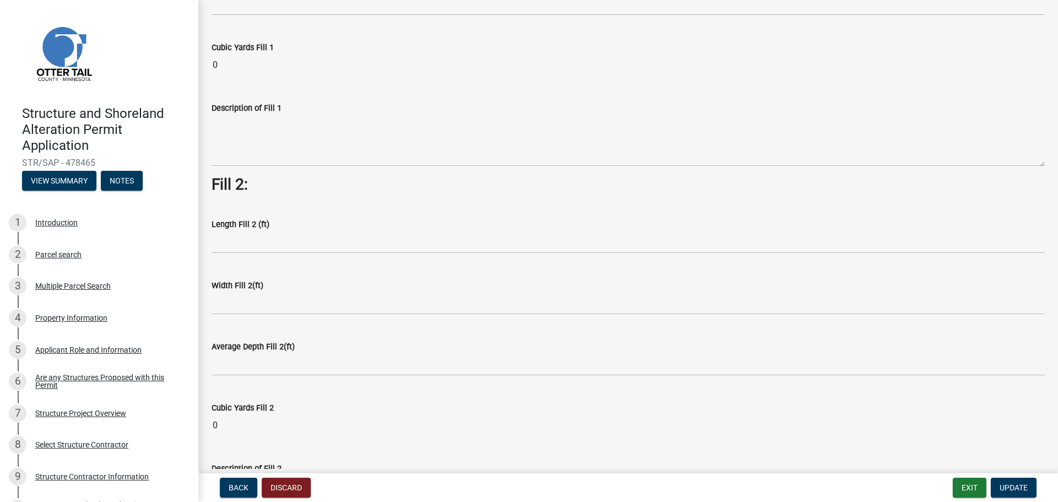
scroll to position [25, 0]
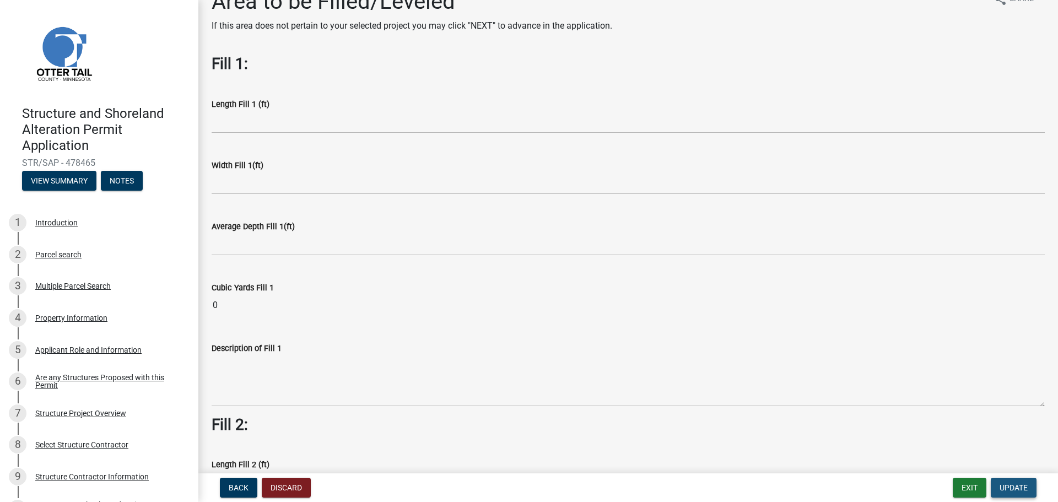
click at [1005, 489] on span "Update" at bounding box center [1013, 487] width 28 height 9
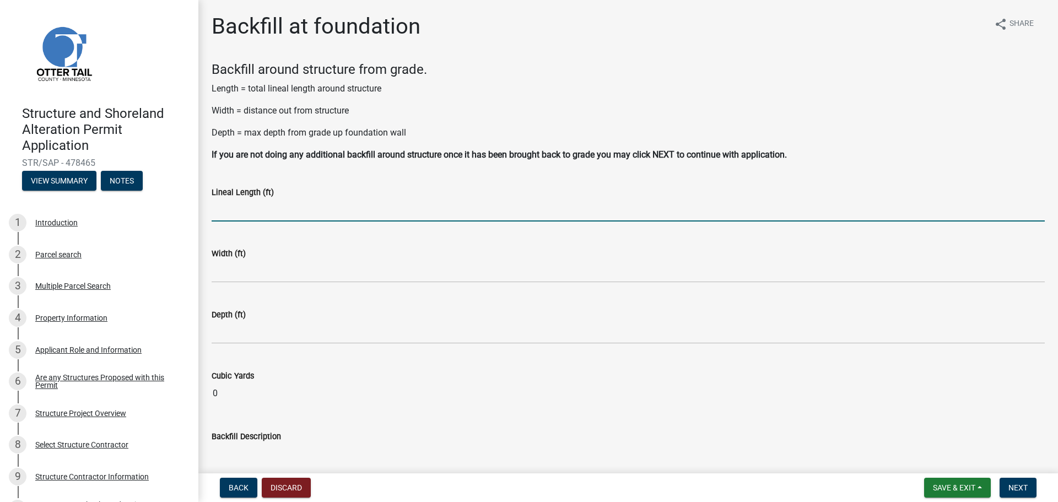
click at [223, 212] on input "text" at bounding box center [628, 210] width 833 height 23
type input "5"
type input "75"
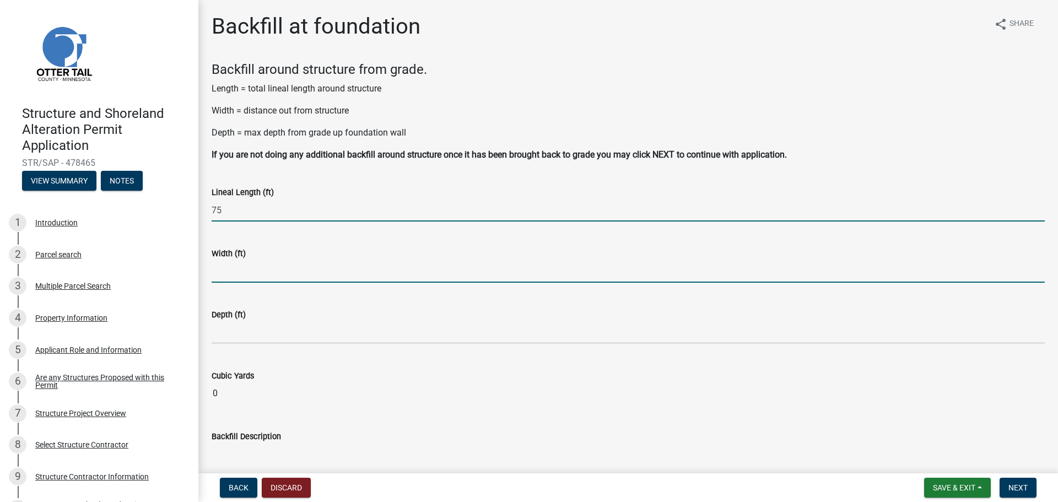
click at [249, 274] on input "text" at bounding box center [628, 271] width 833 height 23
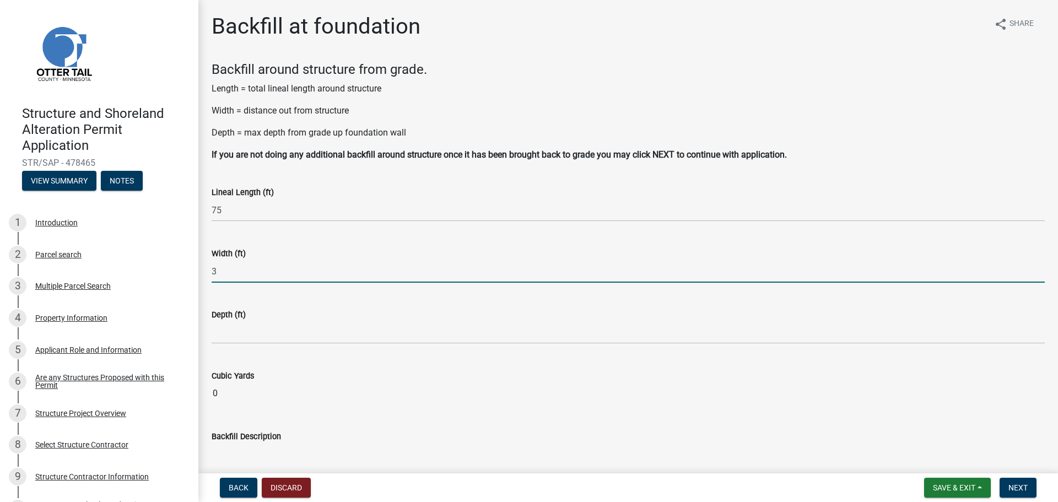
type input "3"
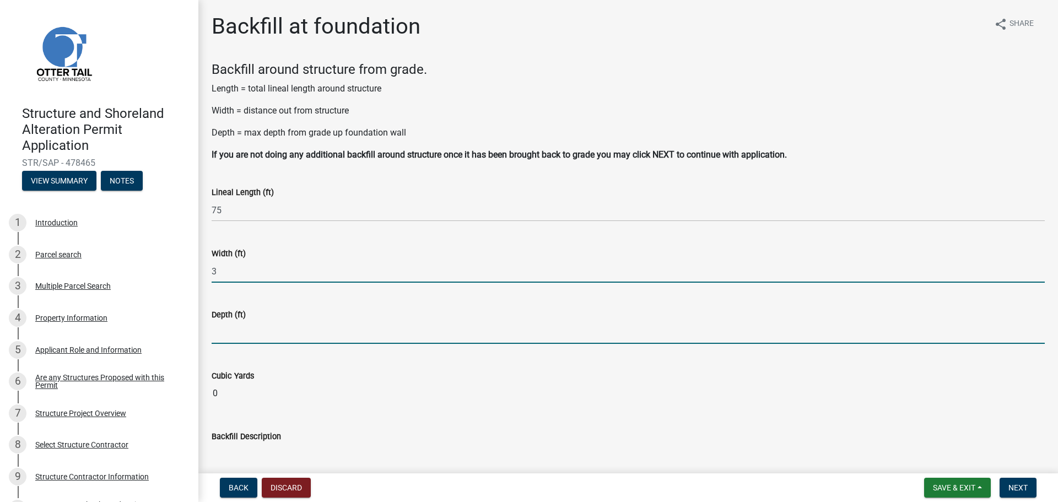
click at [246, 340] on input "text" at bounding box center [628, 332] width 833 height 23
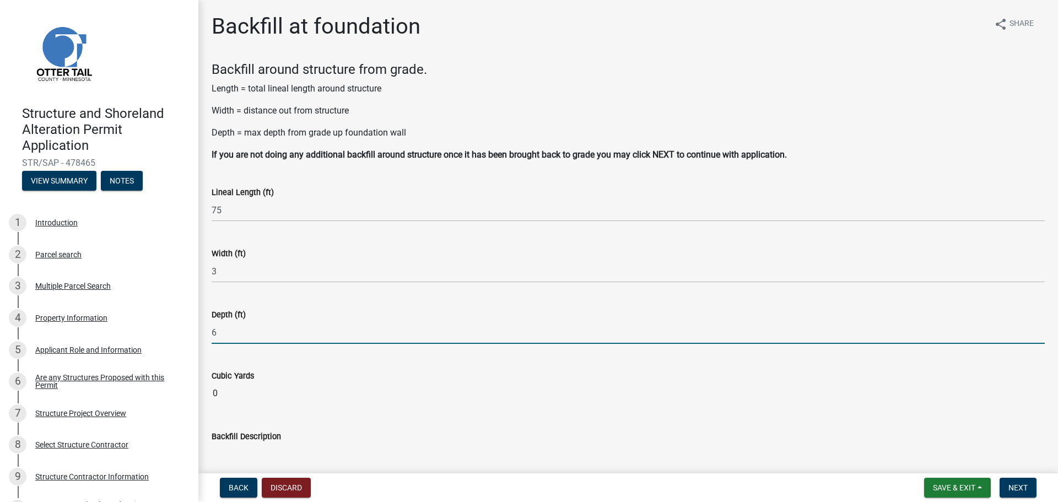
type input "6"
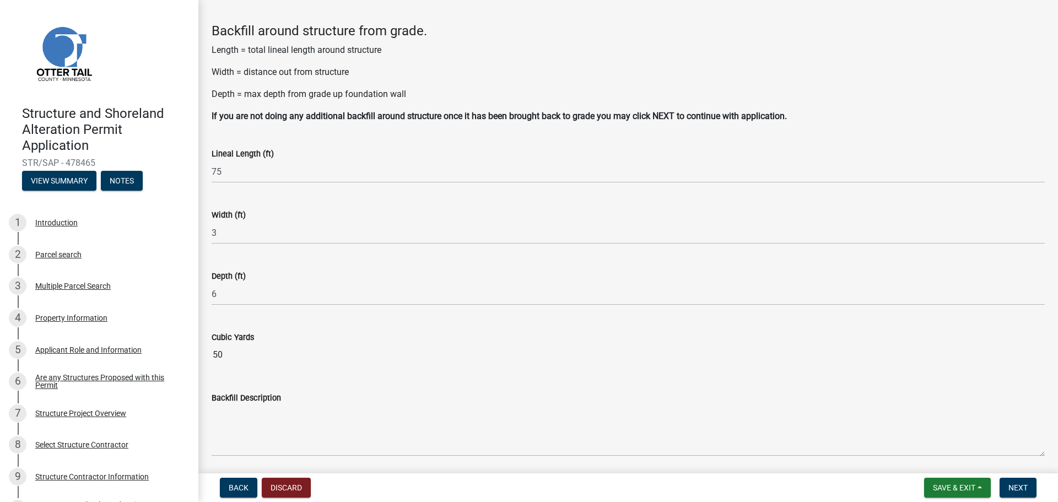
scroll to position [78, 0]
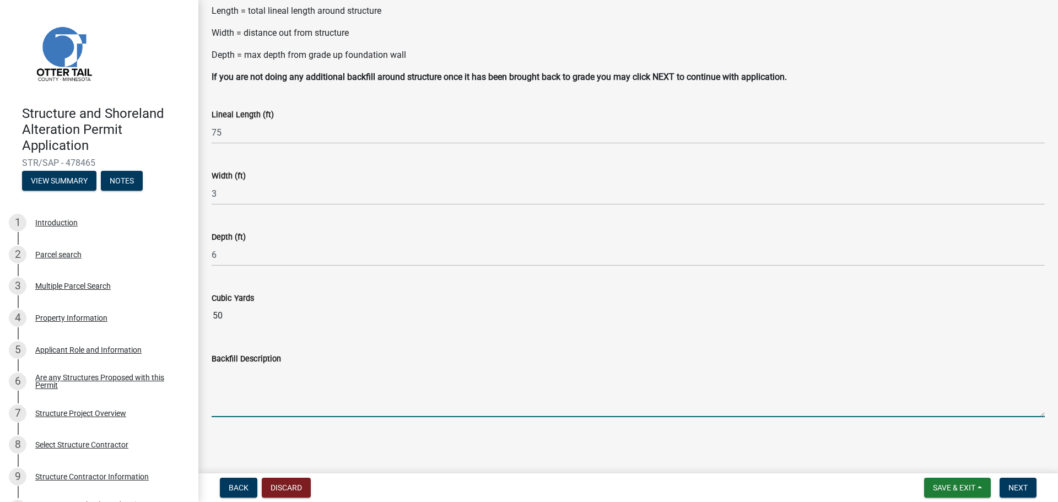
click at [256, 411] on textarea "Backfill Description" at bounding box center [628, 391] width 833 height 52
type textarea "Backfill house and garage foundation"
click at [1020, 489] on span "Next" at bounding box center [1017, 487] width 19 height 9
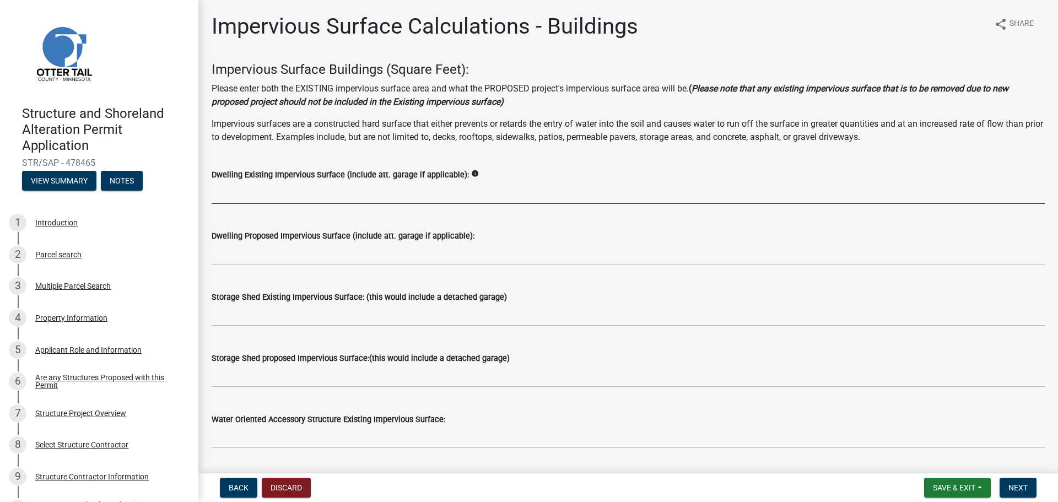
click at [227, 196] on input "text" at bounding box center [628, 192] width 833 height 23
type input "936"
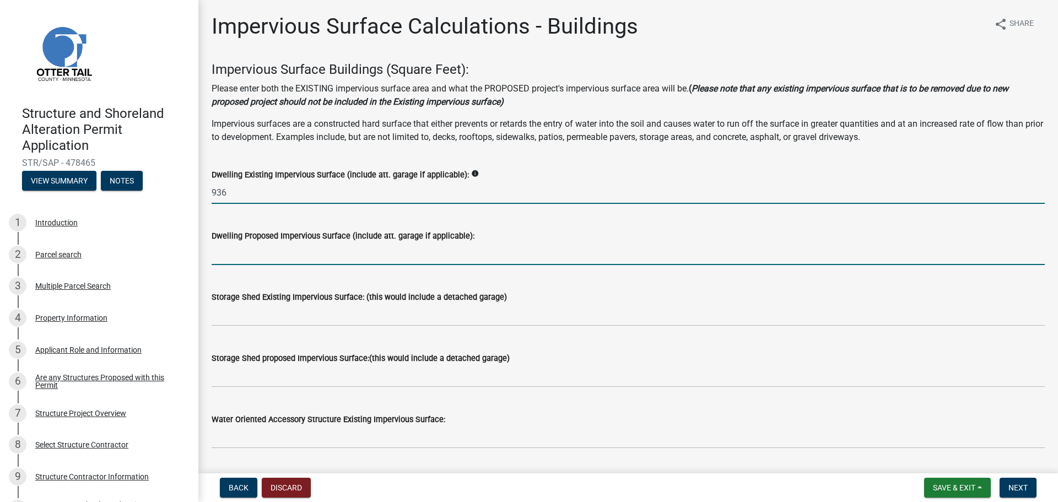
click at [229, 258] on input "text" at bounding box center [628, 253] width 833 height 23
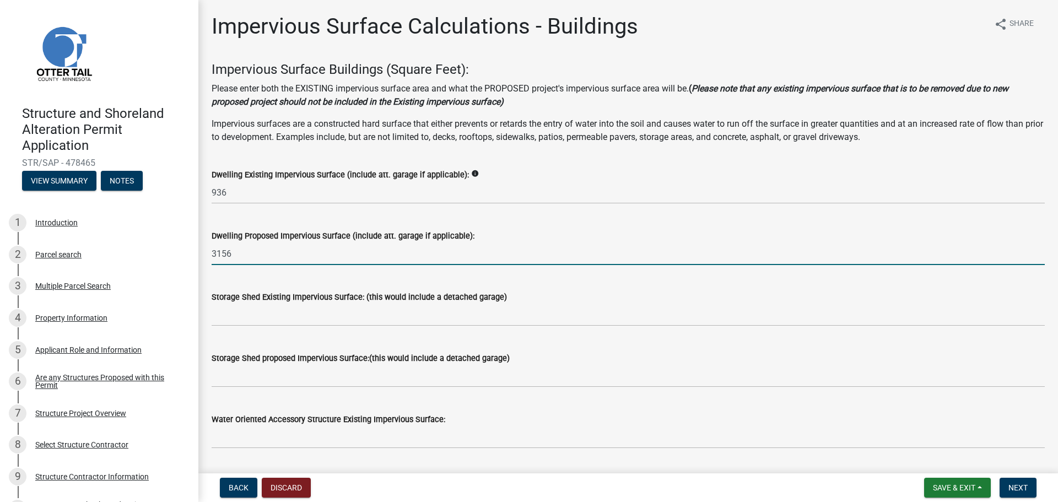
type input "3156"
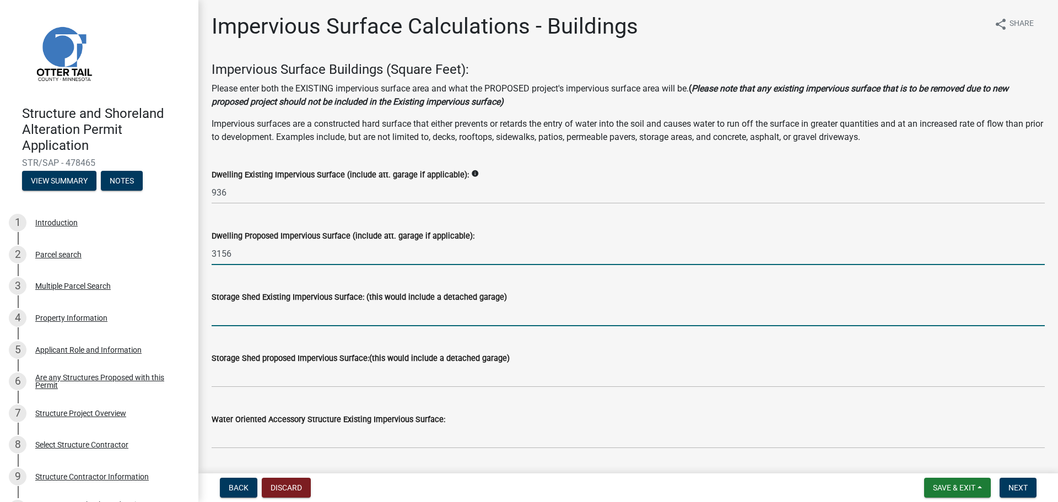
click at [267, 321] on input "text" at bounding box center [628, 315] width 833 height 23
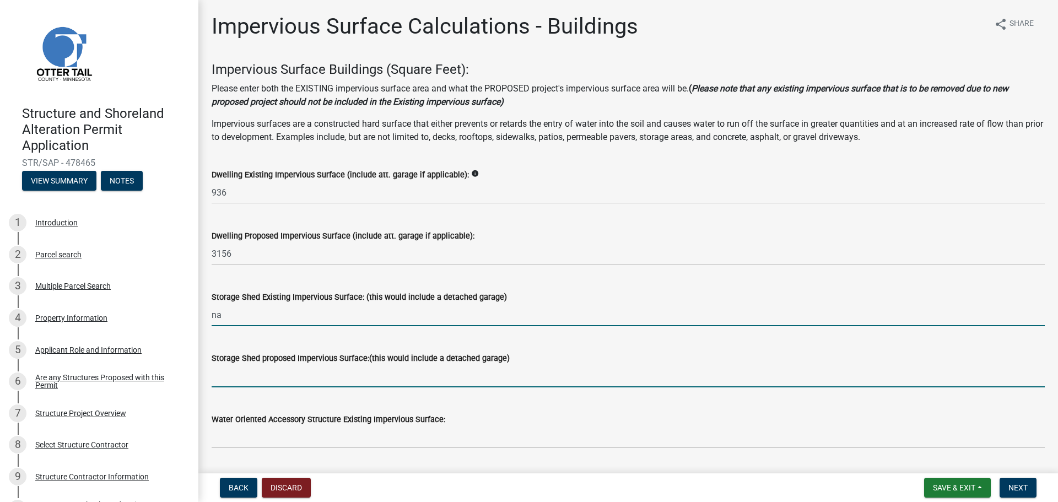
type input "0"
click at [236, 381] on input "text" at bounding box center [628, 376] width 833 height 23
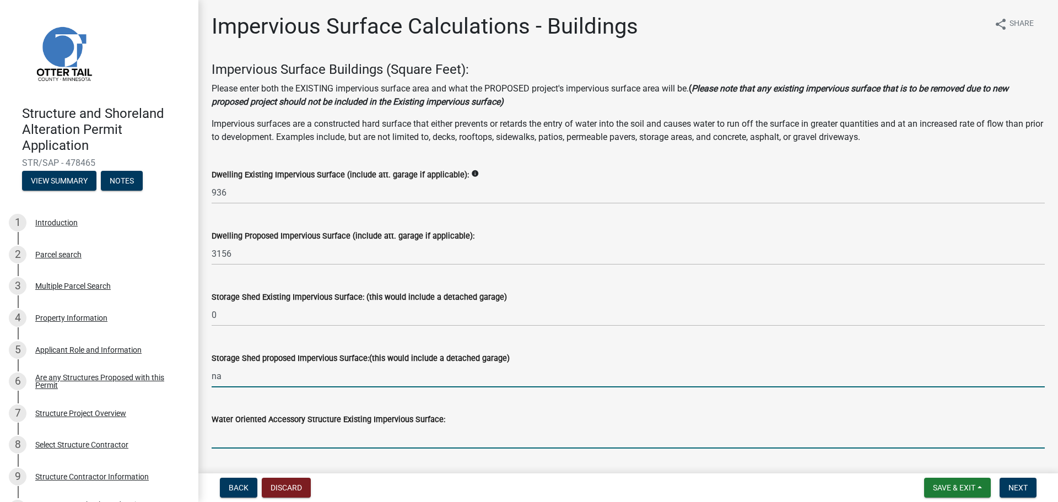
type input "0"
click at [242, 435] on input "text" at bounding box center [628, 437] width 833 height 23
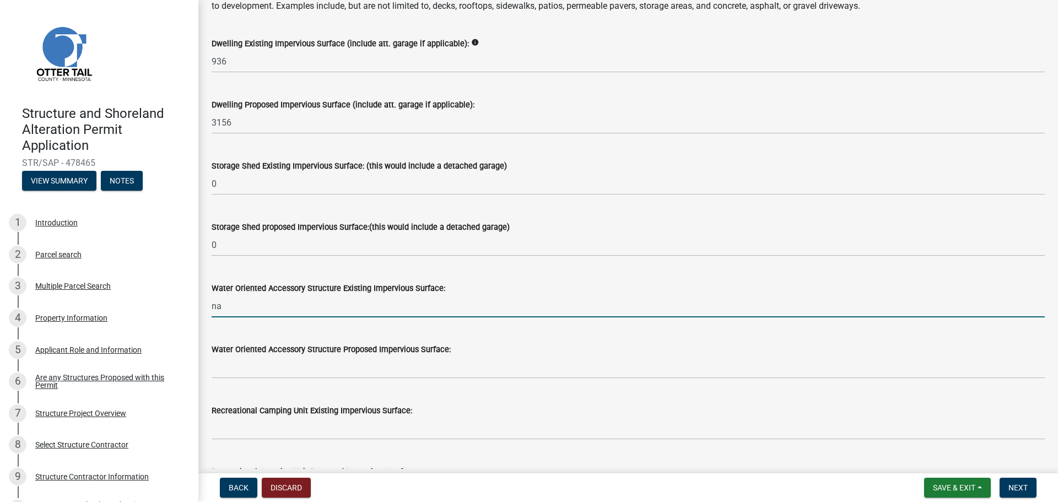
scroll to position [165, 0]
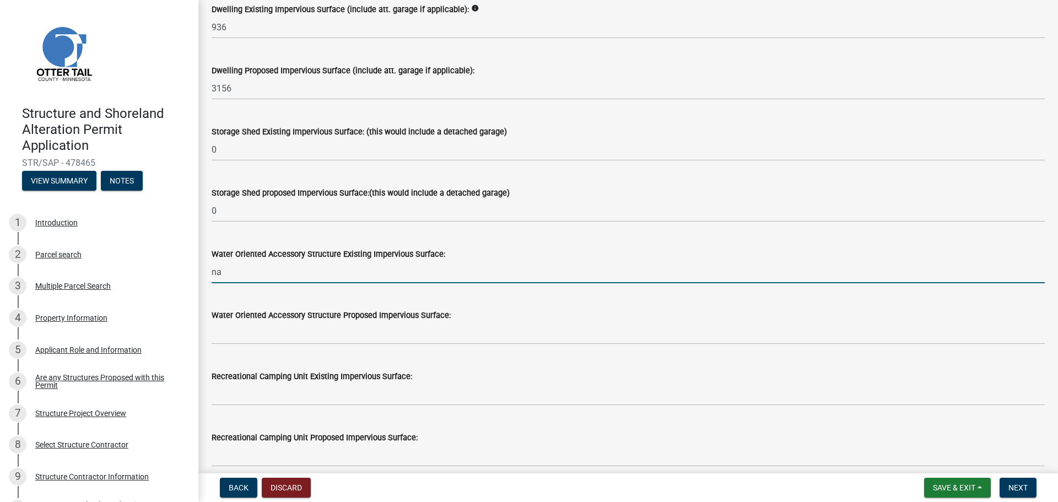
type input "0"
click at [568, 319] on div "Water Oriented Accessory Structure Proposed Impervious Surface:" at bounding box center [628, 315] width 833 height 13
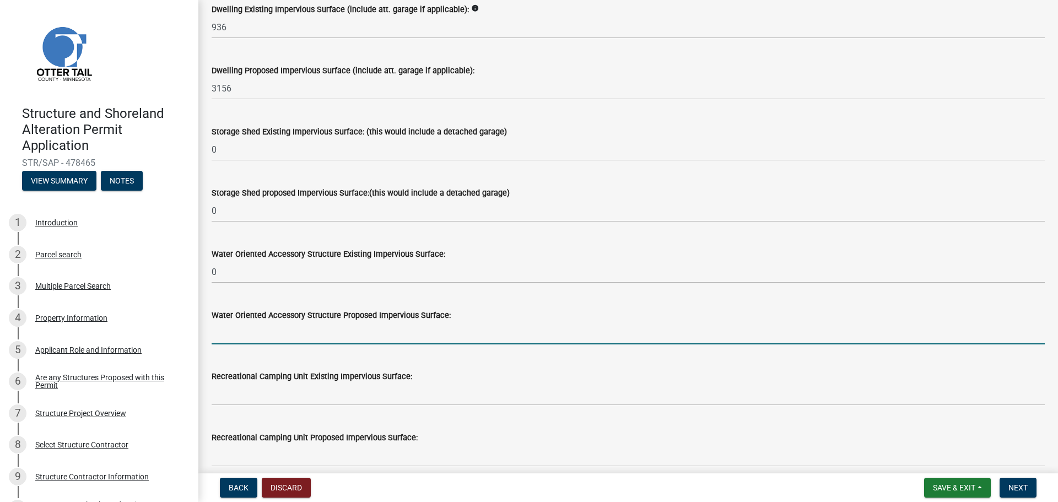
drag, startPoint x: 266, startPoint y: 337, endPoint x: 312, endPoint y: 332, distance: 46.5
click at [266, 337] on input "text" at bounding box center [628, 333] width 833 height 23
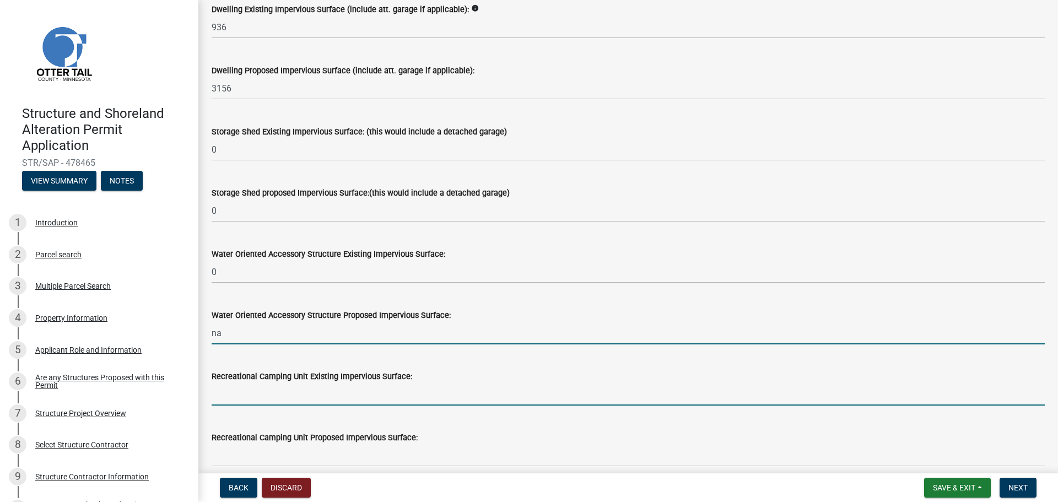
type input "0"
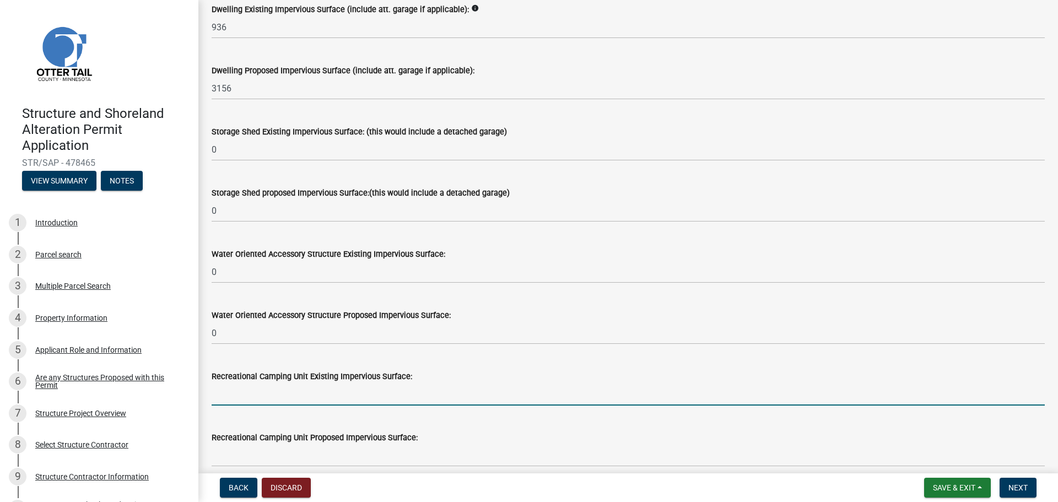
click at [231, 393] on input "text" at bounding box center [628, 394] width 833 height 23
type input "0"
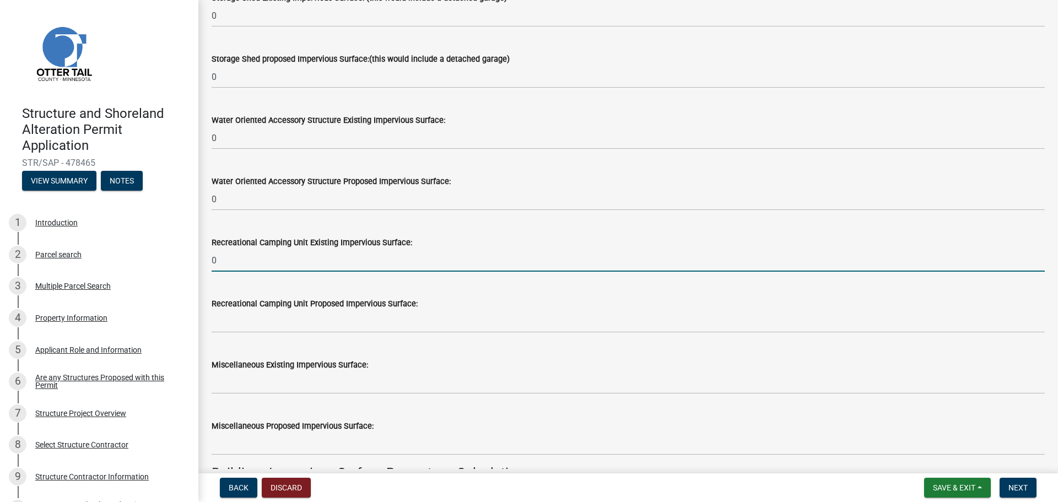
scroll to position [331, 0]
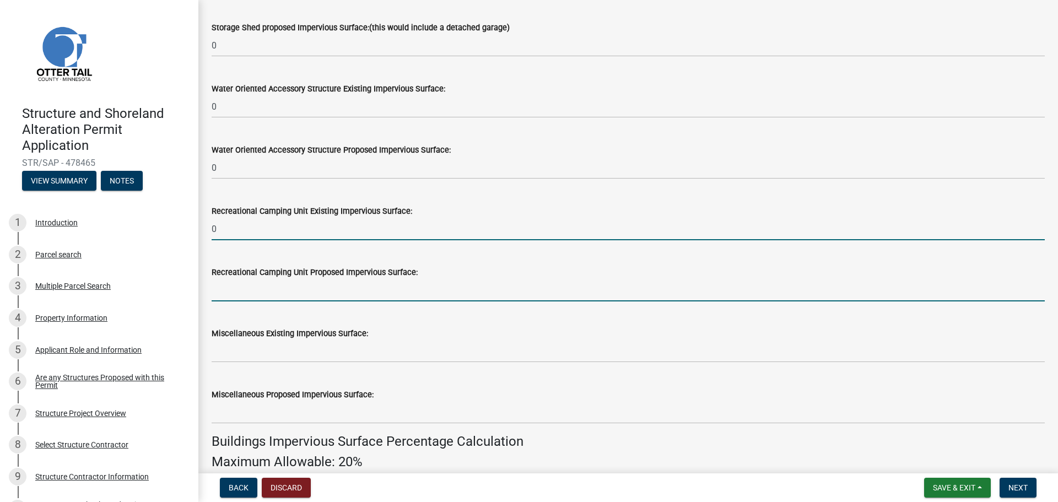
click at [270, 295] on input "text" at bounding box center [628, 290] width 833 height 23
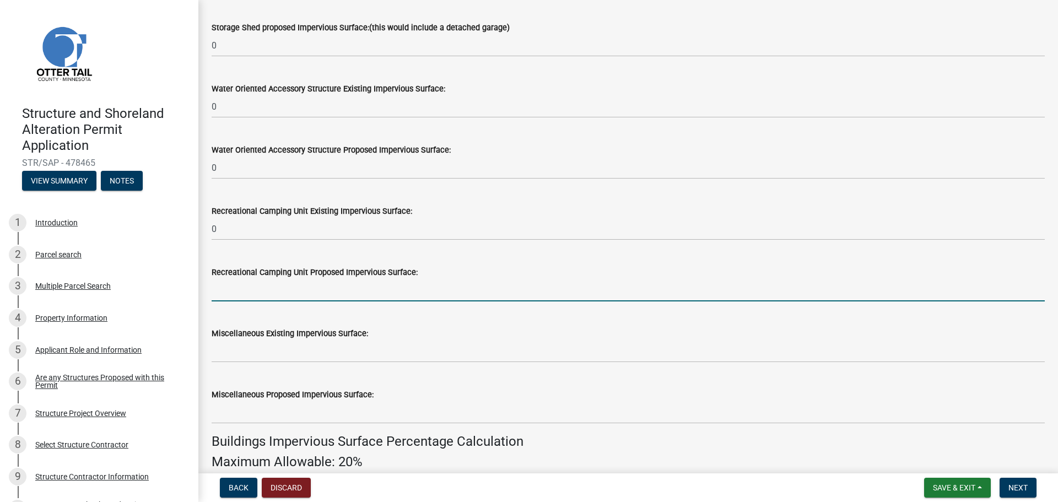
type input "0"
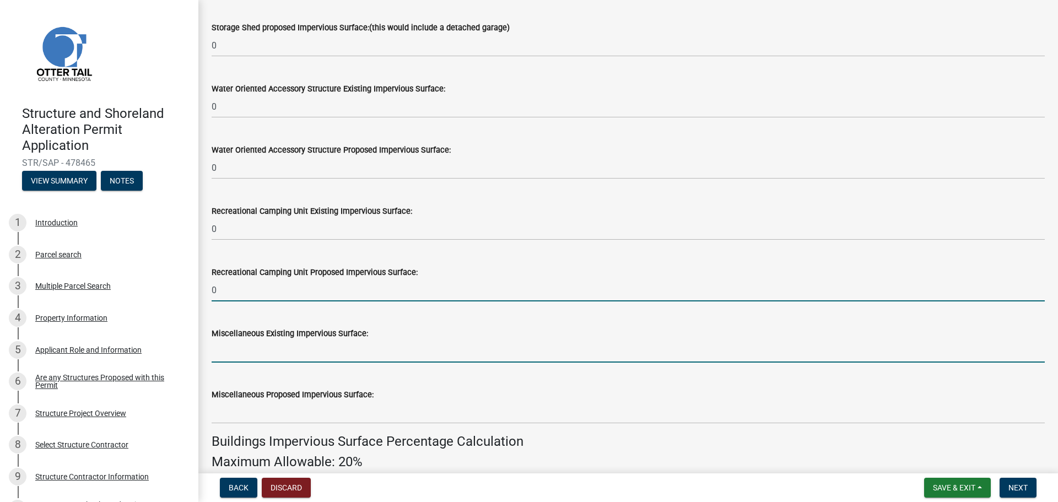
click at [262, 361] on input "text" at bounding box center [628, 351] width 833 height 23
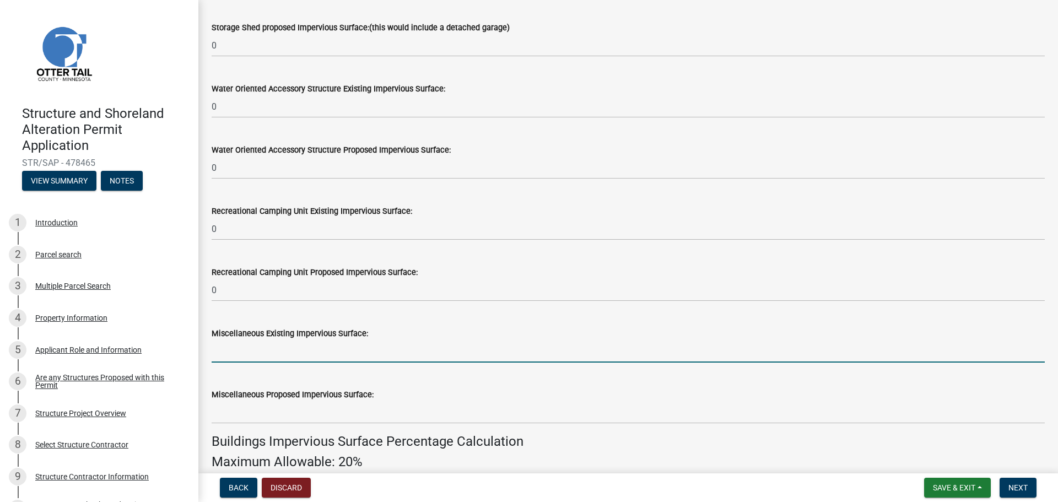
click at [272, 346] on input "text" at bounding box center [628, 351] width 833 height 23
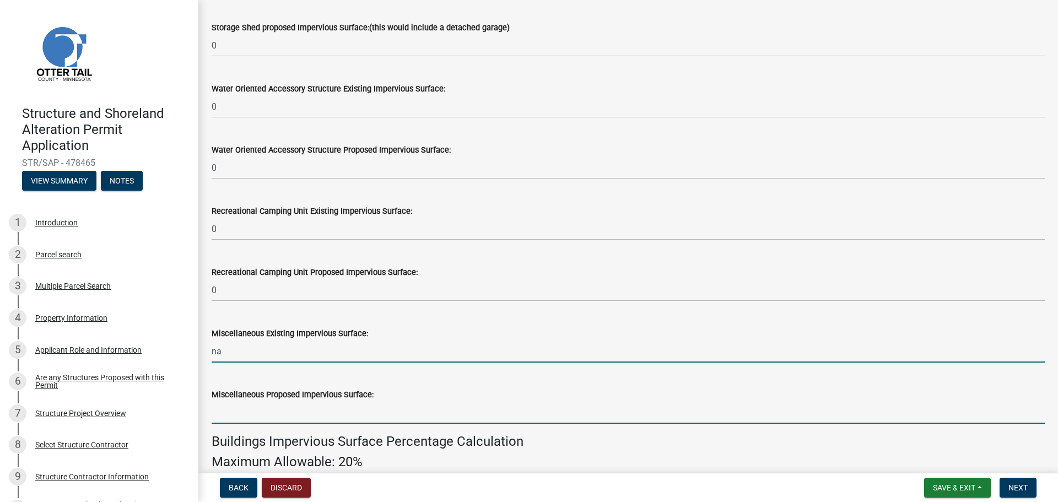
type input "0"
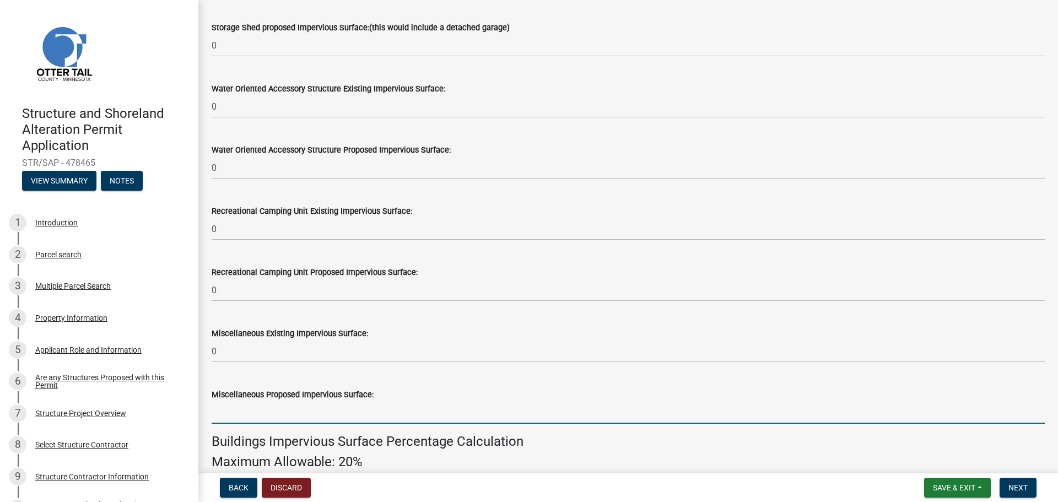
drag, startPoint x: 256, startPoint y: 418, endPoint x: 315, endPoint y: 385, distance: 67.8
click at [256, 418] on input "text" at bounding box center [628, 412] width 833 height 23
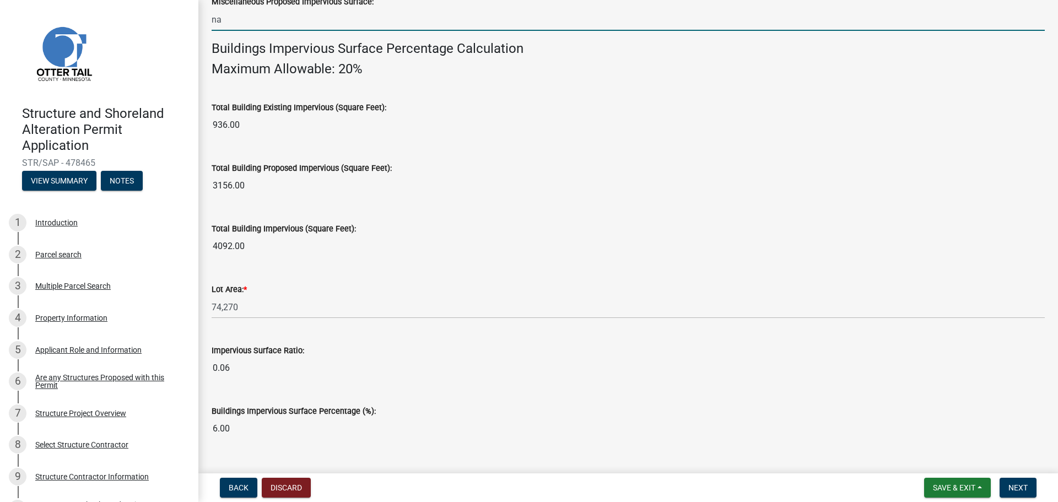
scroll to position [747, 0]
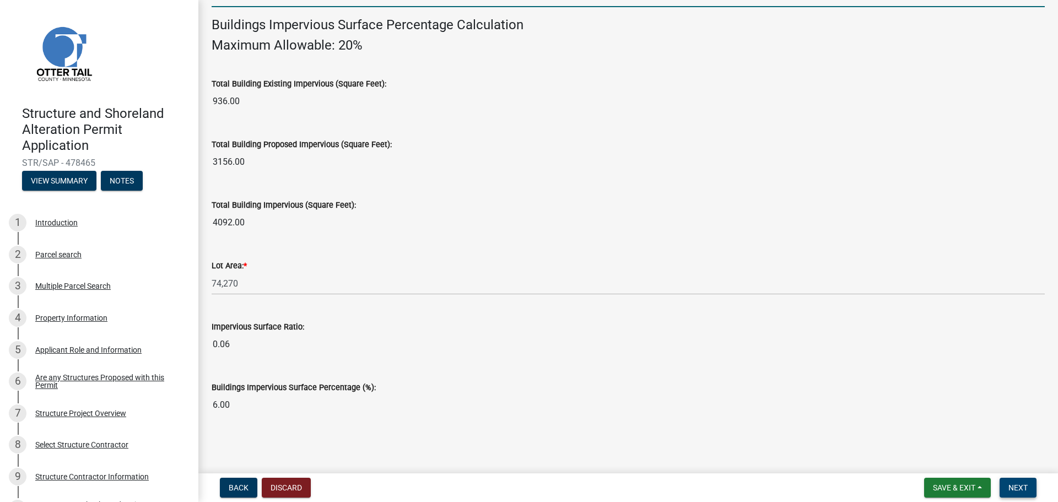
type input "0"
click at [1019, 484] on span "Next" at bounding box center [1017, 487] width 19 height 9
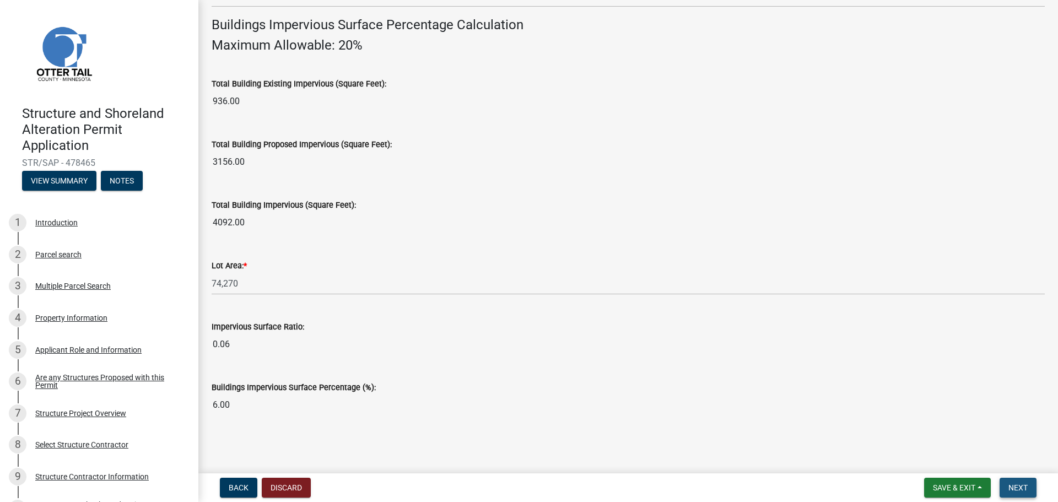
click at [1013, 485] on span "Next" at bounding box center [1017, 487] width 19 height 9
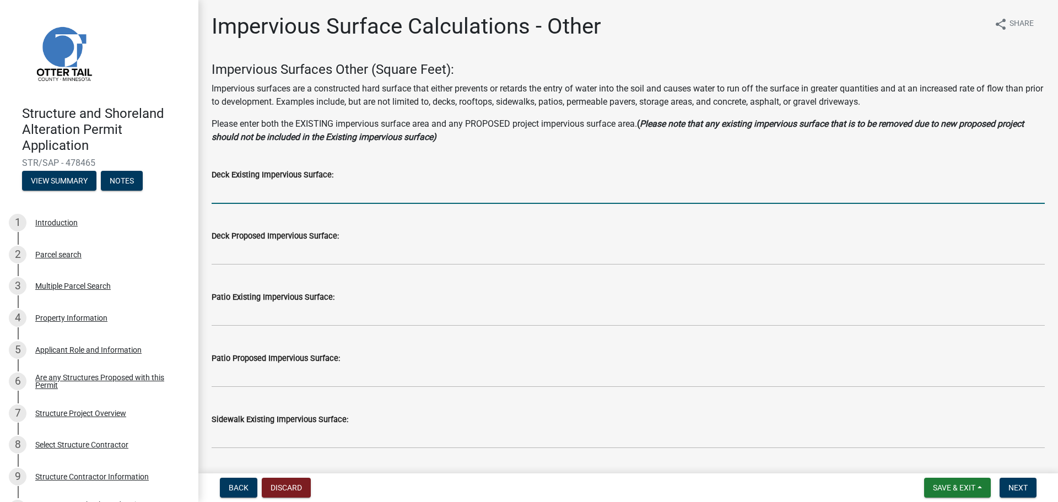
click at [257, 194] on input "text" at bounding box center [628, 192] width 833 height 23
type input "0"
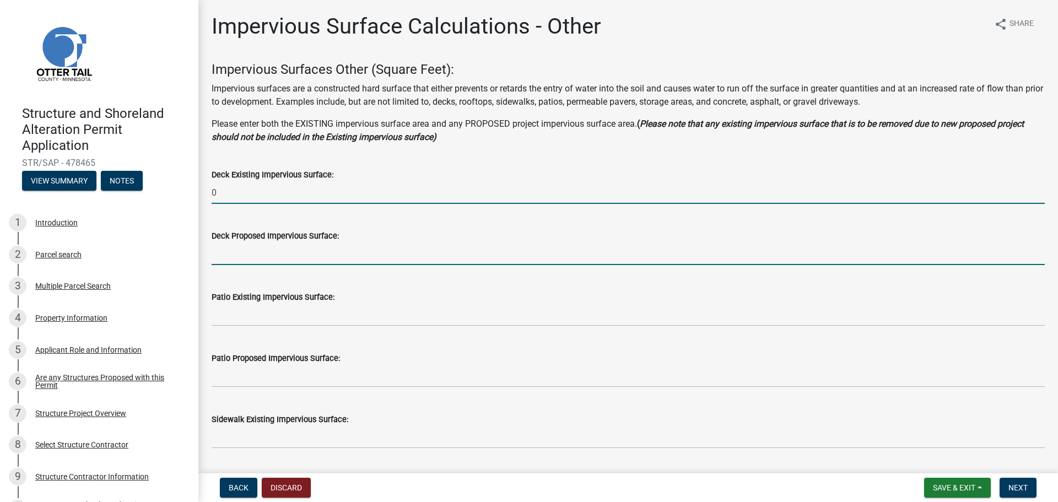
click at [232, 255] on input "text" at bounding box center [628, 253] width 833 height 23
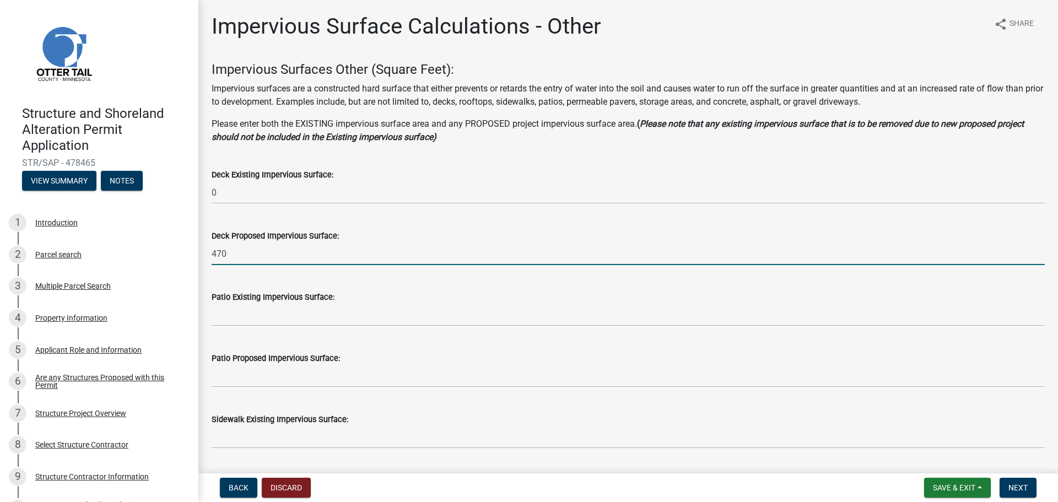
type input "470"
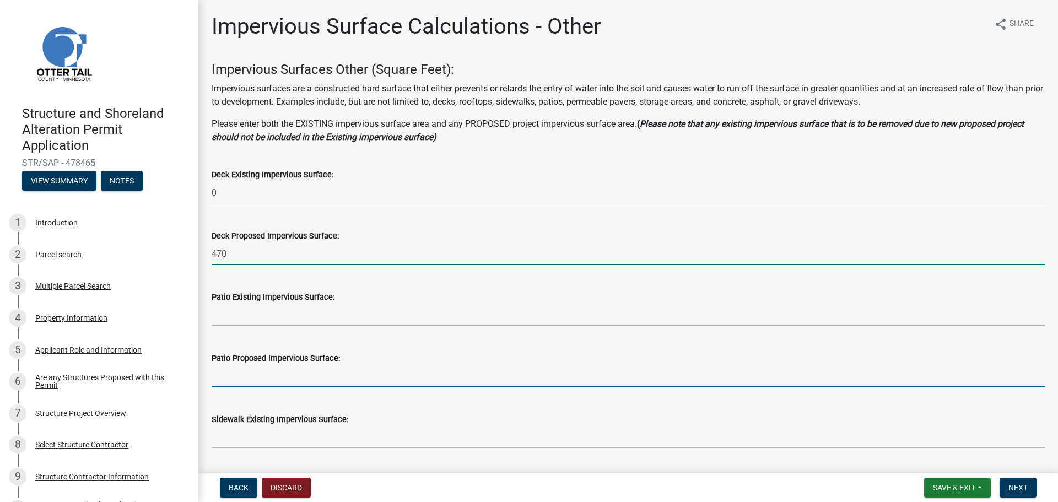
click at [283, 378] on input "text" at bounding box center [628, 376] width 833 height 23
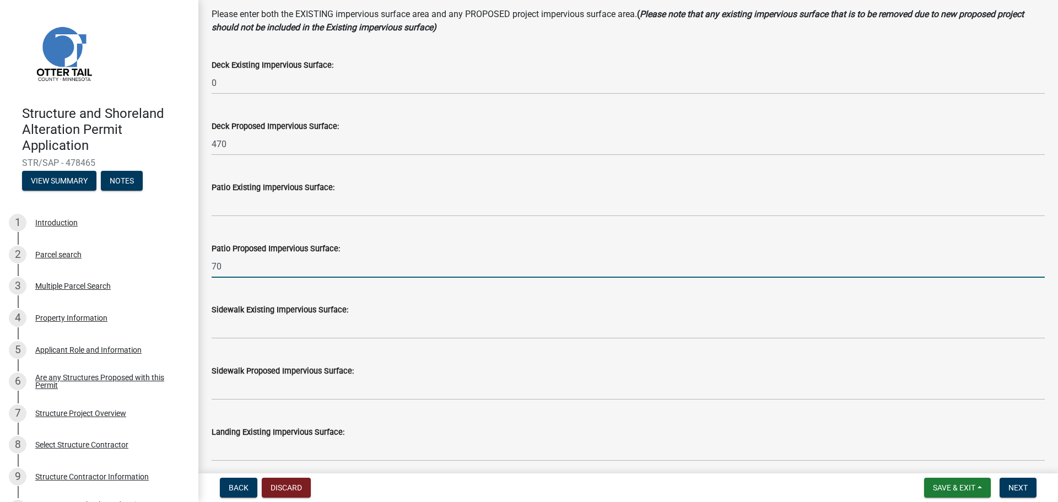
scroll to position [110, 0]
type input "70"
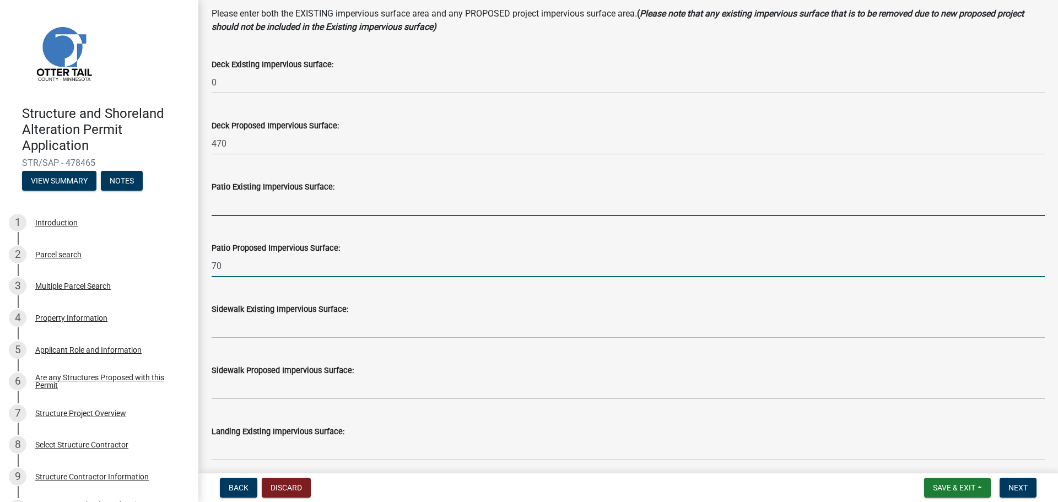
click at [235, 202] on input "text" at bounding box center [628, 204] width 833 height 23
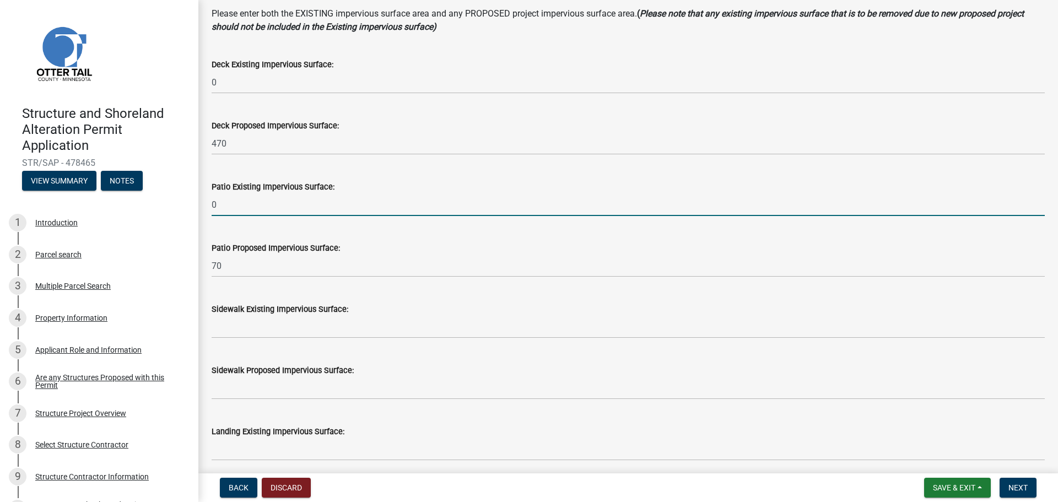
type input "0"
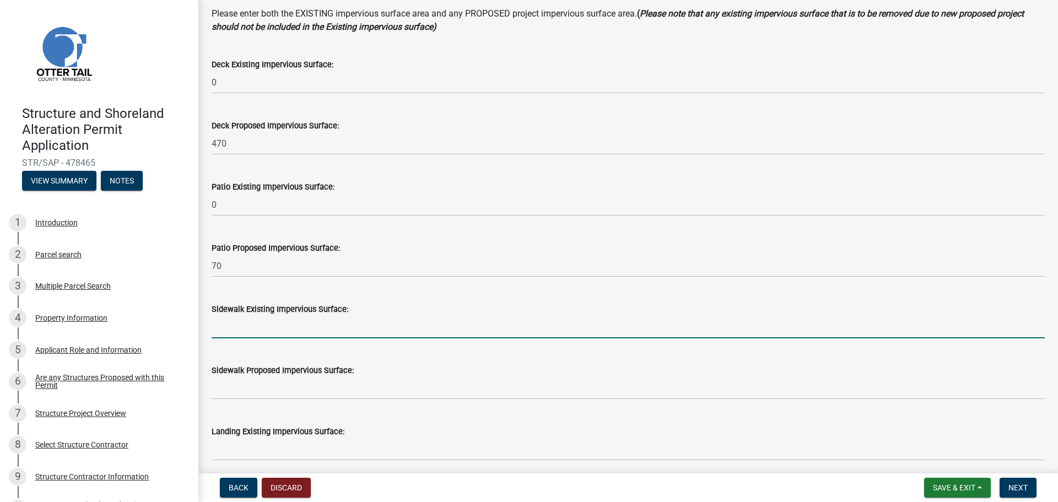
click at [243, 329] on input "text" at bounding box center [628, 327] width 833 height 23
type input "0"
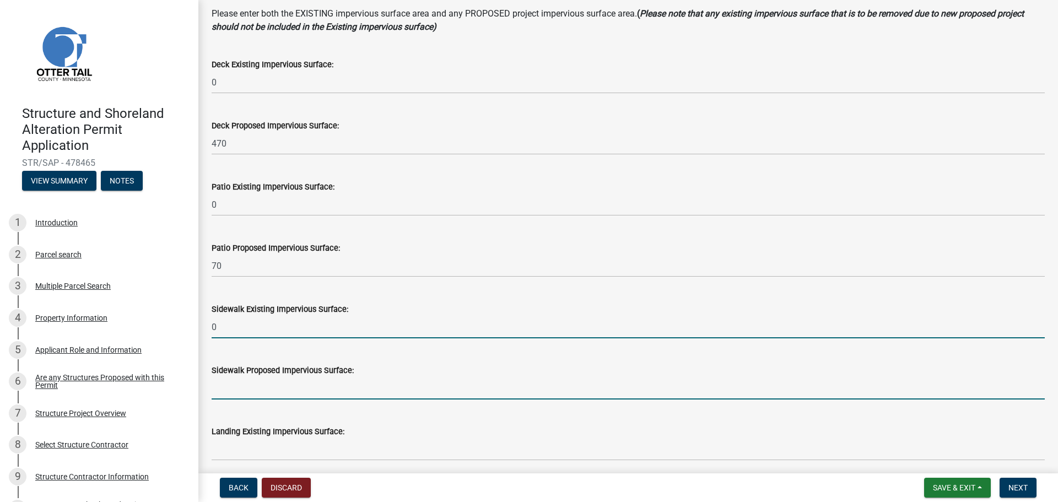
click at [255, 392] on input "text" at bounding box center [628, 388] width 833 height 23
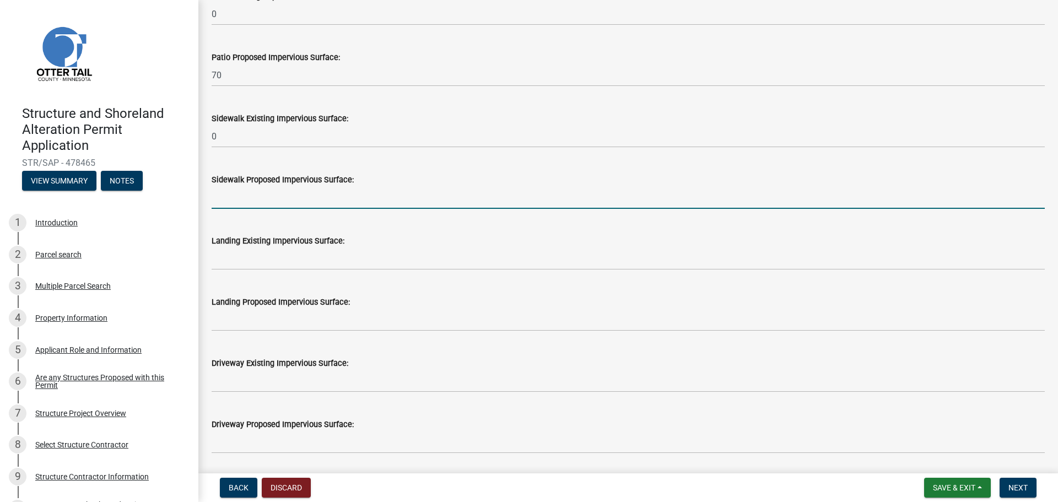
scroll to position [331, 0]
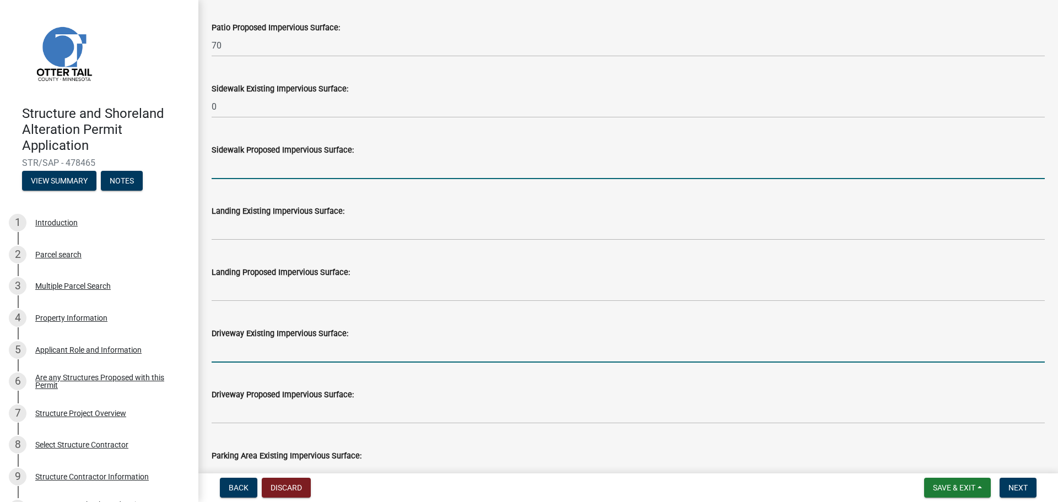
click at [264, 355] on input "text" at bounding box center [628, 351] width 833 height 23
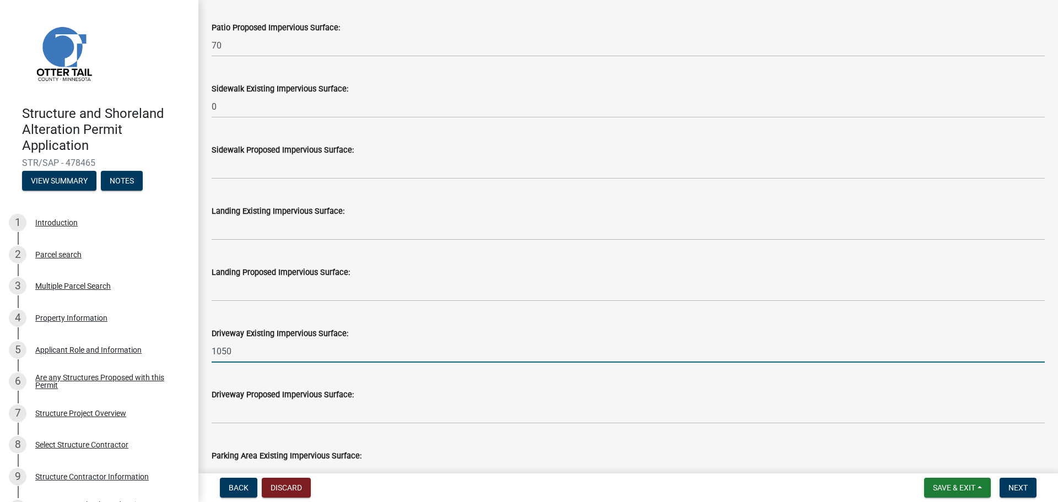
type input "1050"
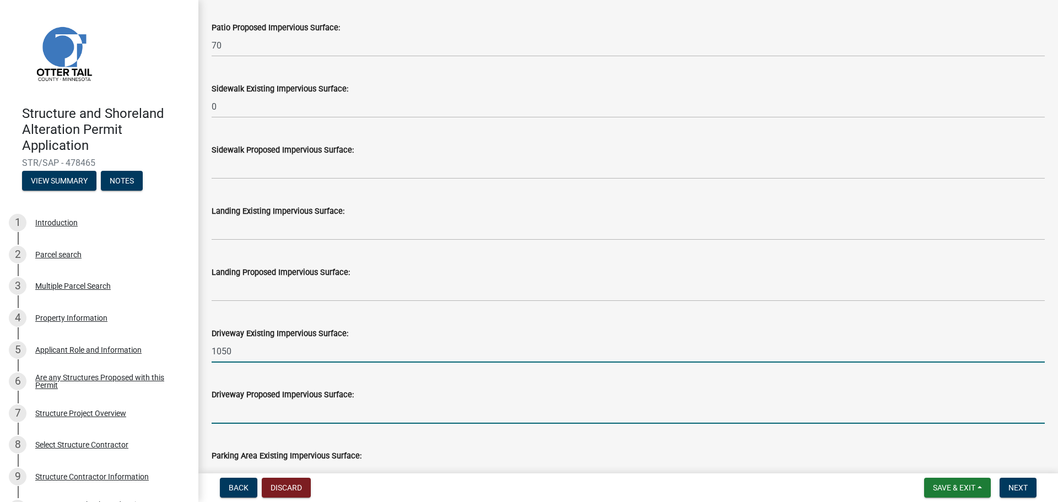
click at [247, 414] on input "text" at bounding box center [628, 412] width 833 height 23
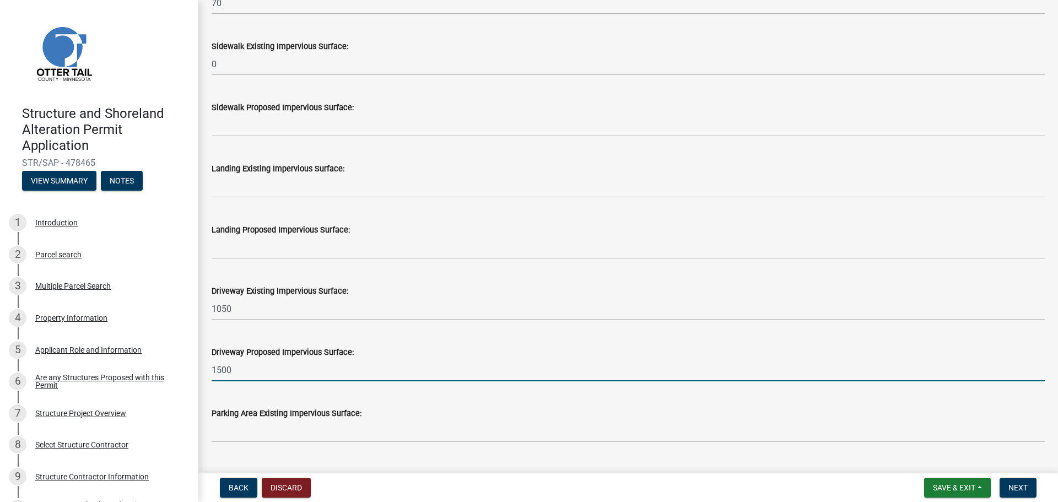
scroll to position [496, 0]
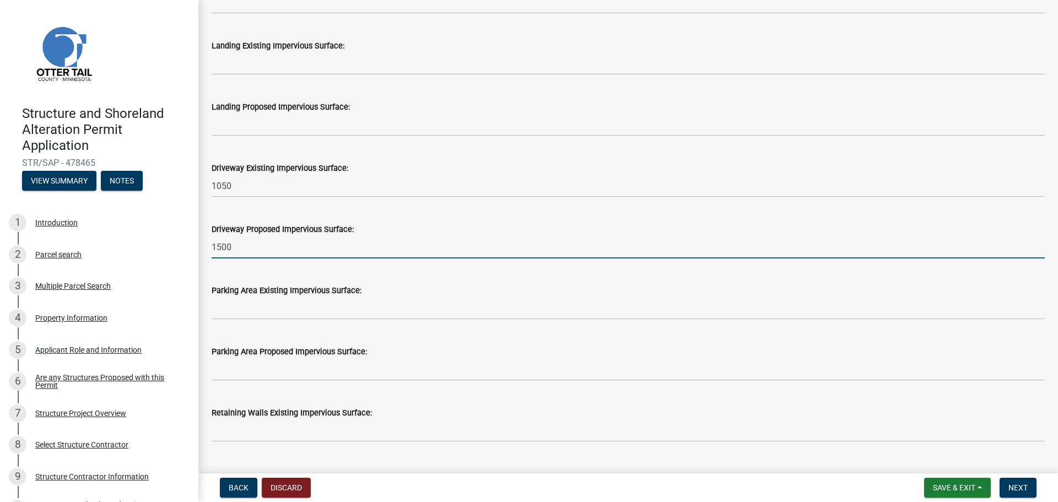
type input "1500"
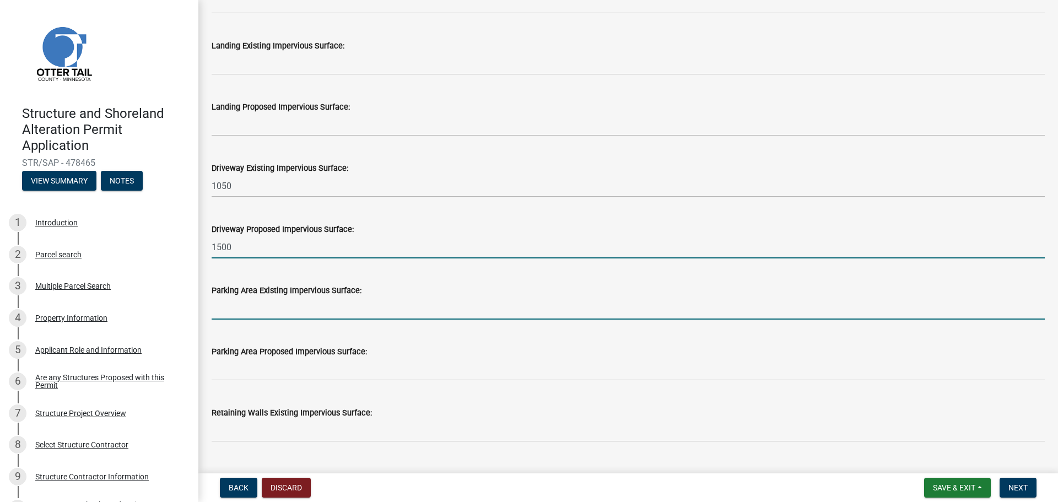
click at [272, 313] on input "text" at bounding box center [628, 308] width 833 height 23
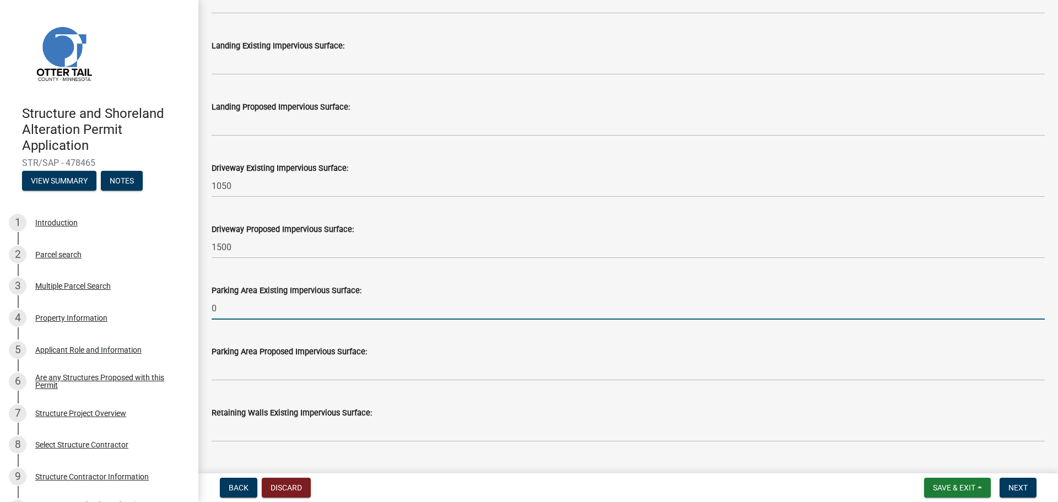
type input "0"
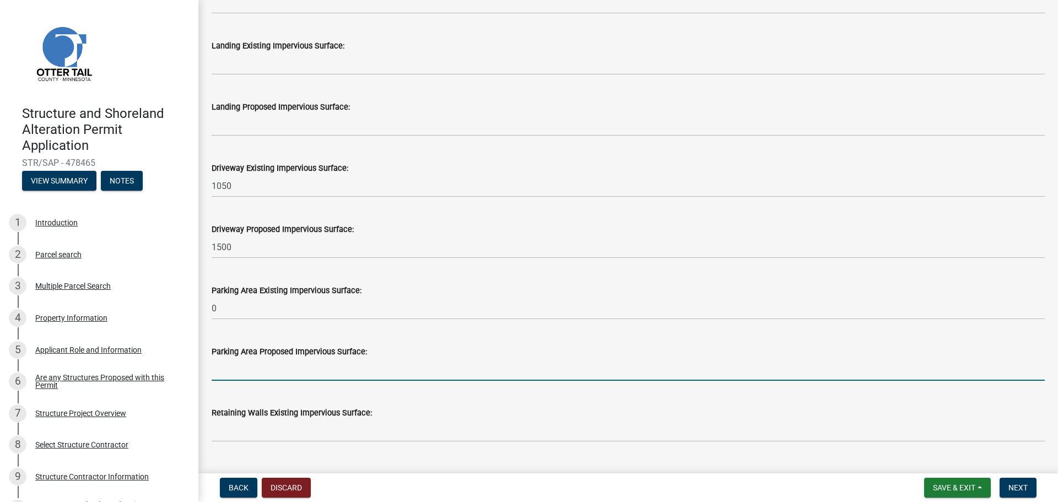
click at [259, 369] on input "text" at bounding box center [628, 369] width 833 height 23
type input "0"
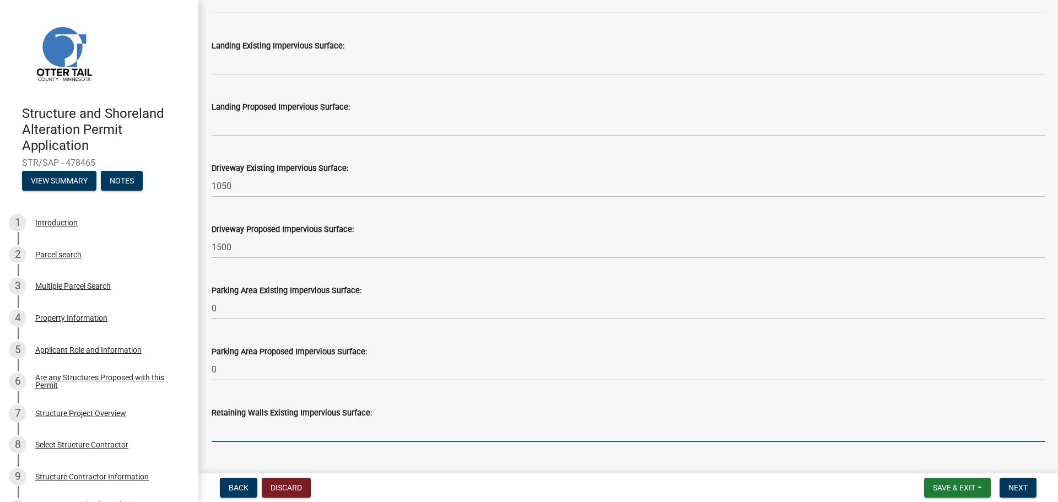
click at [269, 424] on input "text" at bounding box center [628, 430] width 833 height 23
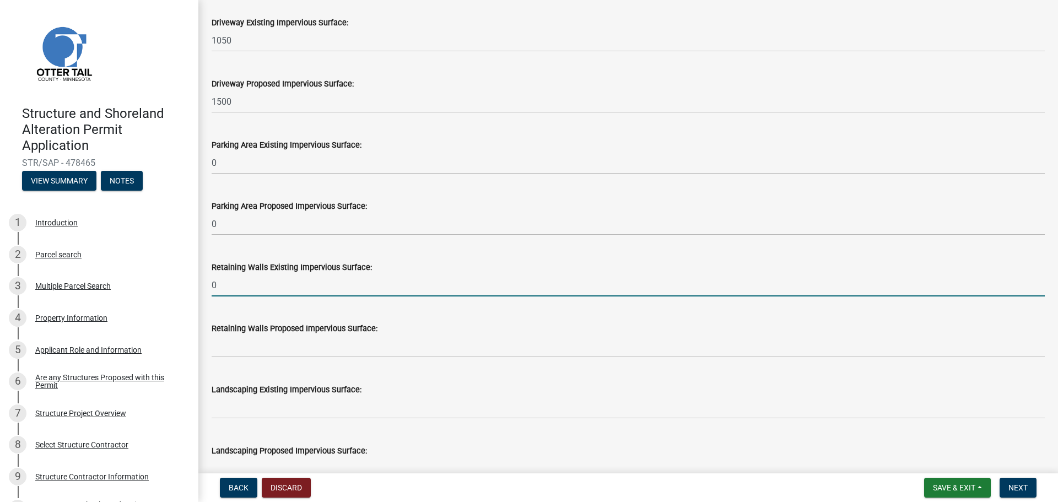
scroll to position [661, 0]
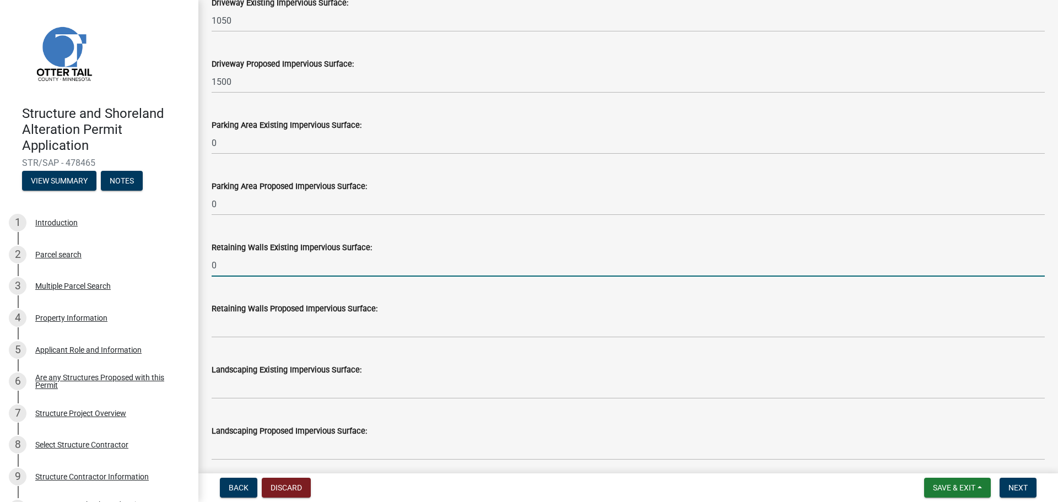
type input "0"
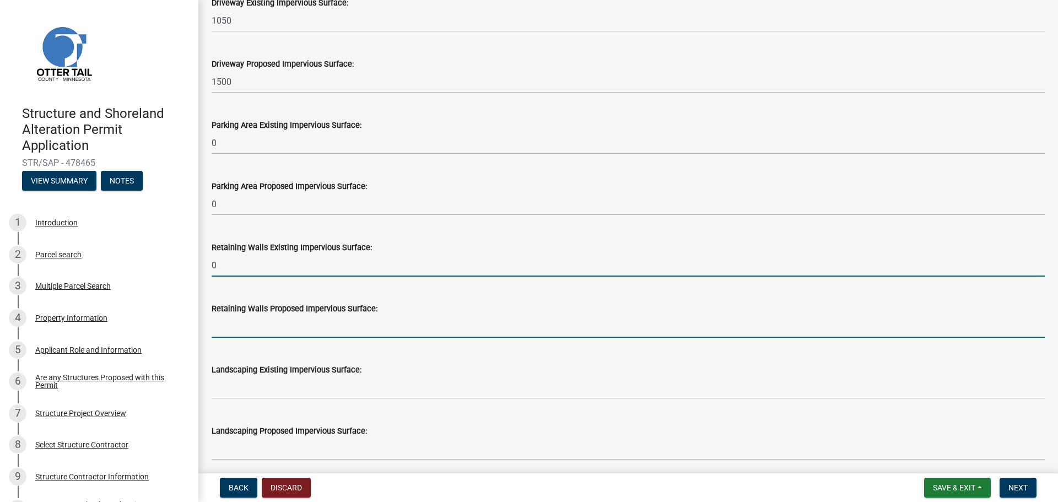
click at [240, 327] on input "text" at bounding box center [628, 326] width 833 height 23
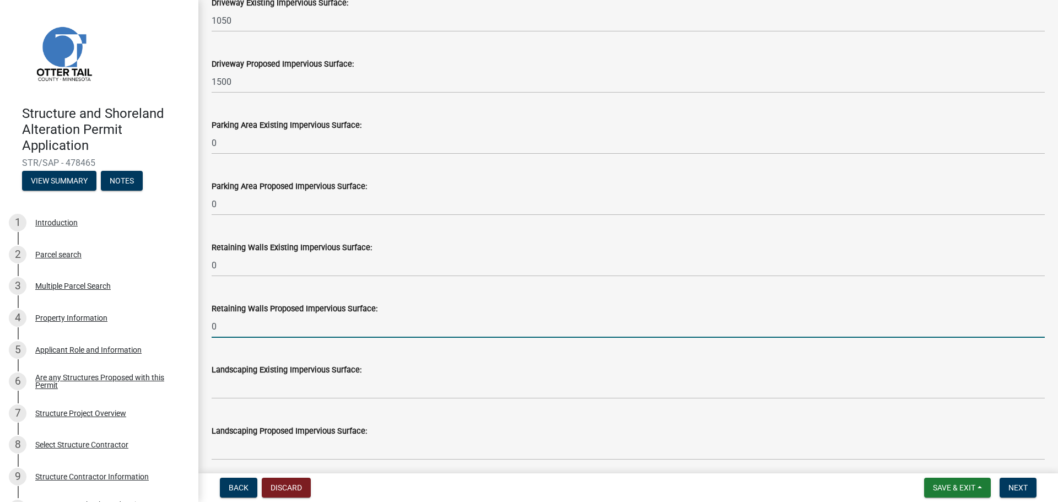
type input "0"
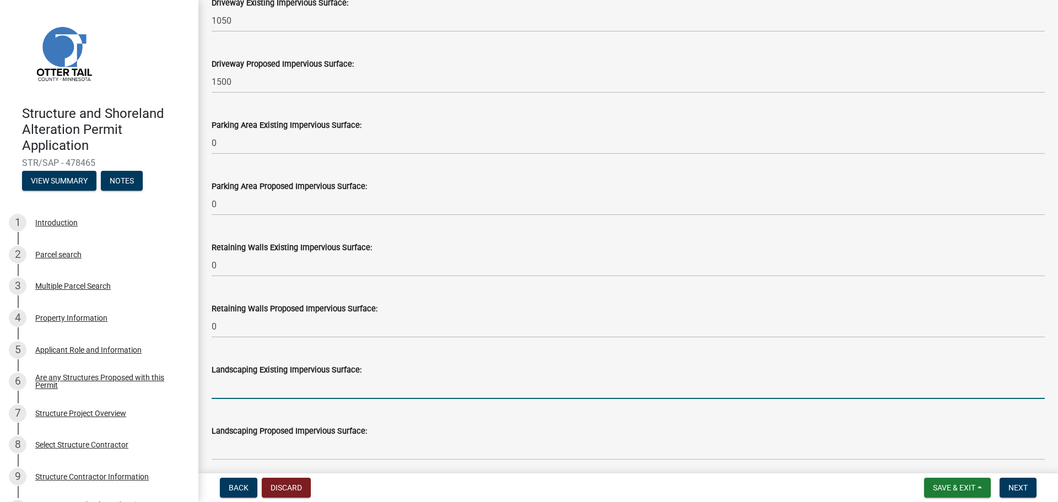
click at [239, 391] on input "text" at bounding box center [628, 387] width 833 height 23
type input "0"
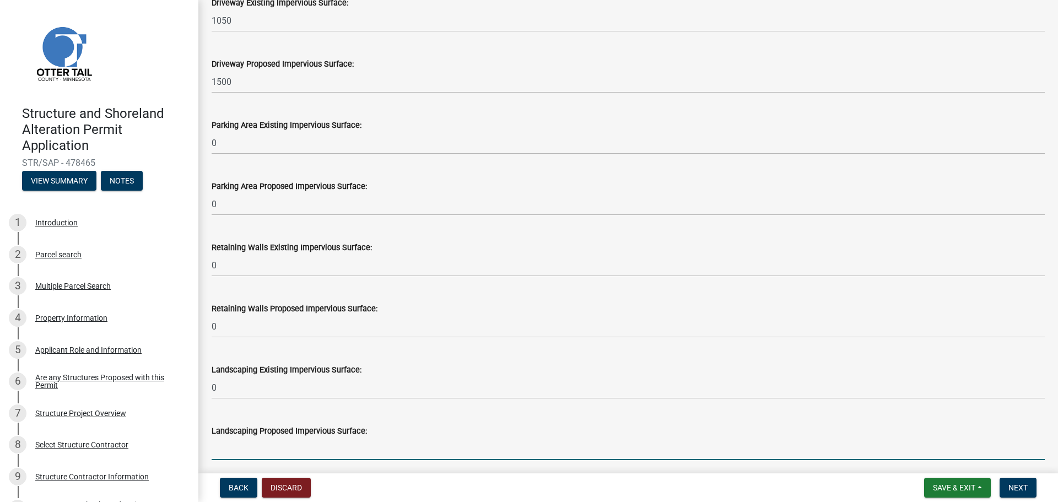
click at [253, 452] on input "text" at bounding box center [628, 448] width 833 height 23
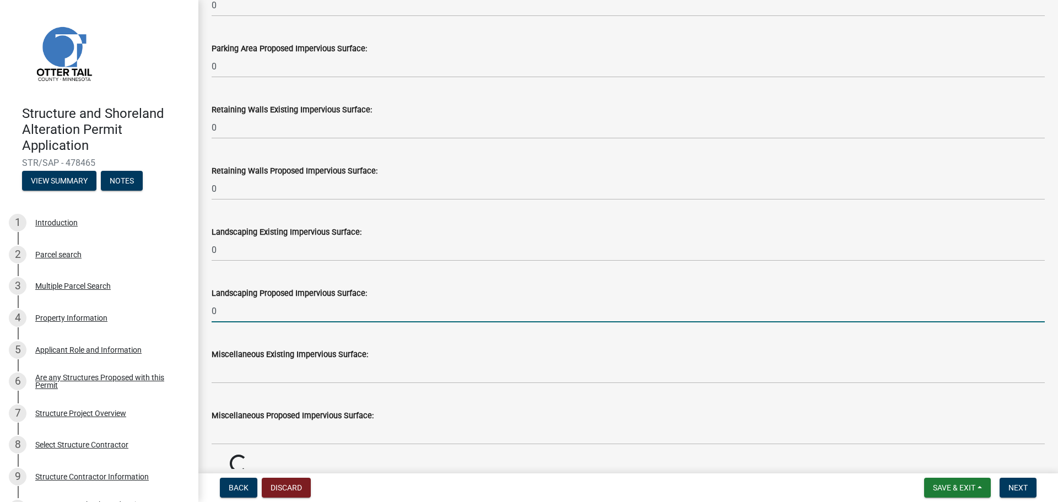
scroll to position [881, 0]
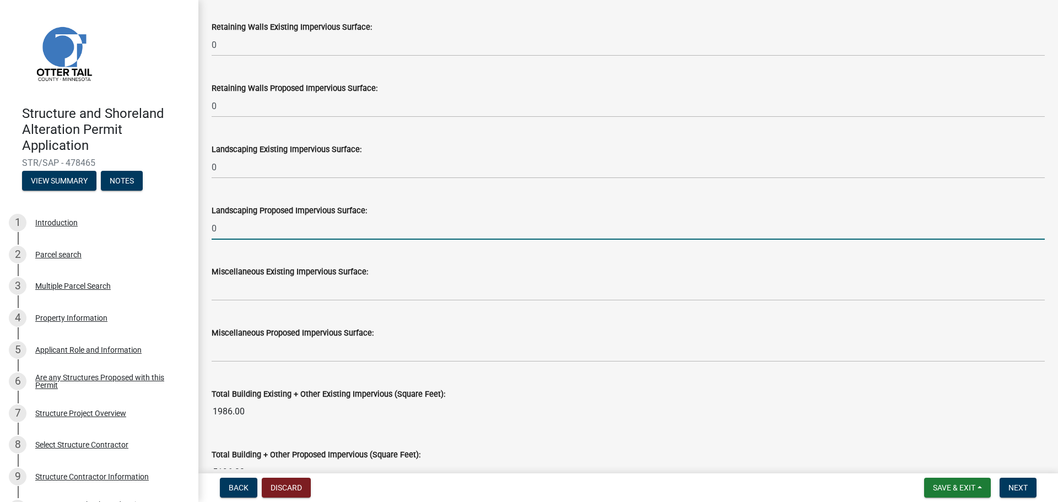
type input "0"
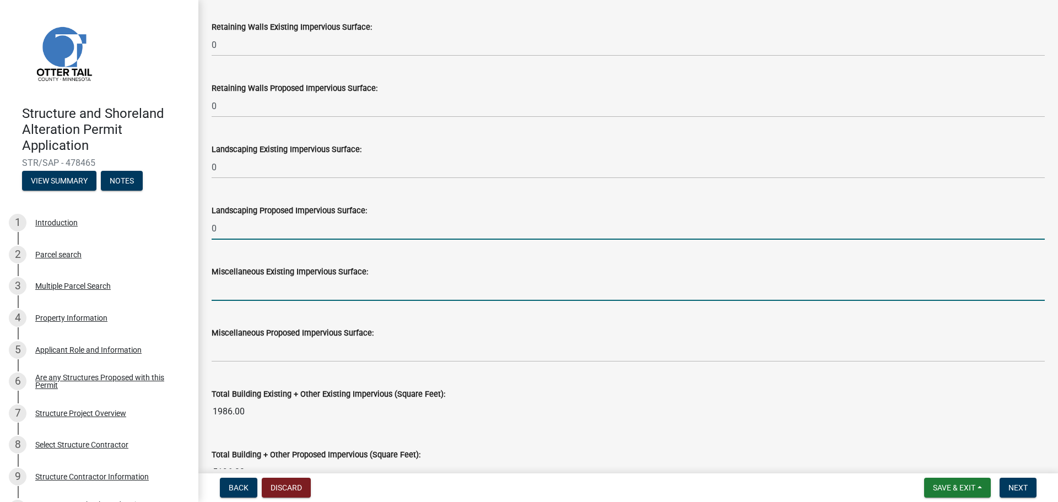
click at [252, 294] on input "text" at bounding box center [628, 289] width 833 height 23
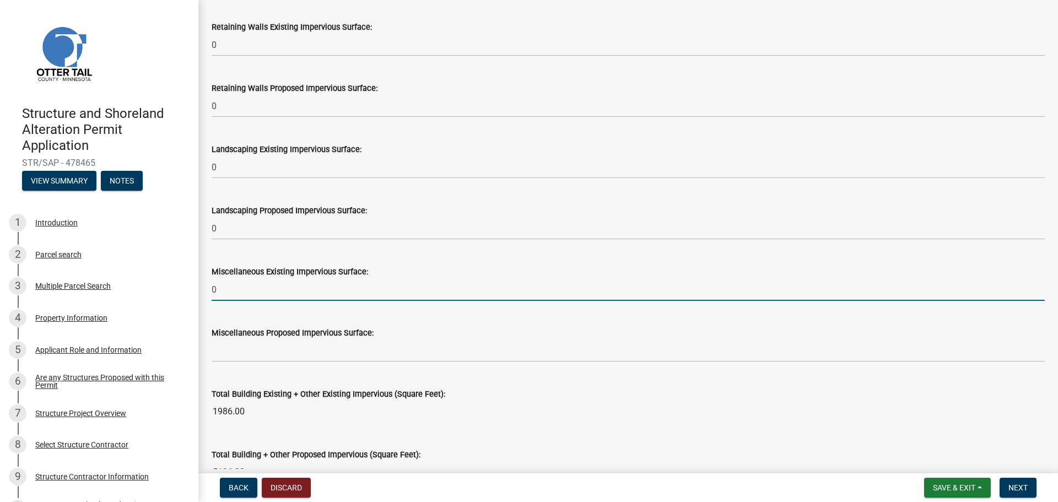
type input "0"
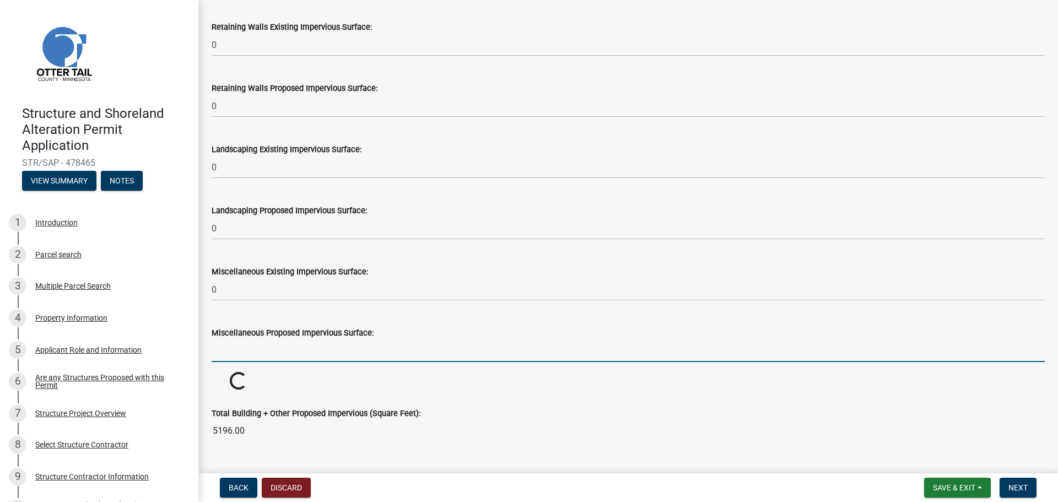
click at [236, 355] on input "text" at bounding box center [628, 350] width 833 height 23
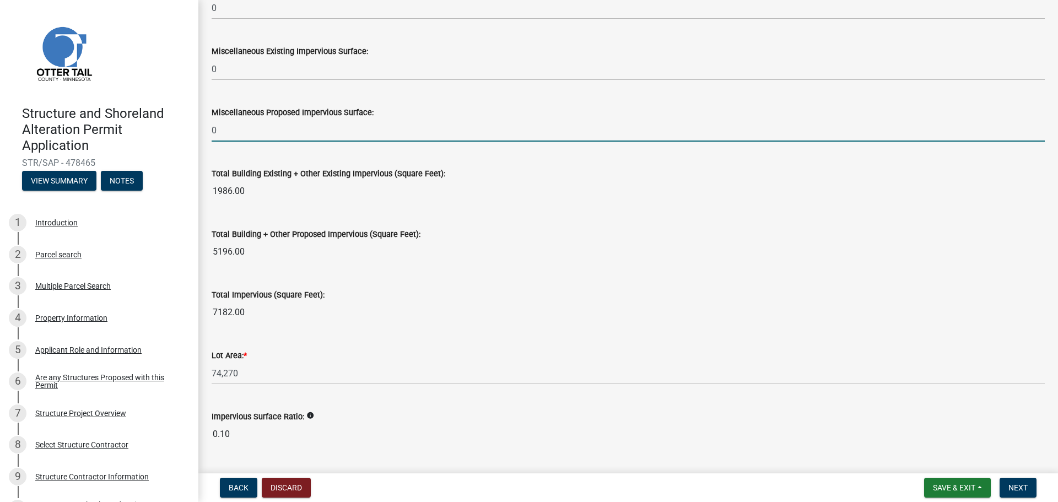
scroll to position [1192, 0]
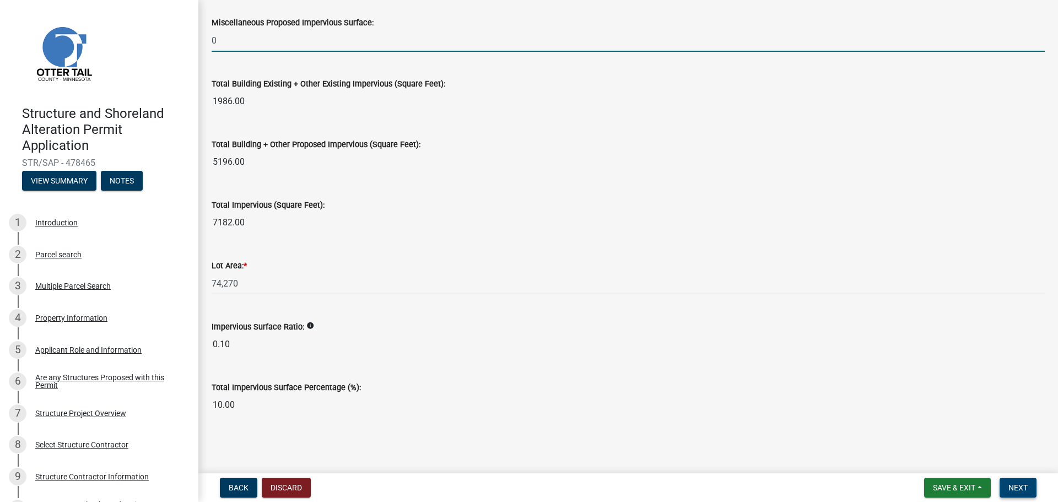
type input "0"
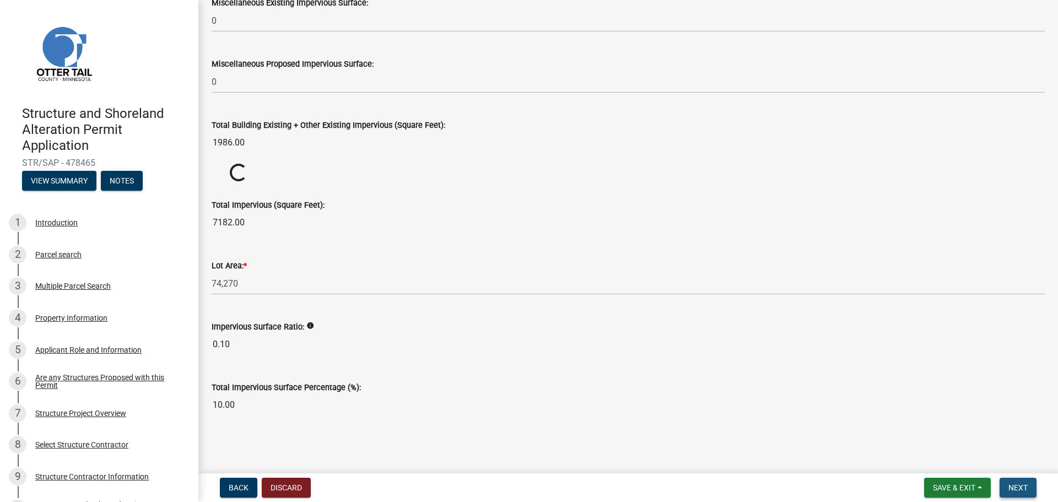
click at [1016, 484] on span "Next" at bounding box center [1017, 487] width 19 height 9
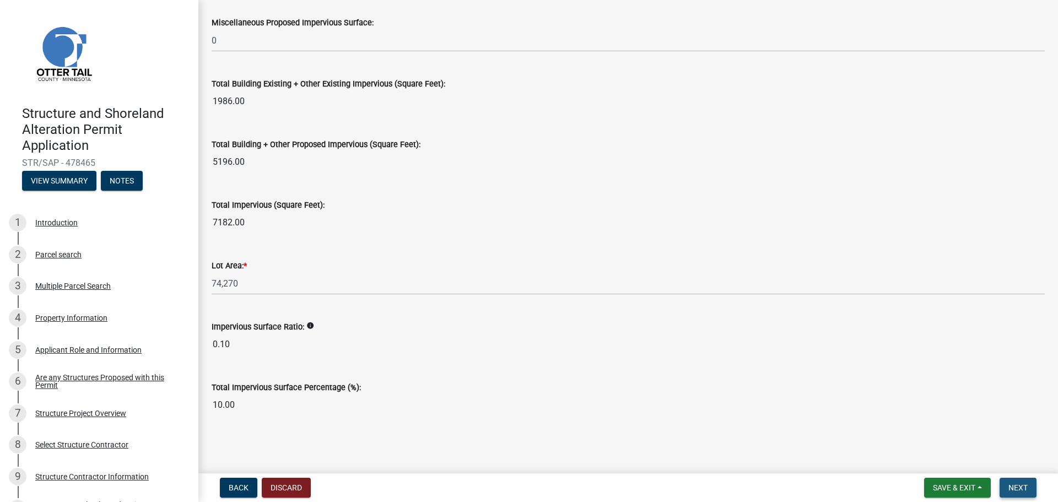
click at [1004, 484] on button "Next" at bounding box center [1017, 488] width 37 height 20
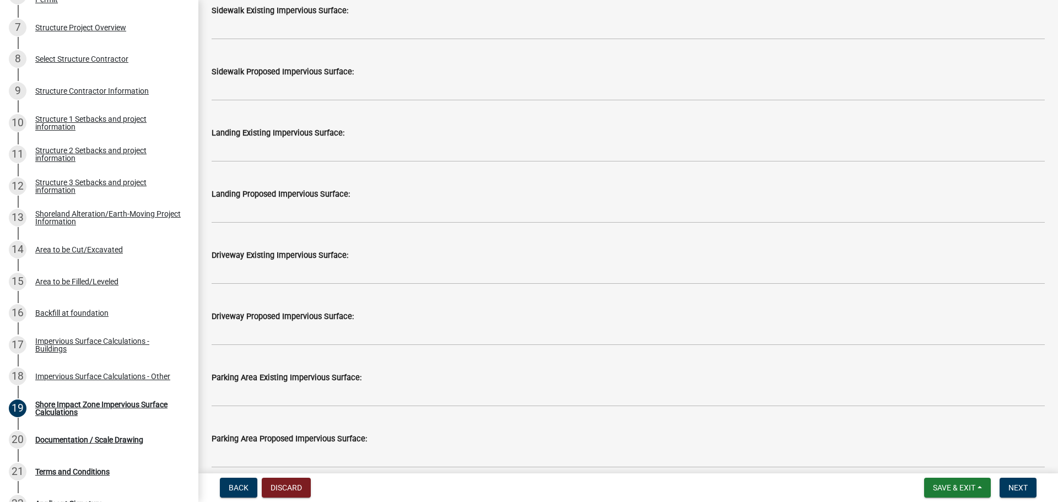
scroll to position [826, 0]
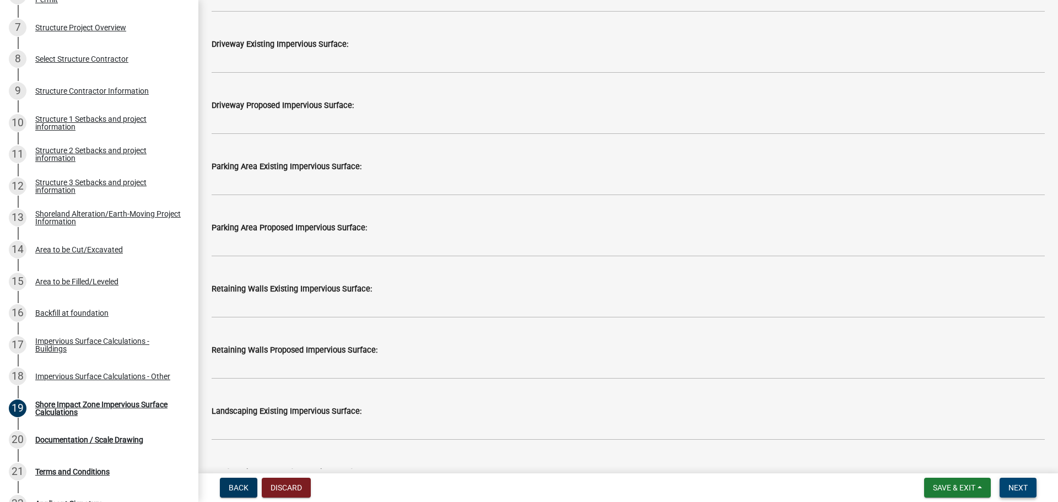
click at [1020, 486] on span "Next" at bounding box center [1017, 487] width 19 height 9
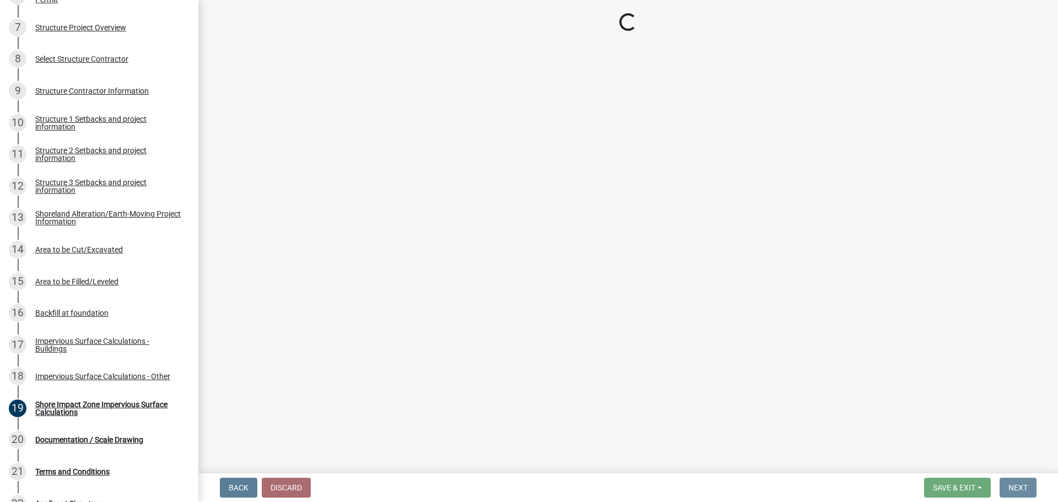
scroll to position [0, 0]
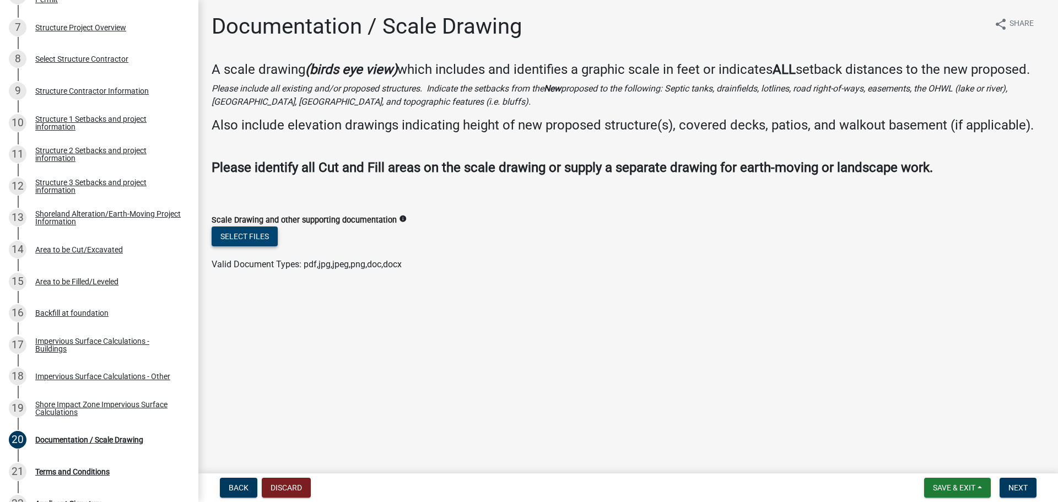
click at [246, 237] on button "Select files" at bounding box center [245, 236] width 66 height 20
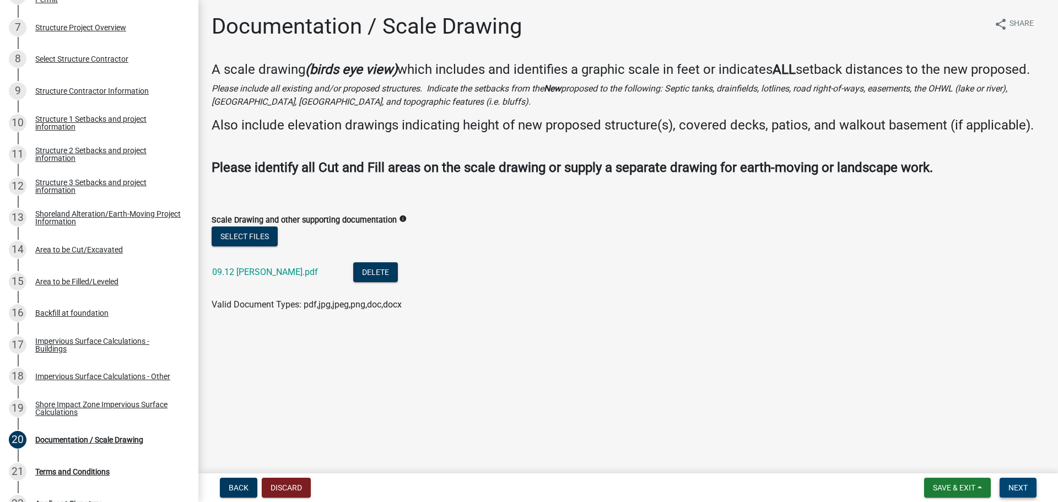
click at [1025, 482] on button "Next" at bounding box center [1017, 488] width 37 height 20
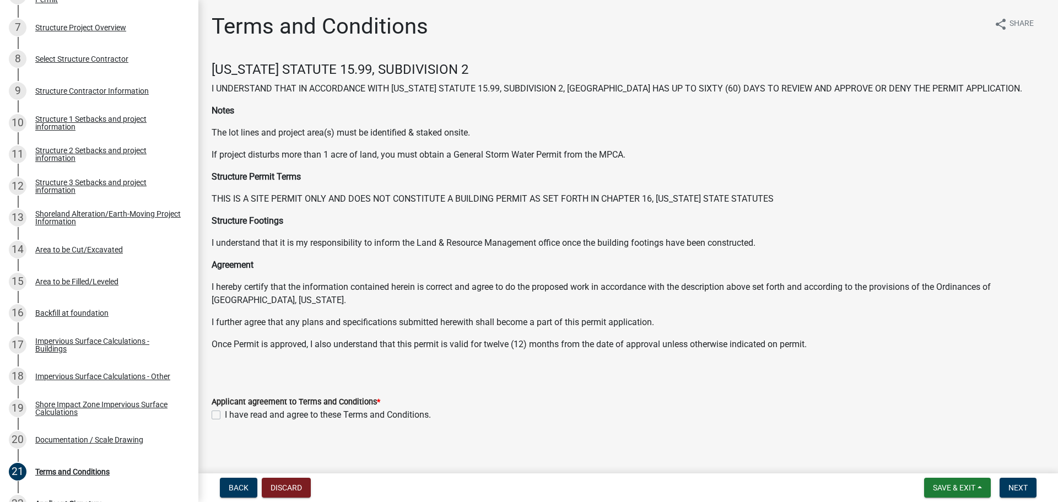
click at [225, 415] on label "I have read and agree to these Terms and Conditions." at bounding box center [328, 414] width 206 height 13
click at [225, 415] on input "I have read and agree to these Terms and Conditions." at bounding box center [228, 411] width 7 height 7
checkbox input "true"
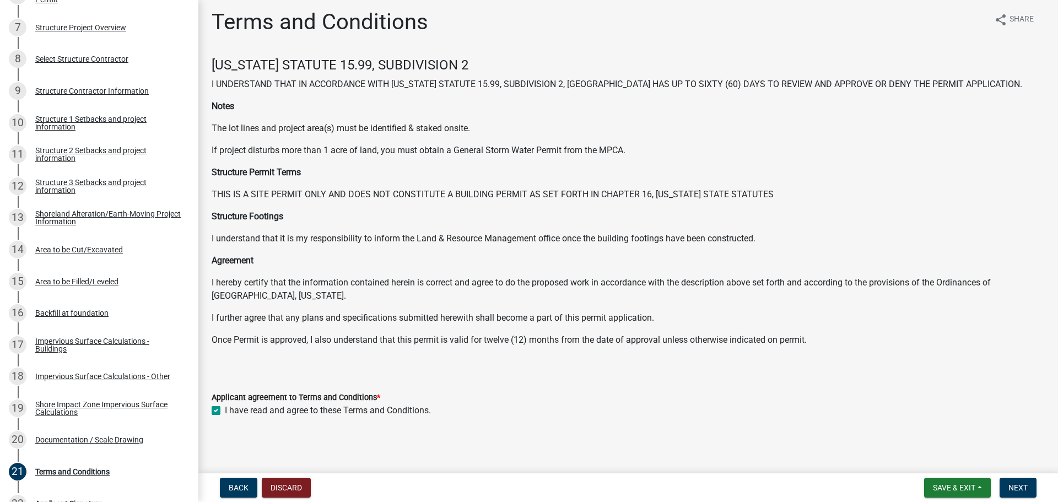
scroll to position [6, 0]
click at [1015, 491] on span "Next" at bounding box center [1017, 487] width 19 height 9
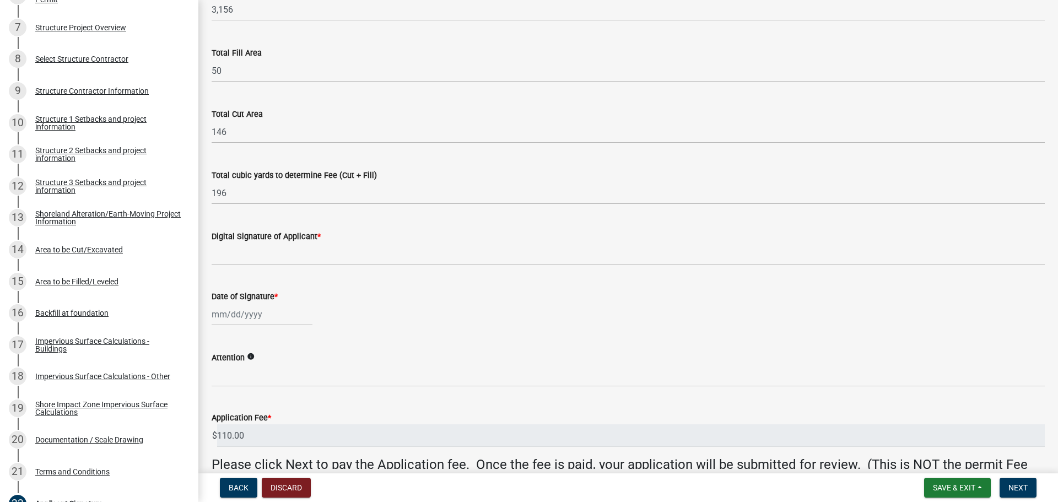
scroll to position [110, 0]
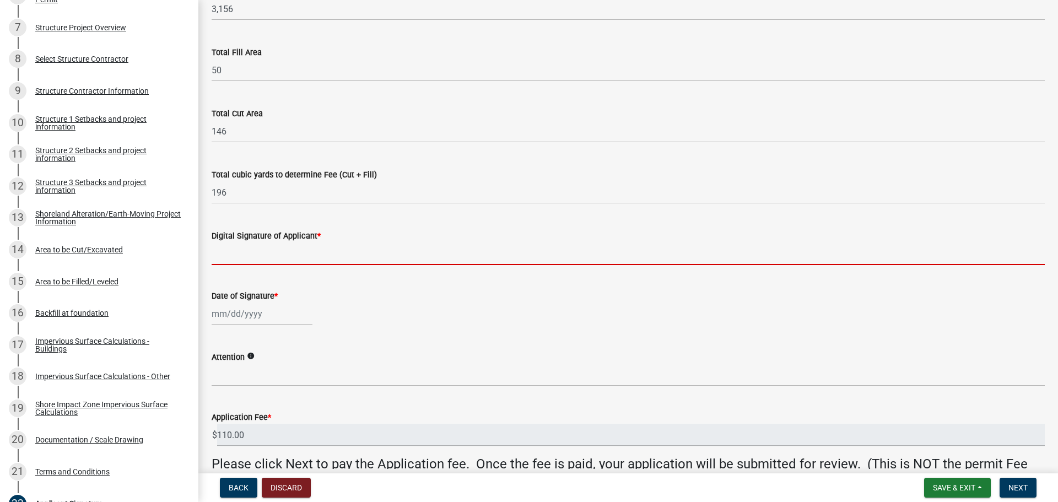
click at [279, 260] on input "Digital Signature of Applicant *" at bounding box center [628, 253] width 833 height 23
type input "Hunter Briard"
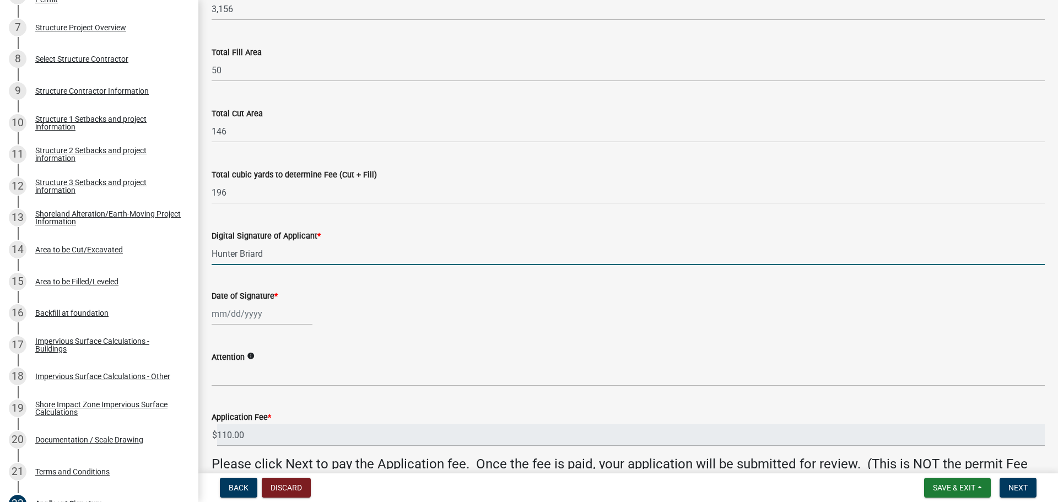
select select "9"
select select "2025"
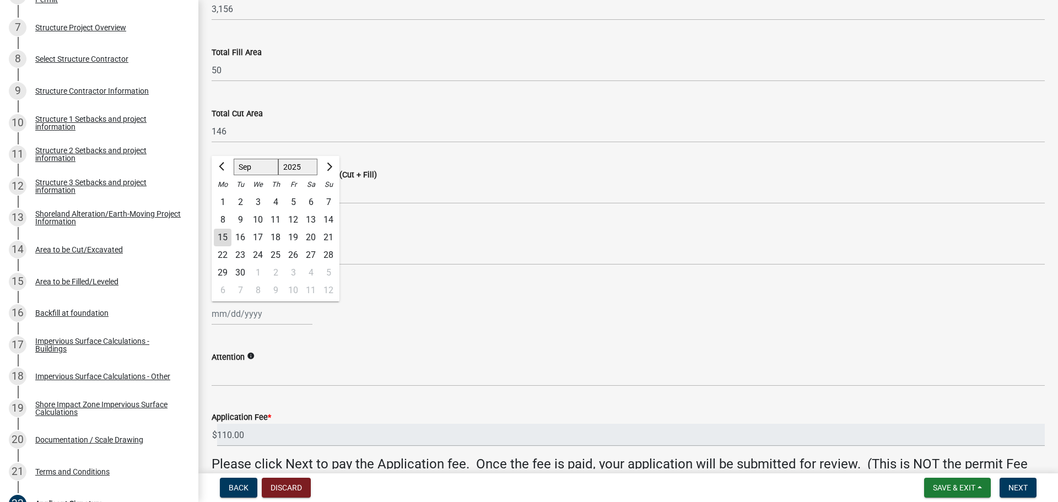
click at [261, 316] on div "[PERSON_NAME] Feb Mar Apr [PERSON_NAME][DATE] Oct Nov [DATE] 1526 1527 1528 152…" at bounding box center [262, 313] width 101 height 23
click at [225, 236] on div "15" at bounding box center [223, 238] width 18 height 18
type input "[DATE]"
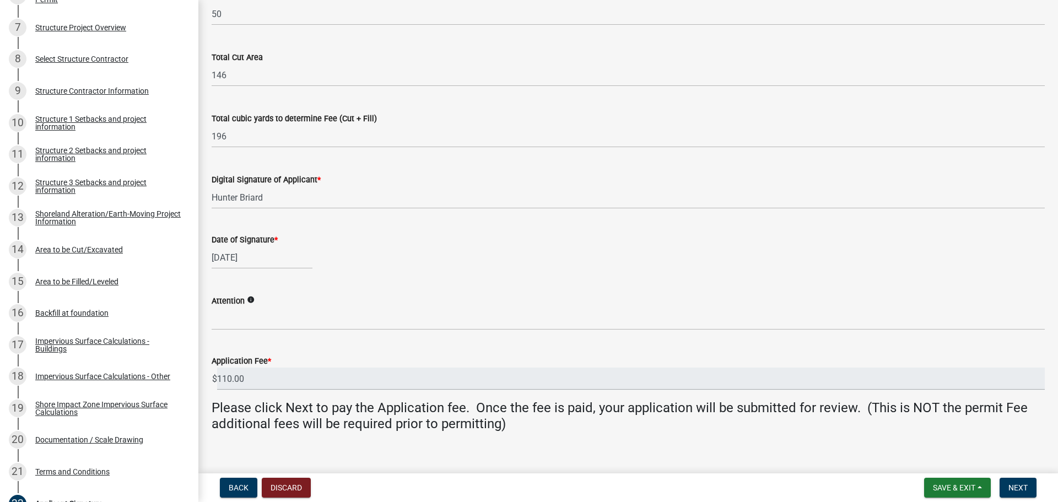
scroll to position [181, 0]
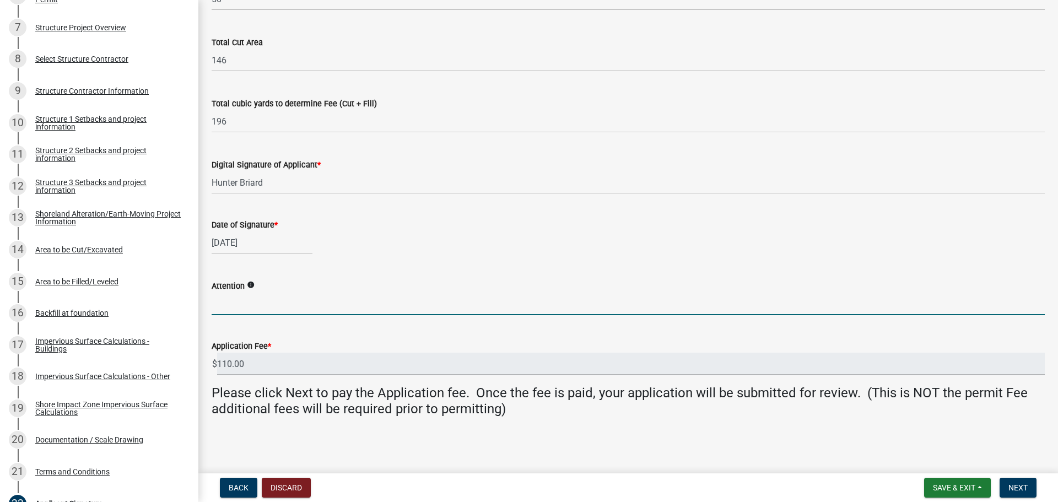
click at [262, 301] on input "Attention" at bounding box center [628, 304] width 833 height 23
type input "a"
type input "[PERSON_NAME]"
click at [1024, 488] on span "Next" at bounding box center [1017, 487] width 19 height 9
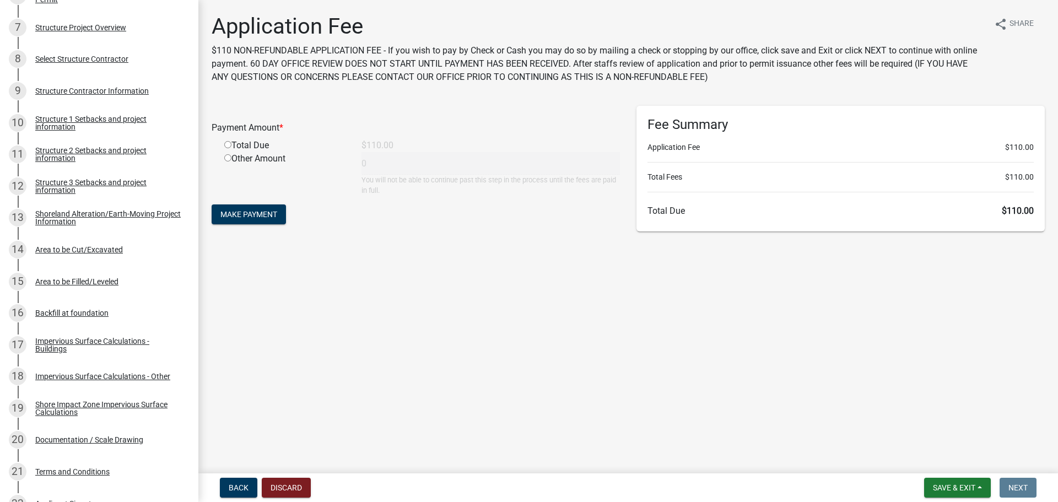
click at [229, 145] on input "radio" at bounding box center [227, 144] width 7 height 7
radio input "true"
type input "110"
click at [245, 210] on span "Make Payment" at bounding box center [248, 214] width 57 height 9
